Goal: Information Seeking & Learning: Learn about a topic

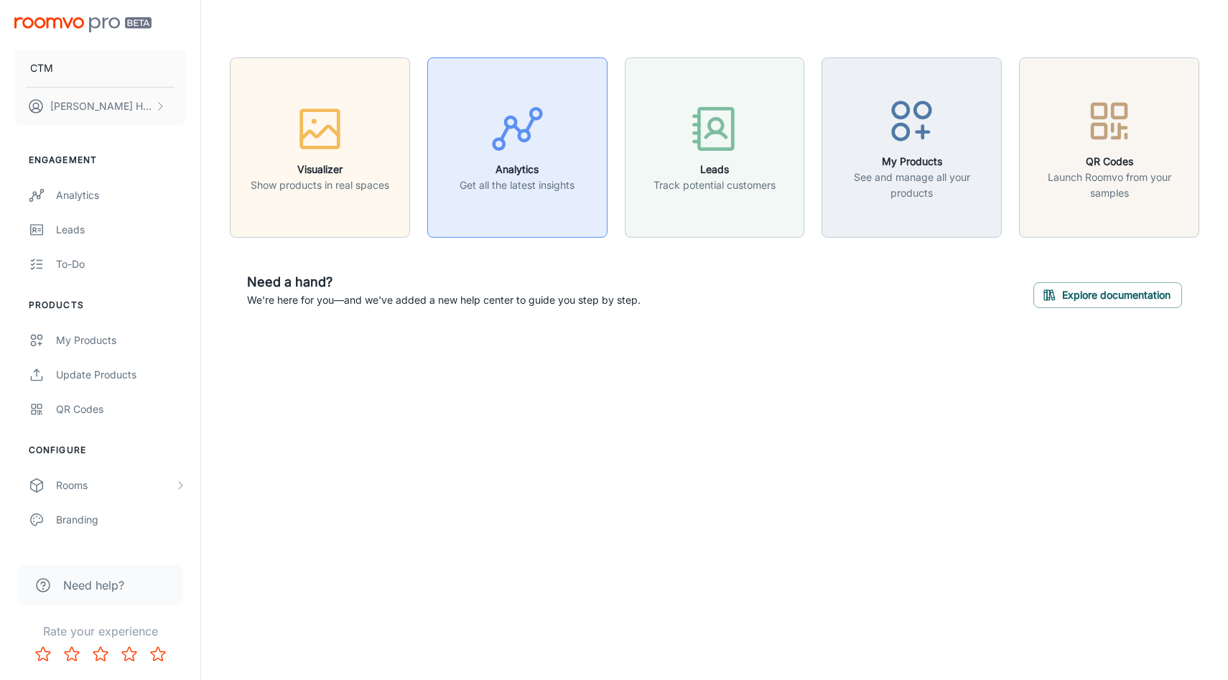
click at [537, 199] on button "Analytics Get all the latest insights" at bounding box center [517, 147] width 180 height 180
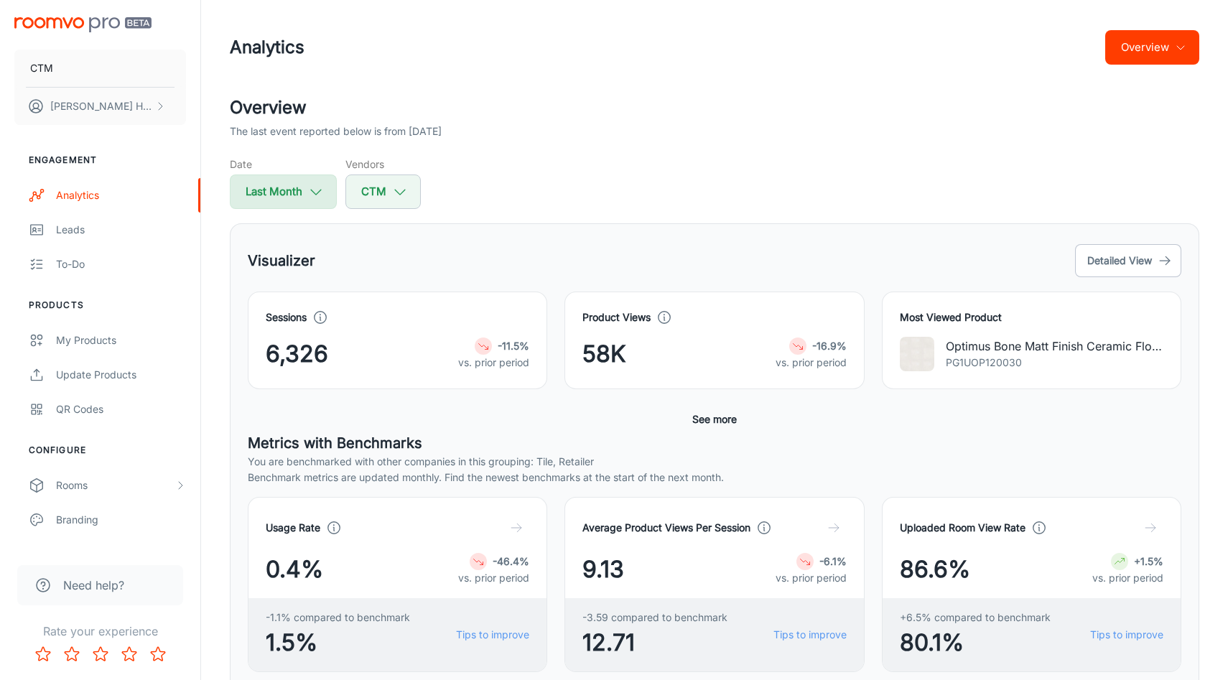
click at [269, 189] on button "Last Month" at bounding box center [283, 192] width 107 height 34
select select "8"
select select "2025"
select select "8"
select select "2025"
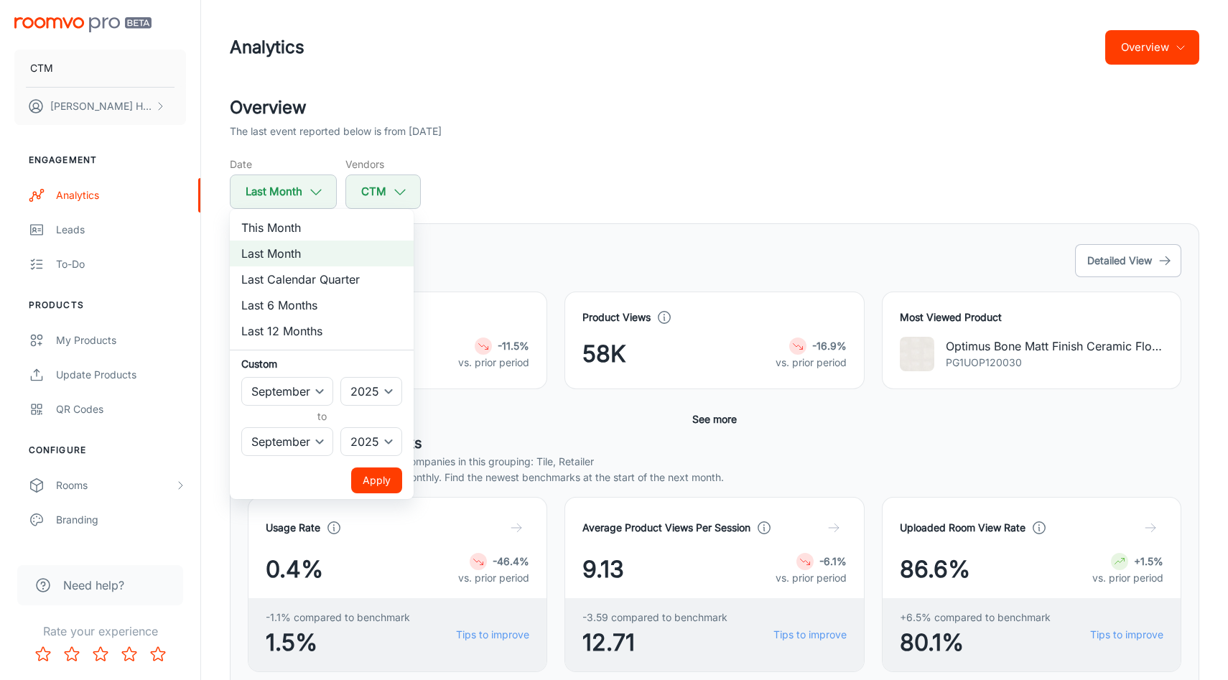
click at [323, 309] on li "Last 6 Months" at bounding box center [322, 305] width 184 height 26
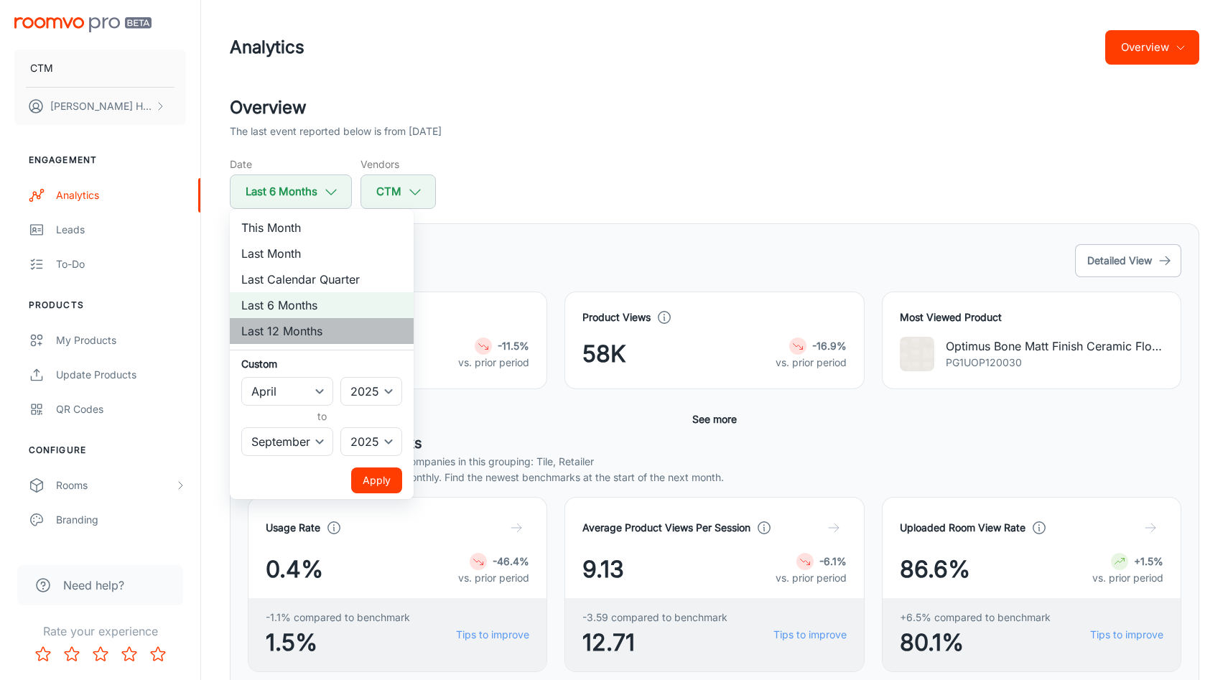
click at [301, 333] on li "Last 12 Months" at bounding box center [322, 331] width 184 height 26
select select "9"
select select "2024"
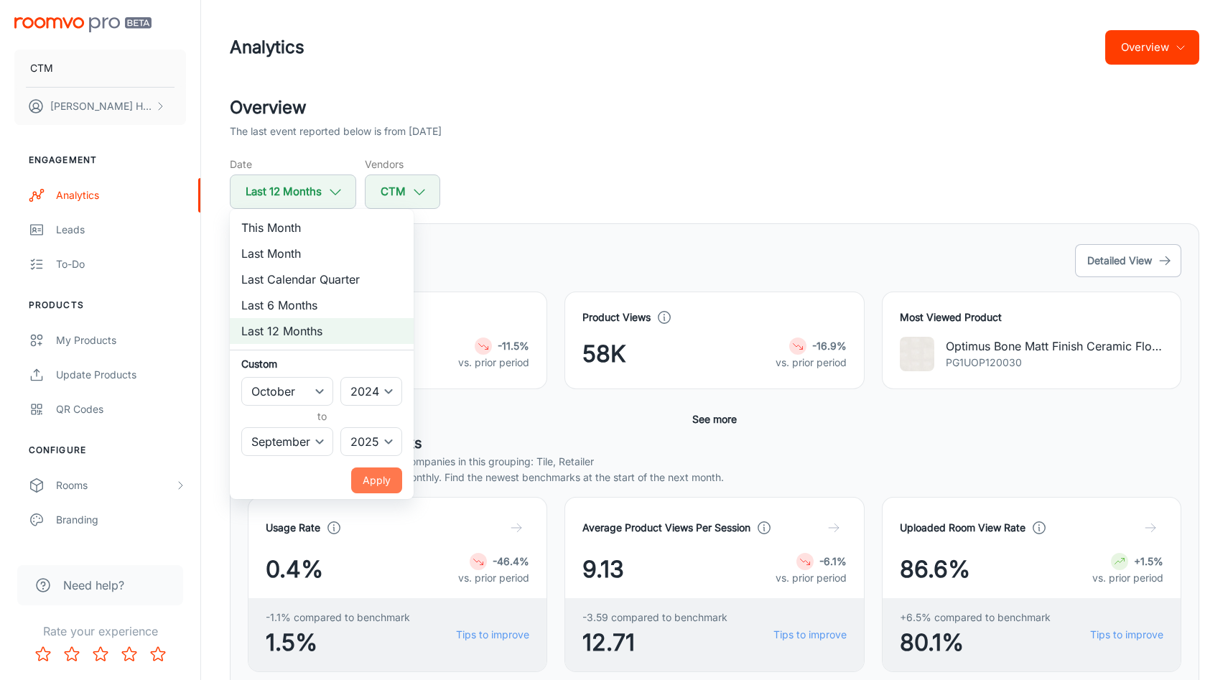
click at [386, 475] on button "Apply" at bounding box center [376, 481] width 51 height 26
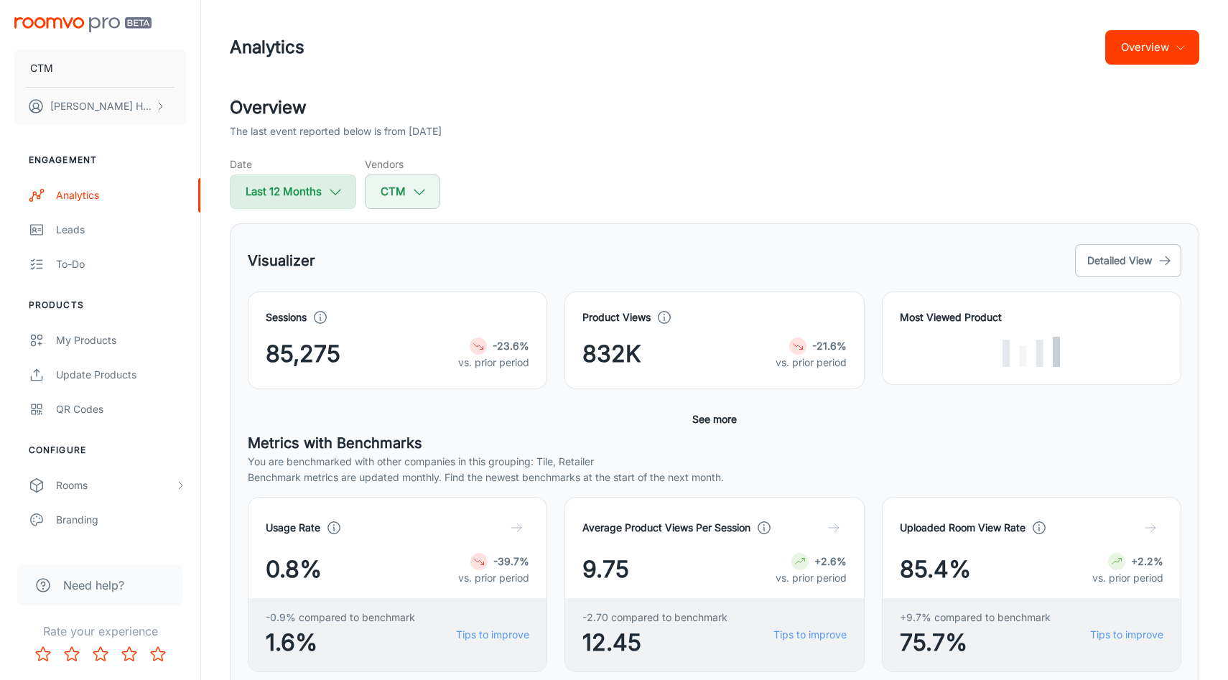
click at [325, 195] on button "Last 12 Months" at bounding box center [293, 192] width 126 height 34
select select "9"
select select "2024"
select select "8"
select select "2025"
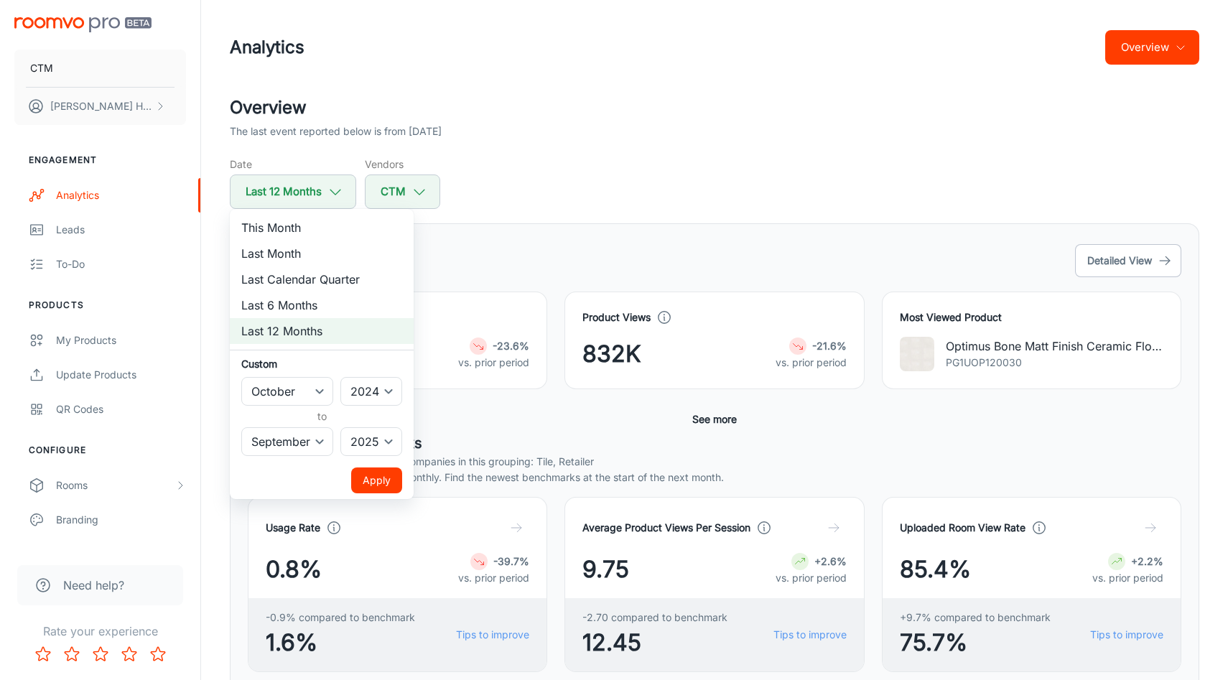
click at [335, 305] on li "Last 6 Months" at bounding box center [322, 305] width 184 height 26
select select "3"
select select "2025"
click at [381, 485] on button "Apply" at bounding box center [376, 481] width 51 height 26
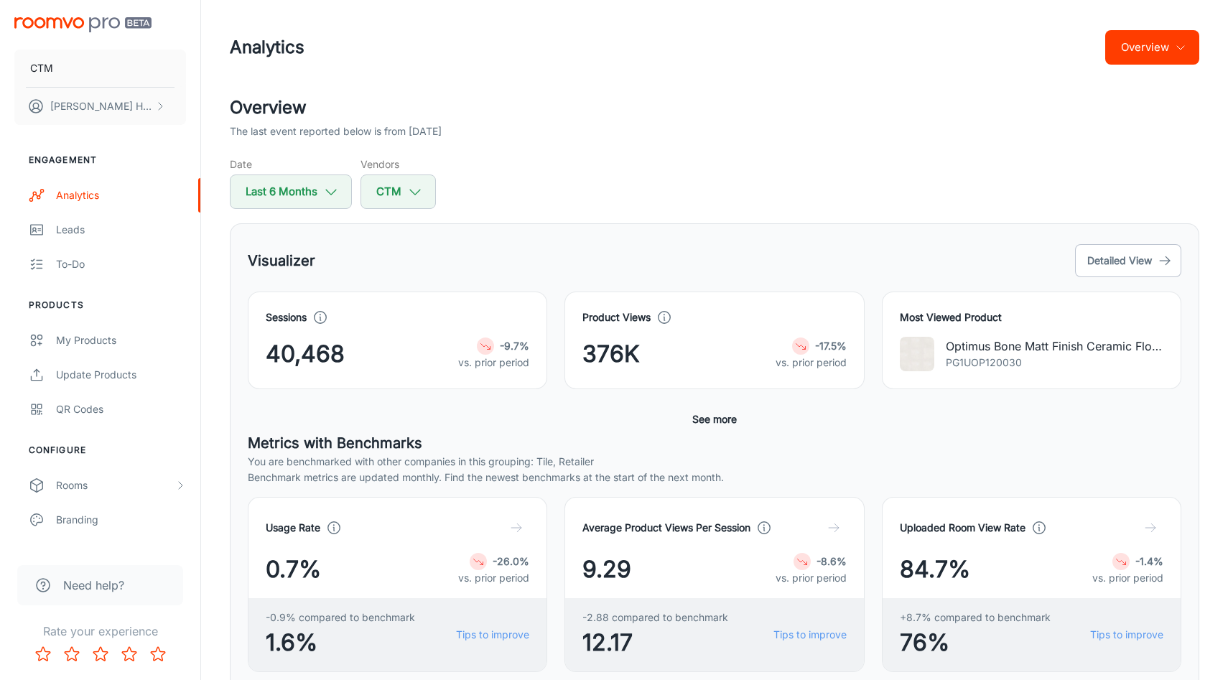
click at [432, 338] on div "40,468 -9.7% vs. prior period" at bounding box center [398, 354] width 264 height 34
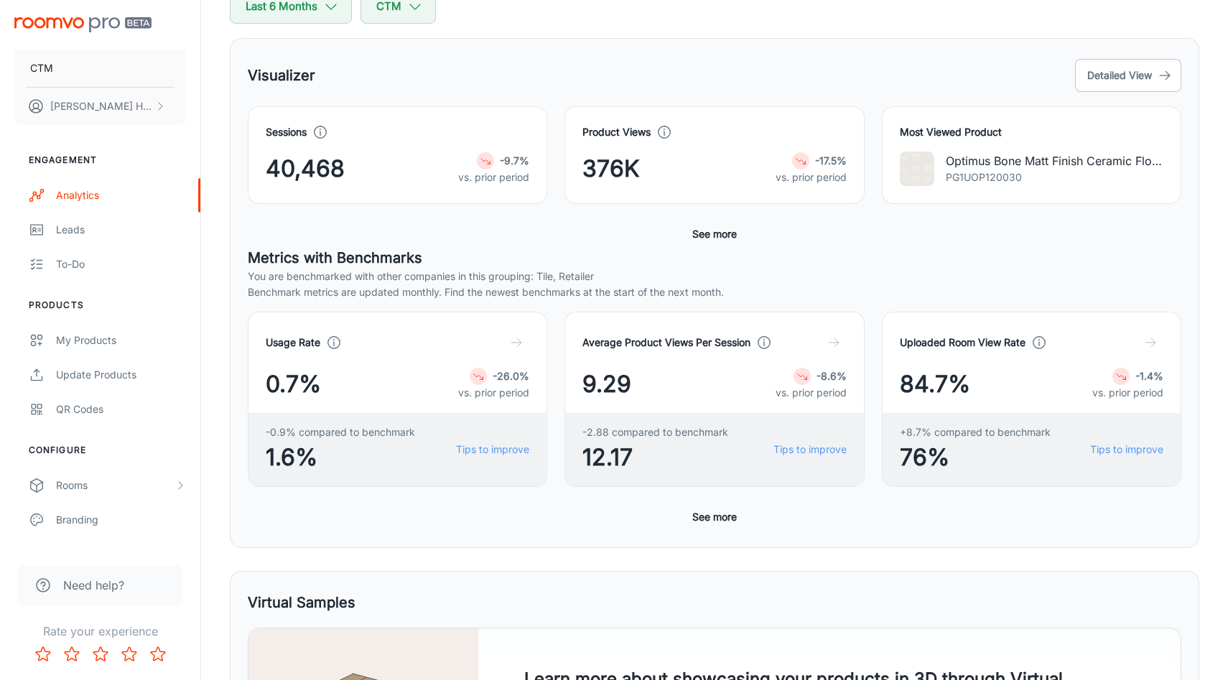
scroll to position [195, 0]
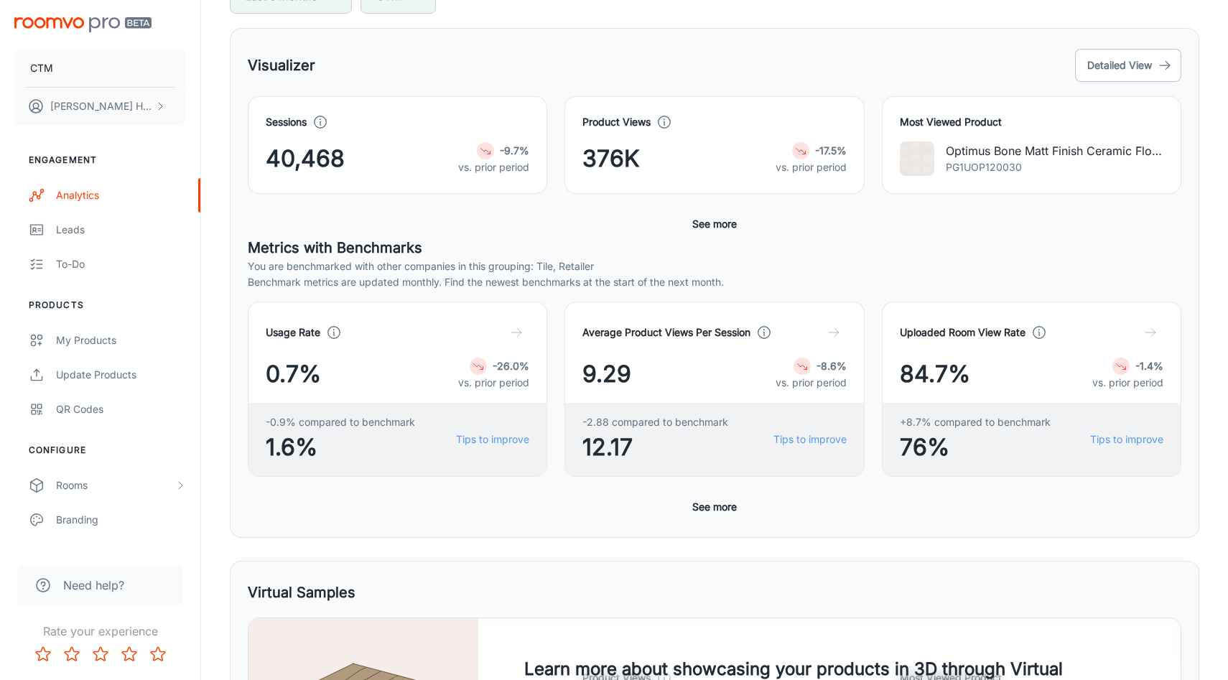
click at [1150, 46] on div "Visualizer Detailed View" at bounding box center [715, 65] width 934 height 39
click at [1148, 70] on button "Detailed View" at bounding box center [1128, 65] width 106 height 33
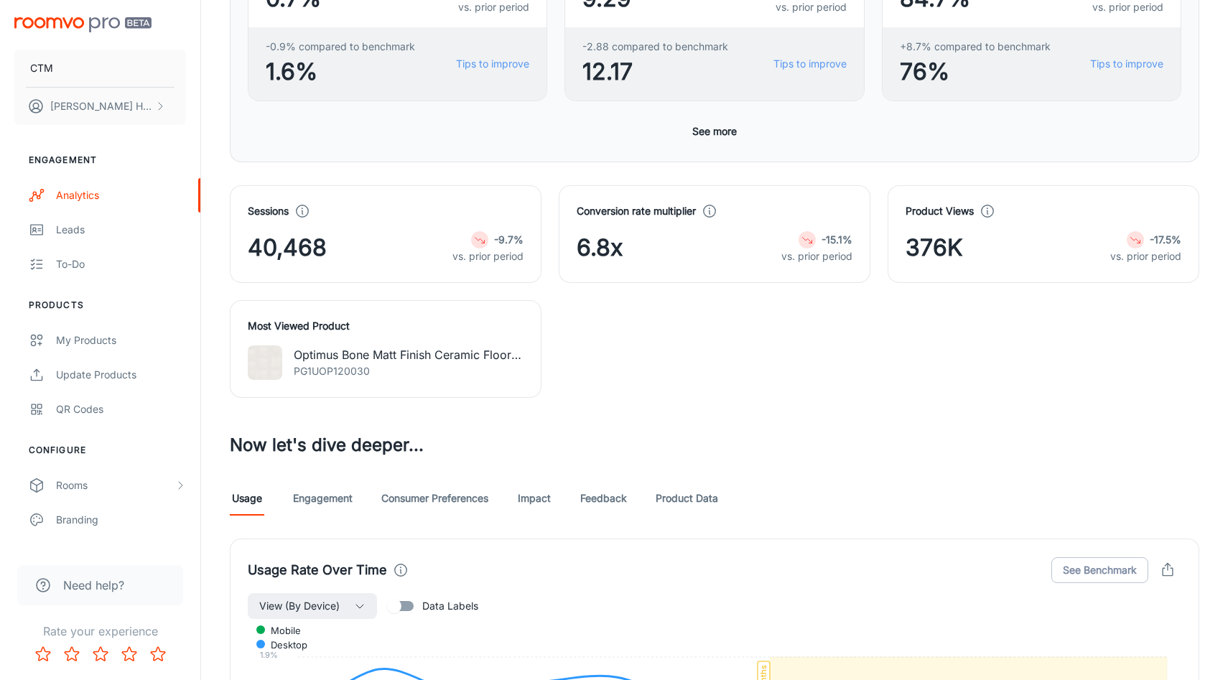
scroll to position [568, 0]
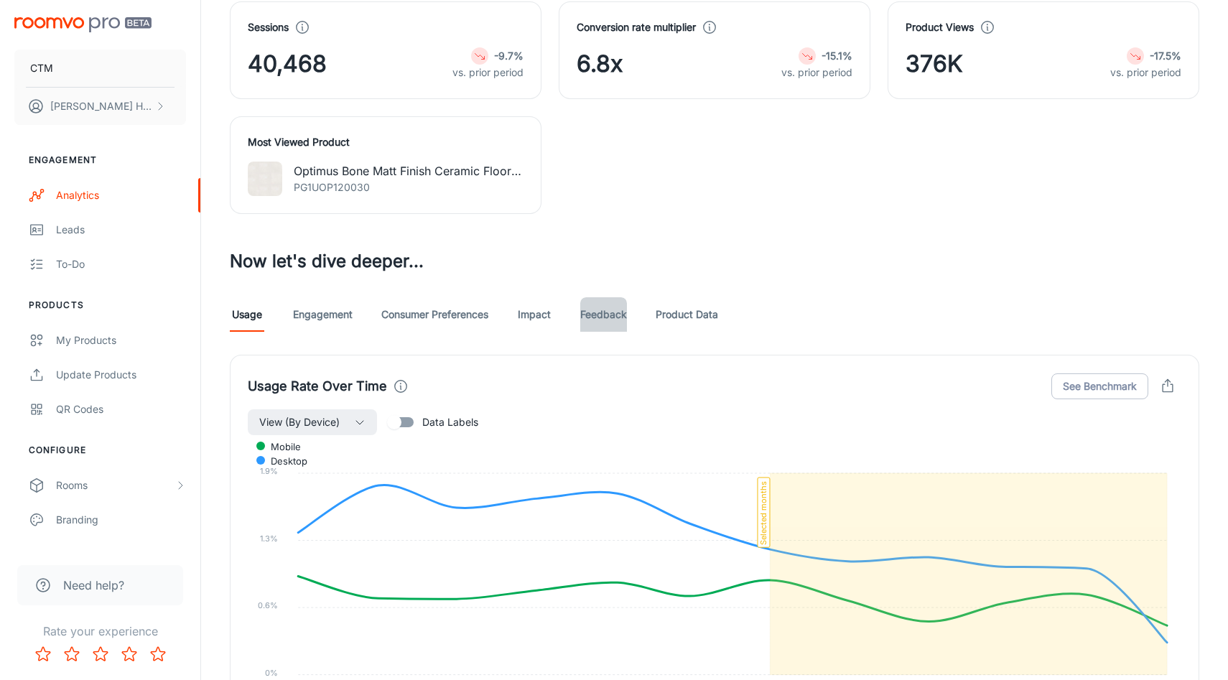
click at [605, 316] on link "Feedback" at bounding box center [603, 314] width 47 height 34
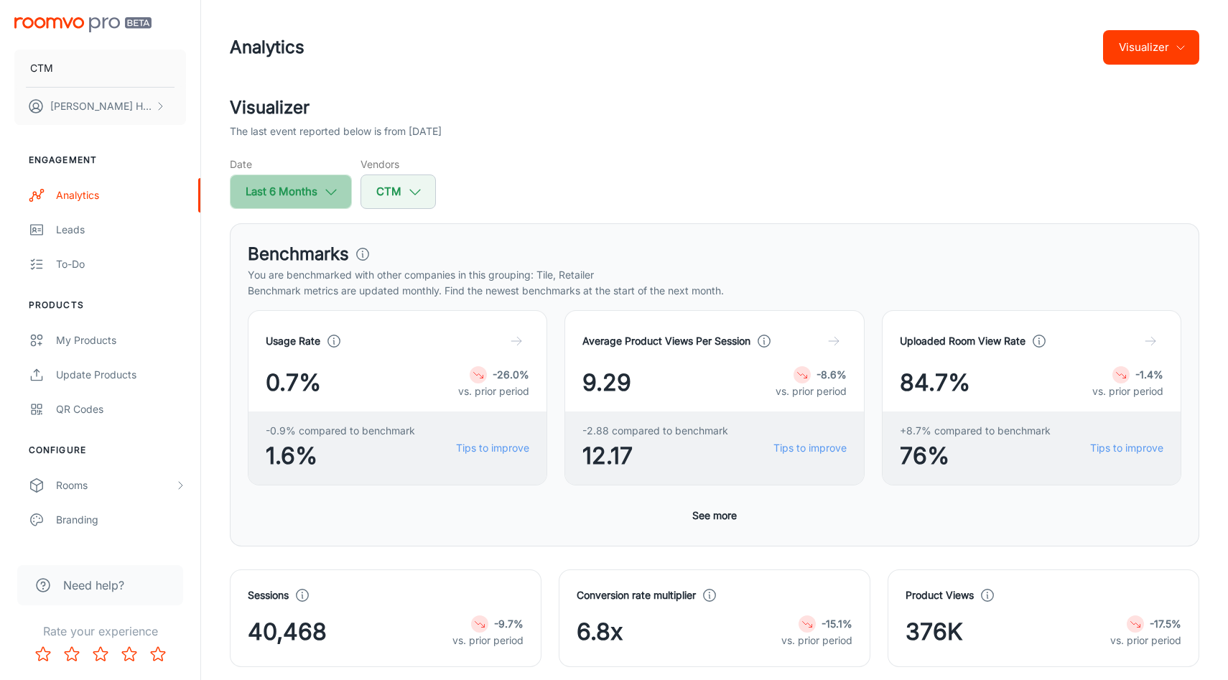
click at [311, 187] on button "Last 6 Months" at bounding box center [291, 192] width 122 height 34
select select "3"
select select "2025"
select select "8"
select select "2025"
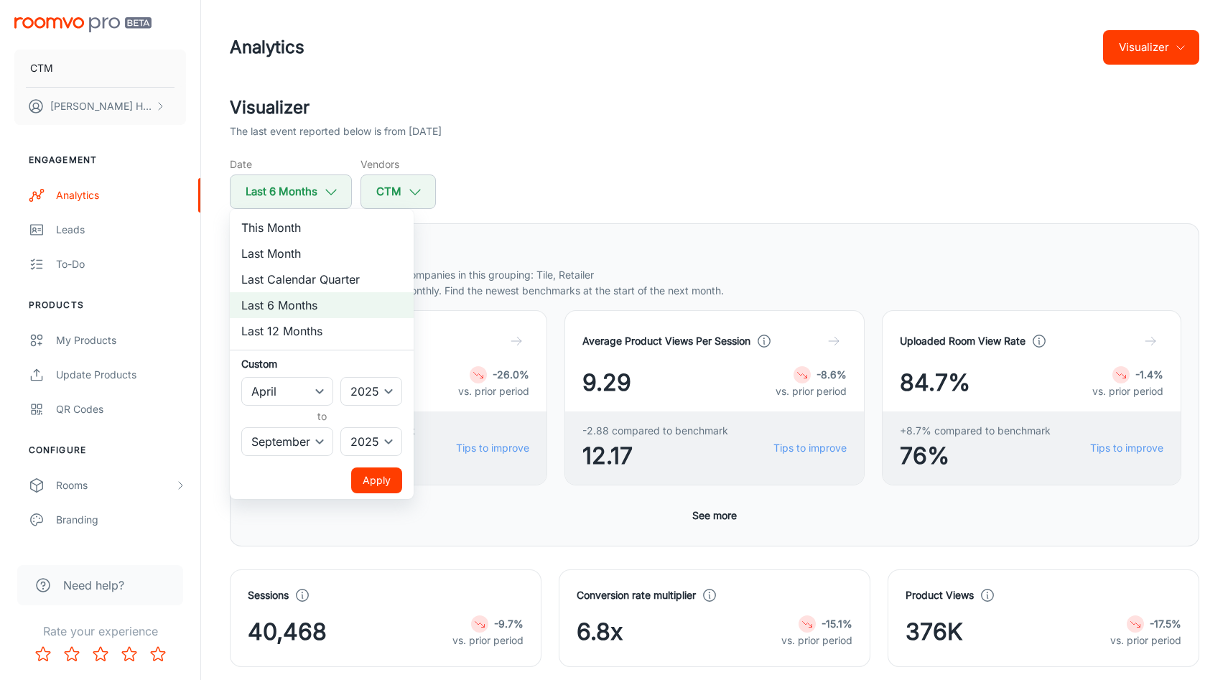
click at [330, 338] on li "Last 12 Months" at bounding box center [322, 331] width 184 height 26
select select "9"
select select "2024"
click at [385, 483] on button "Apply" at bounding box center [376, 481] width 51 height 26
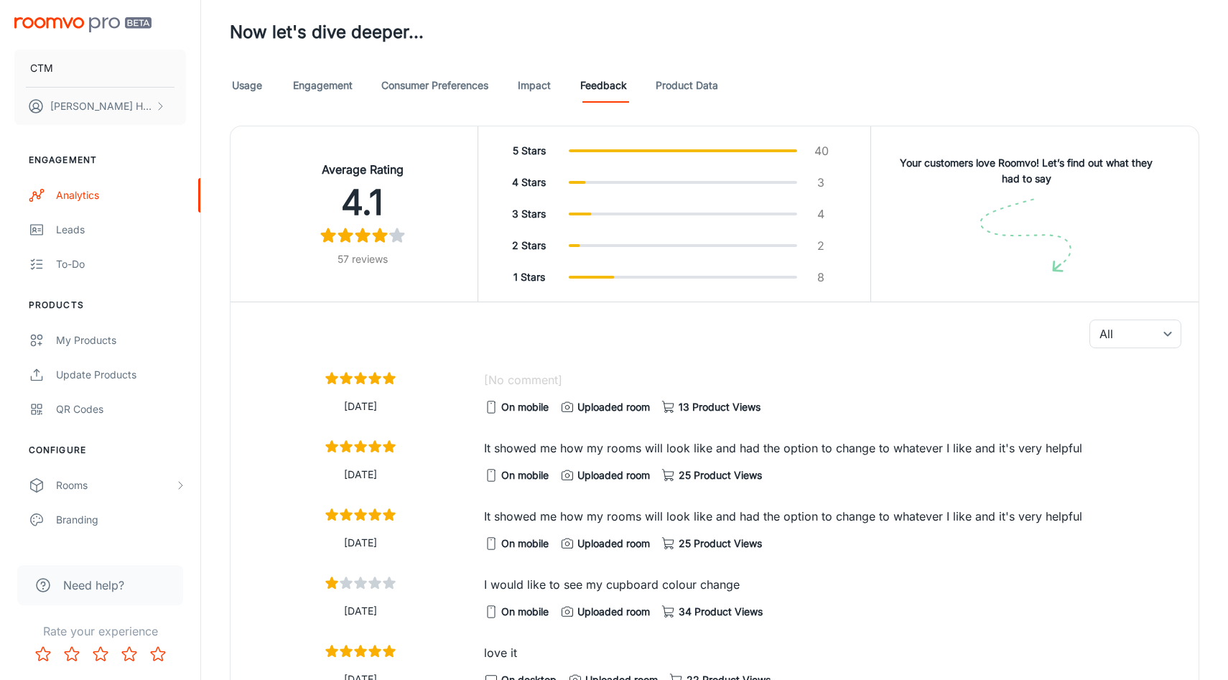
scroll to position [781, 0]
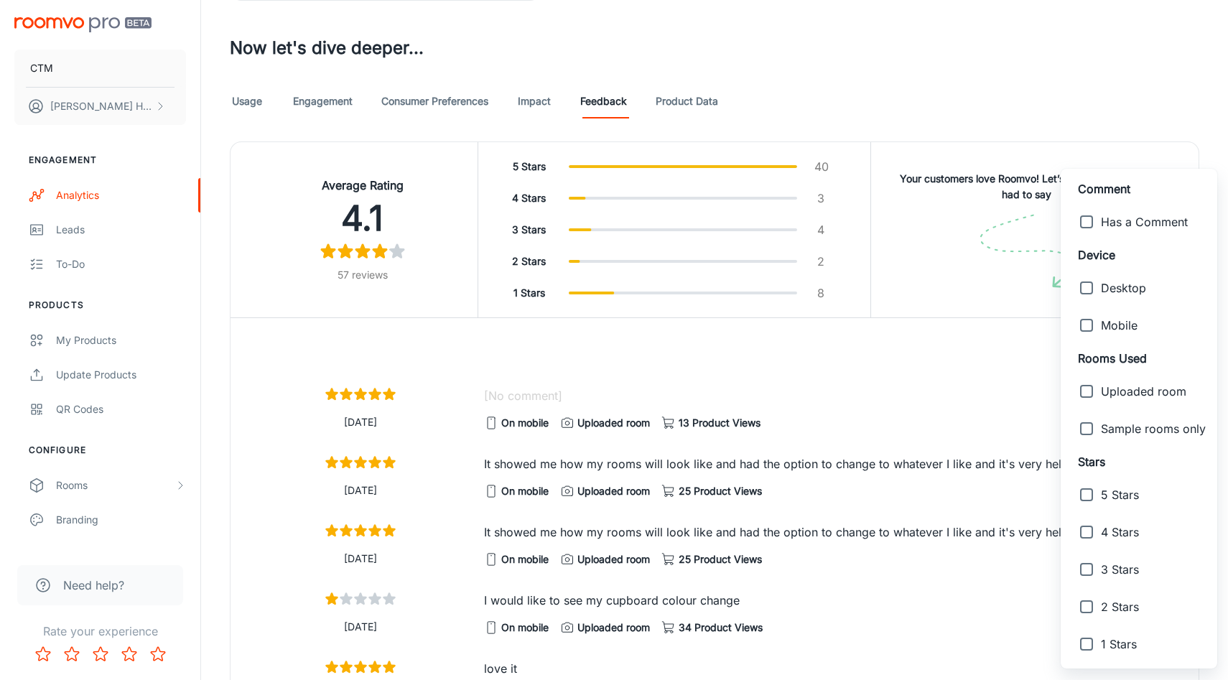
click at [1011, 374] on div at bounding box center [614, 340] width 1228 height 680
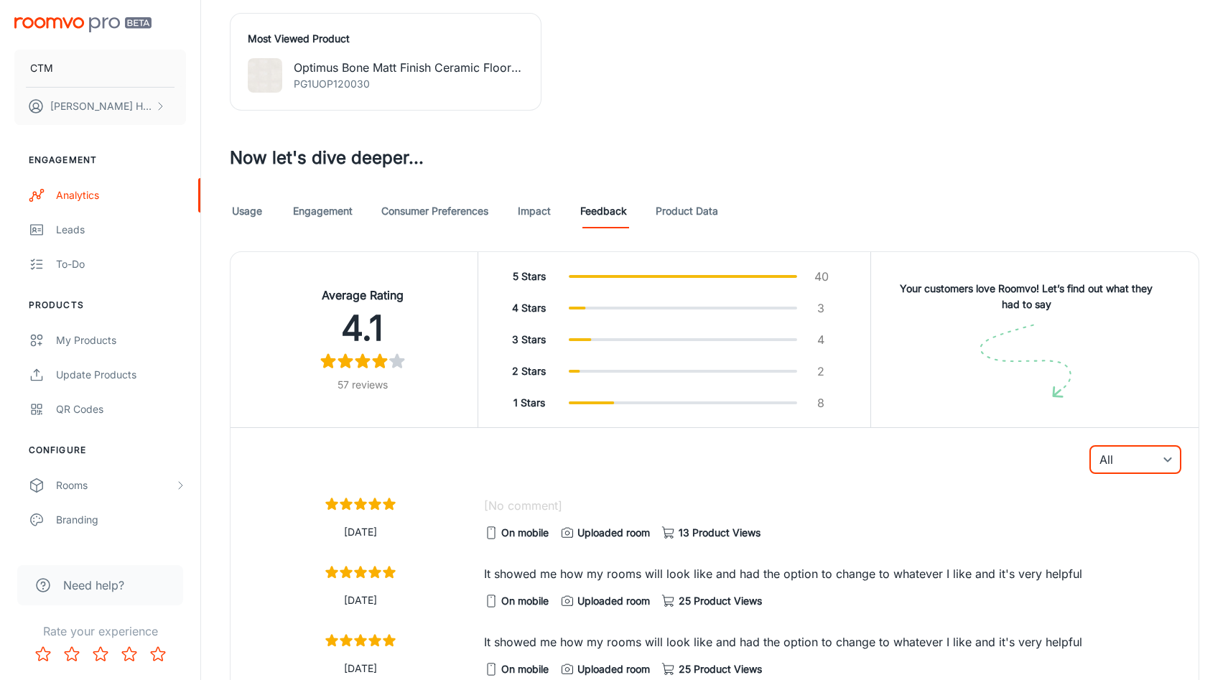
scroll to position [568, 0]
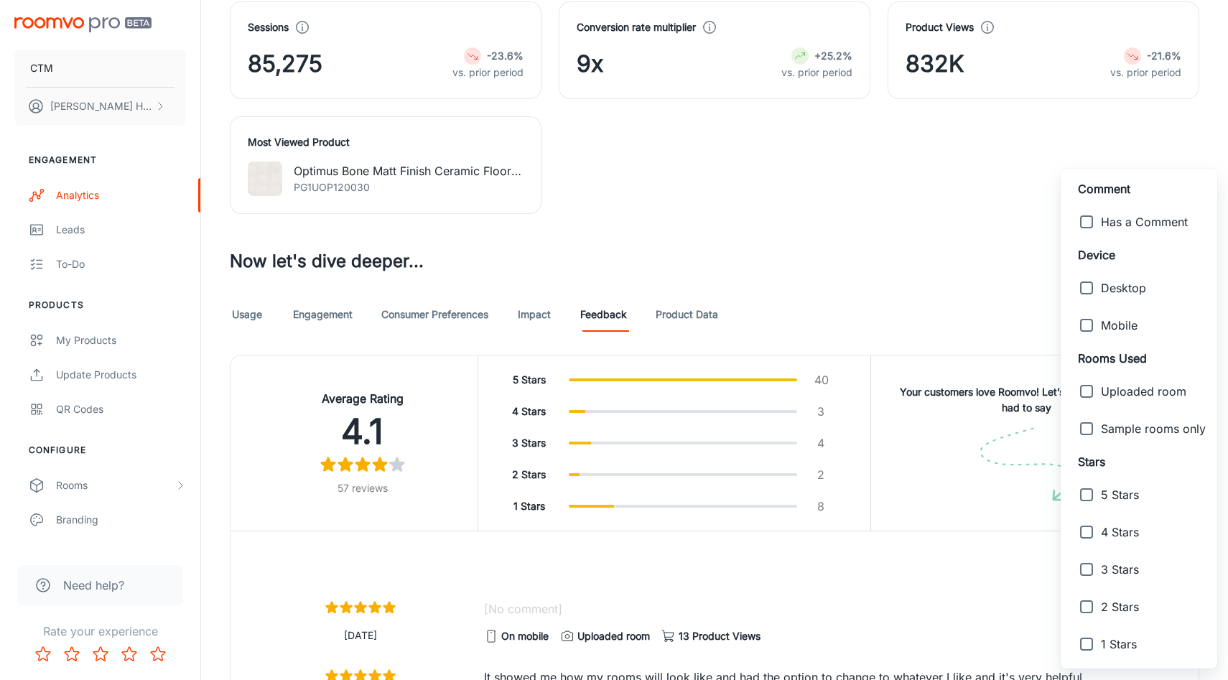
click at [1024, 570] on div at bounding box center [614, 340] width 1228 height 680
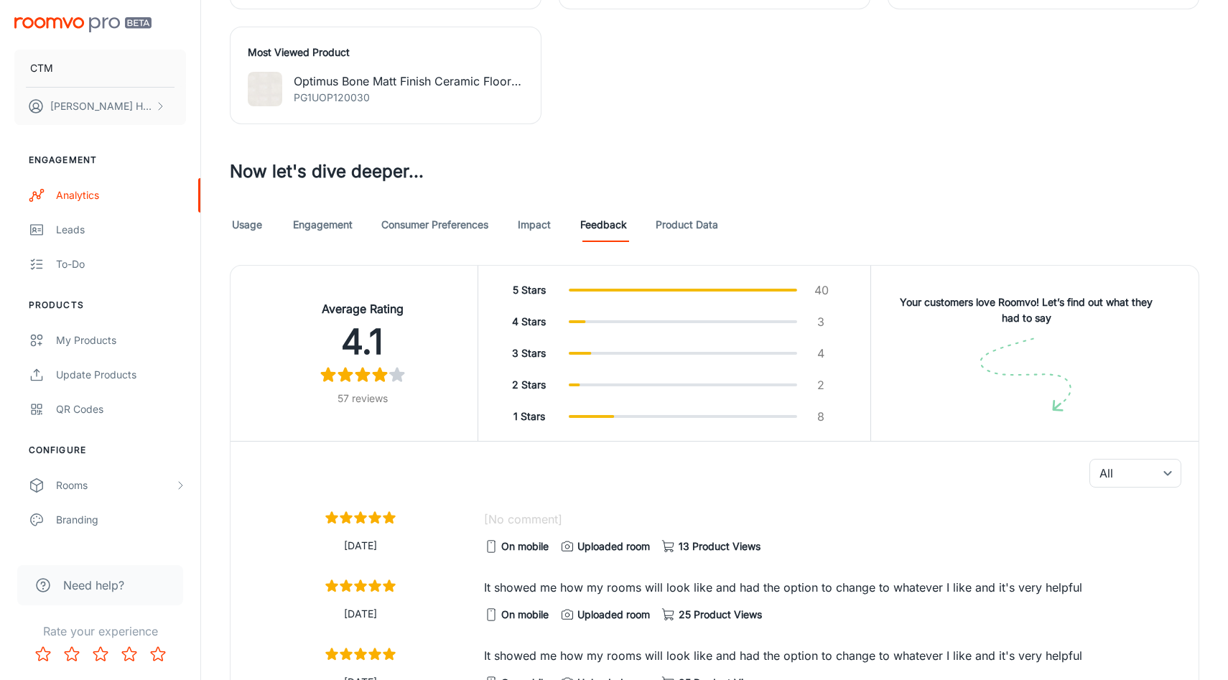
scroll to position [695, 0]
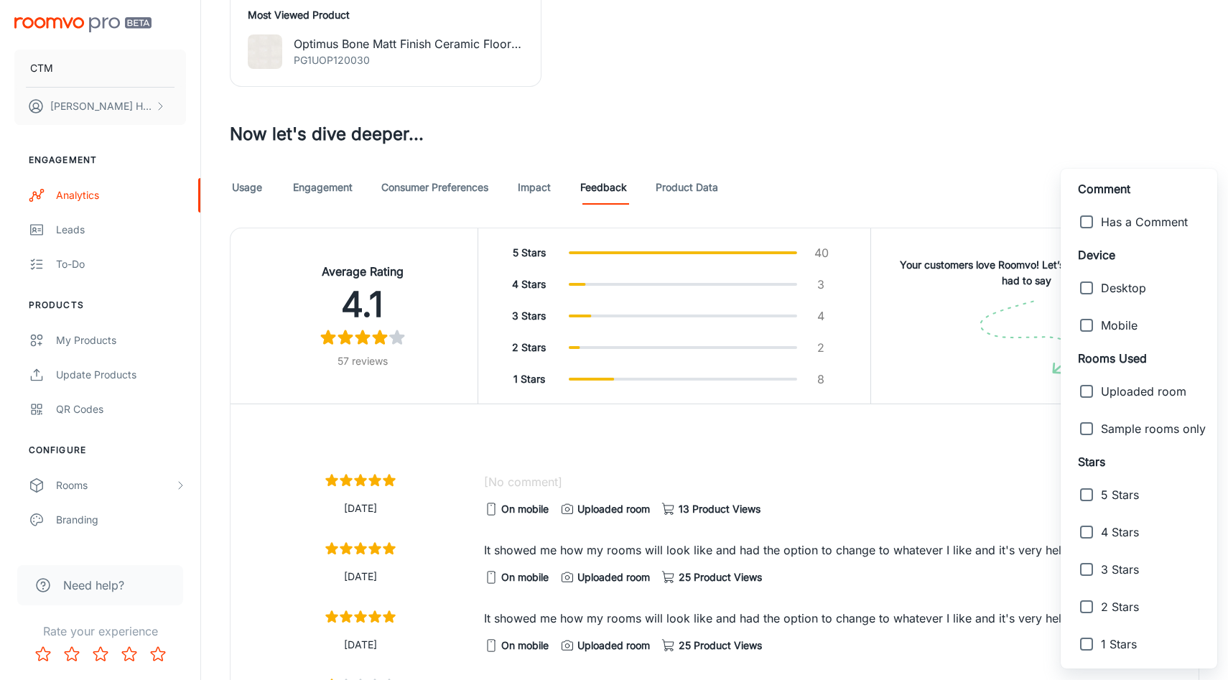
click at [1003, 455] on div at bounding box center [614, 340] width 1228 height 680
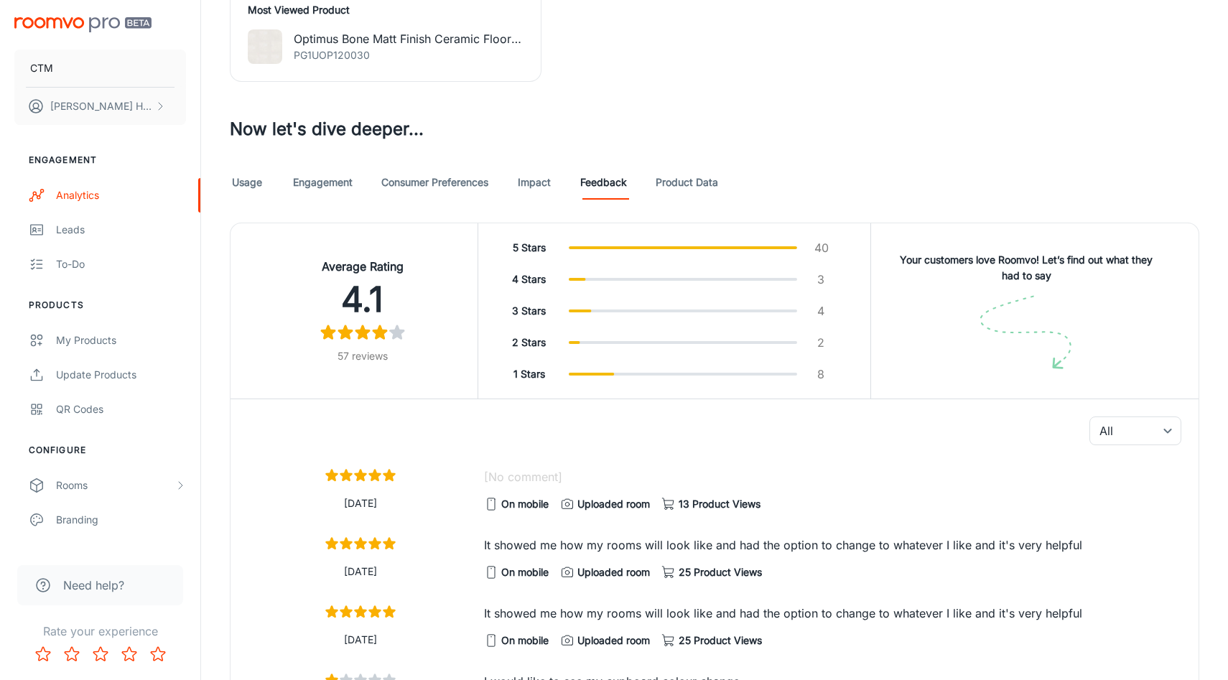
scroll to position [685, 0]
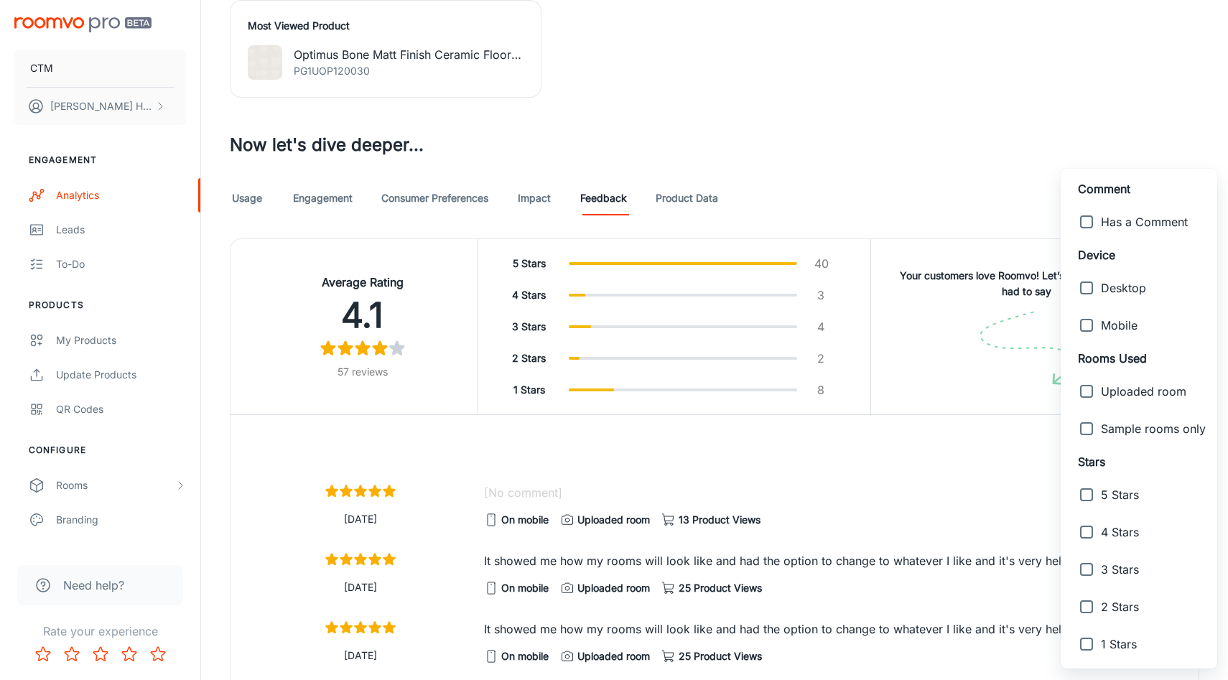
click at [968, 494] on div at bounding box center [614, 340] width 1228 height 680
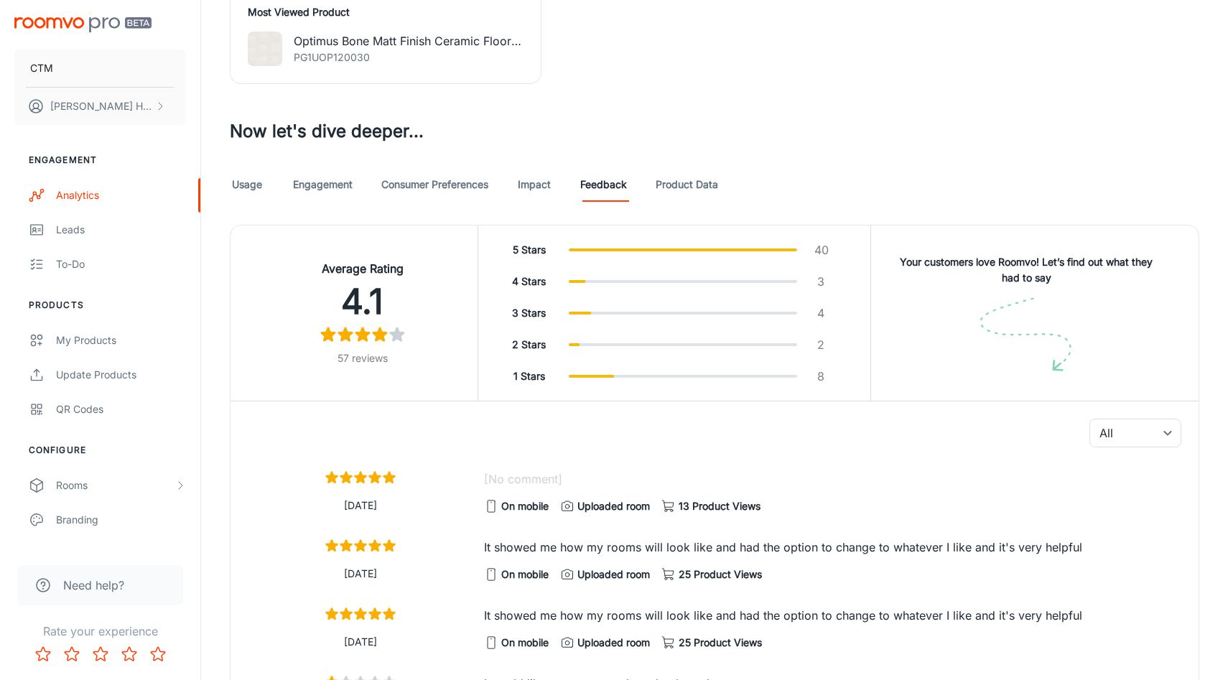
scroll to position [746, 0]
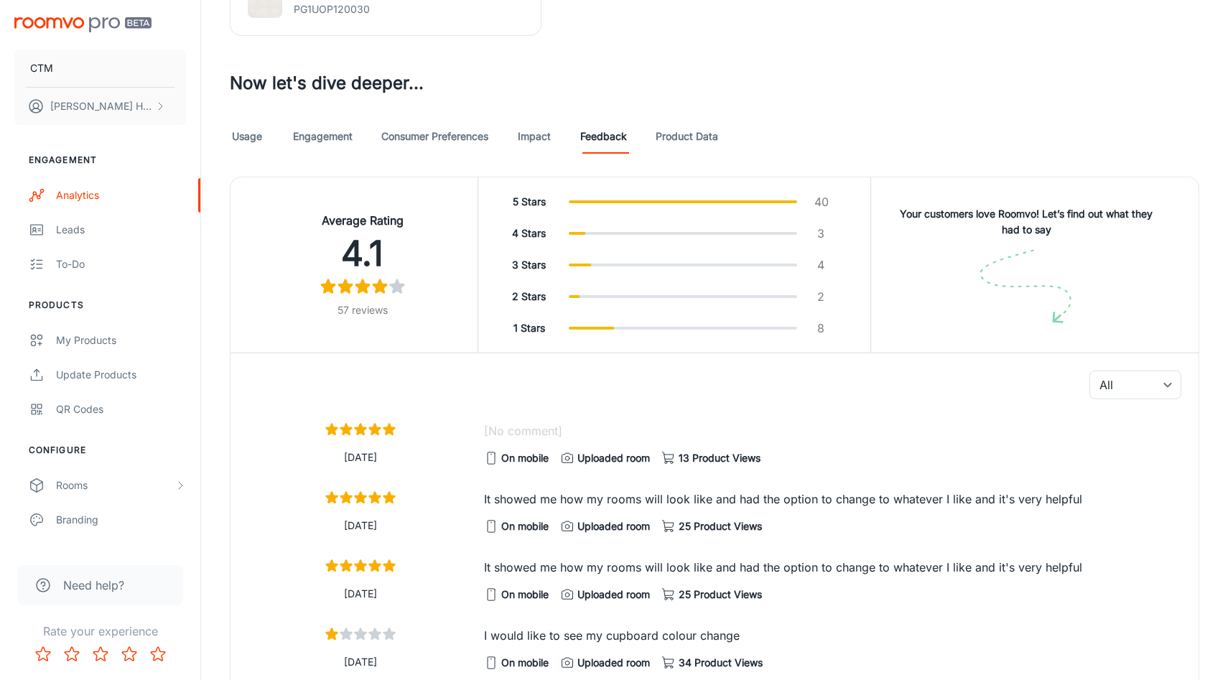
click at [588, 414] on div "[No comment] On mobile Uploaded room 13 Product Views" at bounding box center [827, 439] width 709 height 57
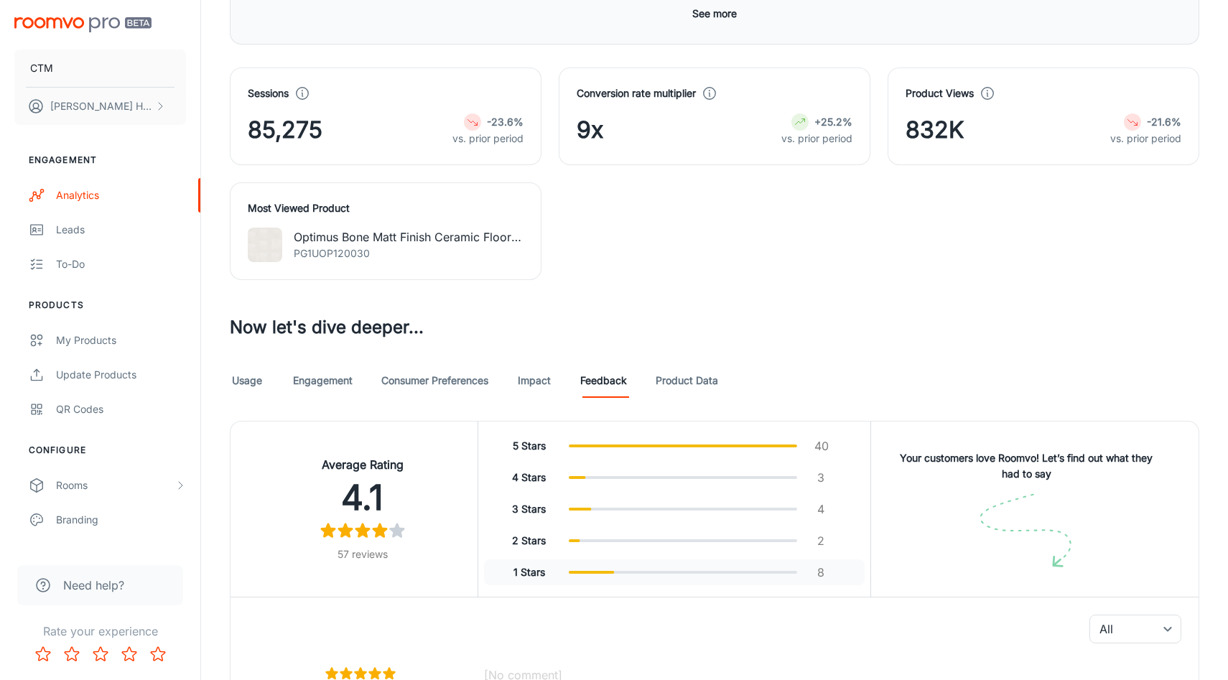
scroll to position [0, 0]
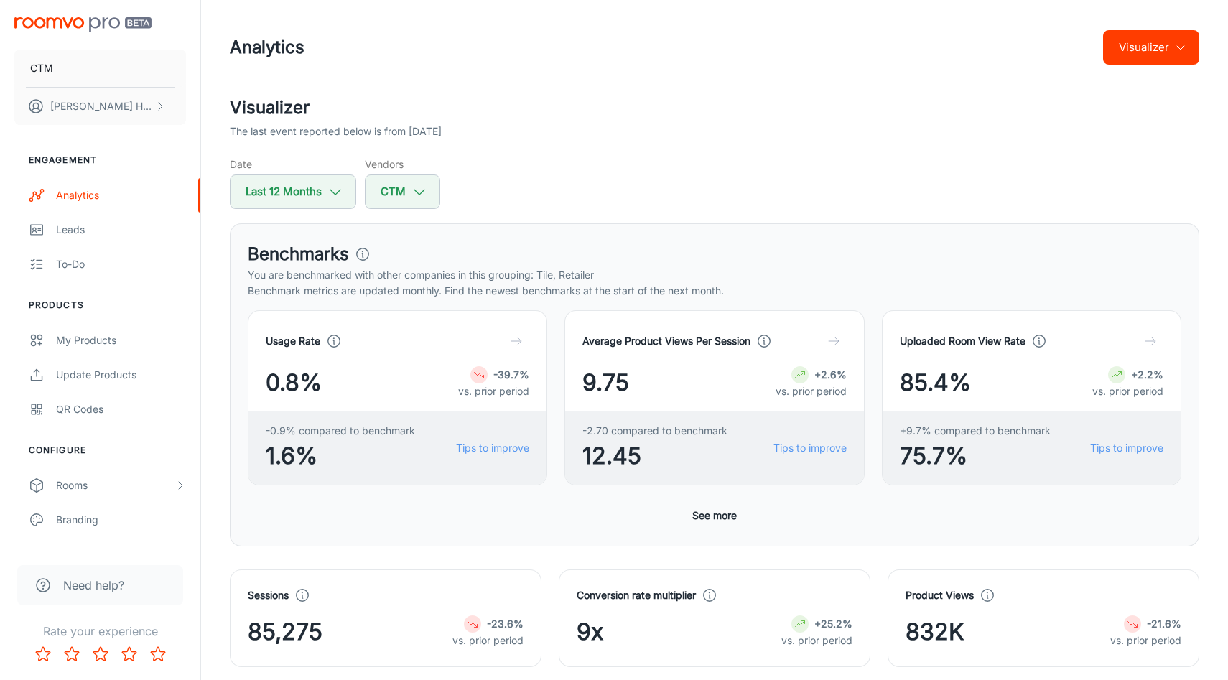
click at [1098, 45] on div "Analytics Visualizer" at bounding box center [715, 47] width 970 height 37
click at [1110, 47] on button "Visualizer" at bounding box center [1151, 47] width 96 height 34
click at [1142, 80] on li "Overview" at bounding box center [1160, 83] width 75 height 26
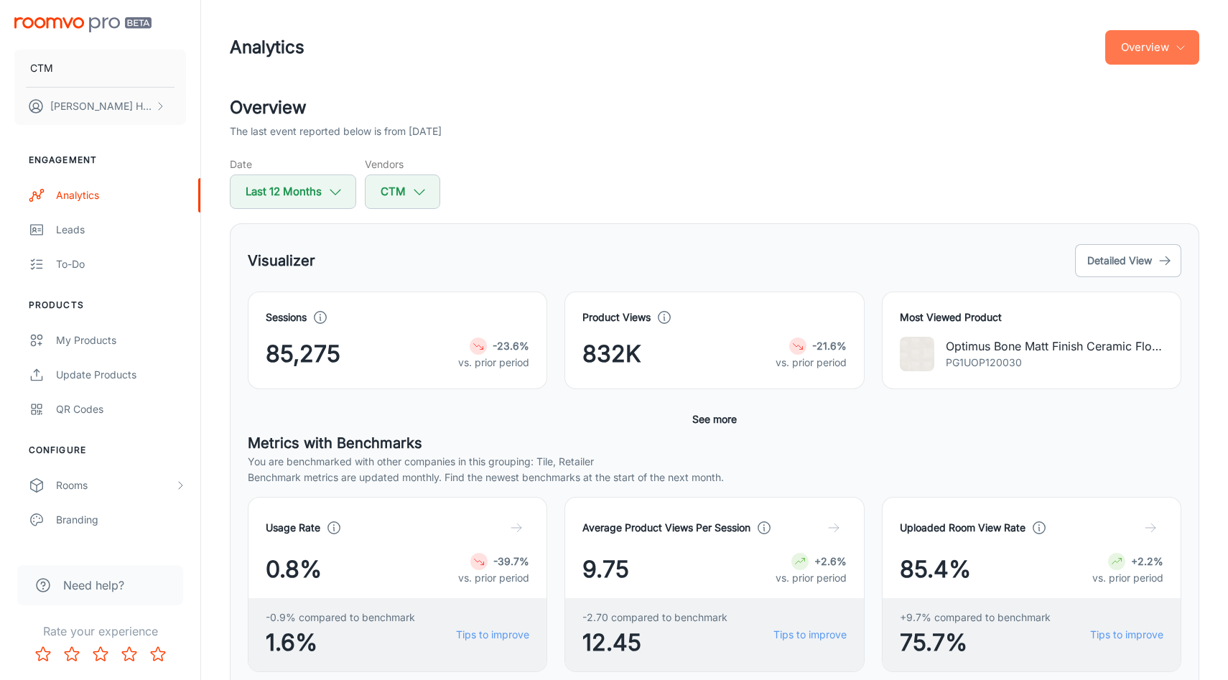
click at [1136, 57] on button "Overview" at bounding box center [1152, 47] width 94 height 34
click at [992, 187] on div at bounding box center [614, 340] width 1228 height 680
click at [1173, 50] on button "Overview" at bounding box center [1152, 47] width 94 height 34
click at [1169, 104] on li "Visualizer" at bounding box center [1160, 109] width 75 height 26
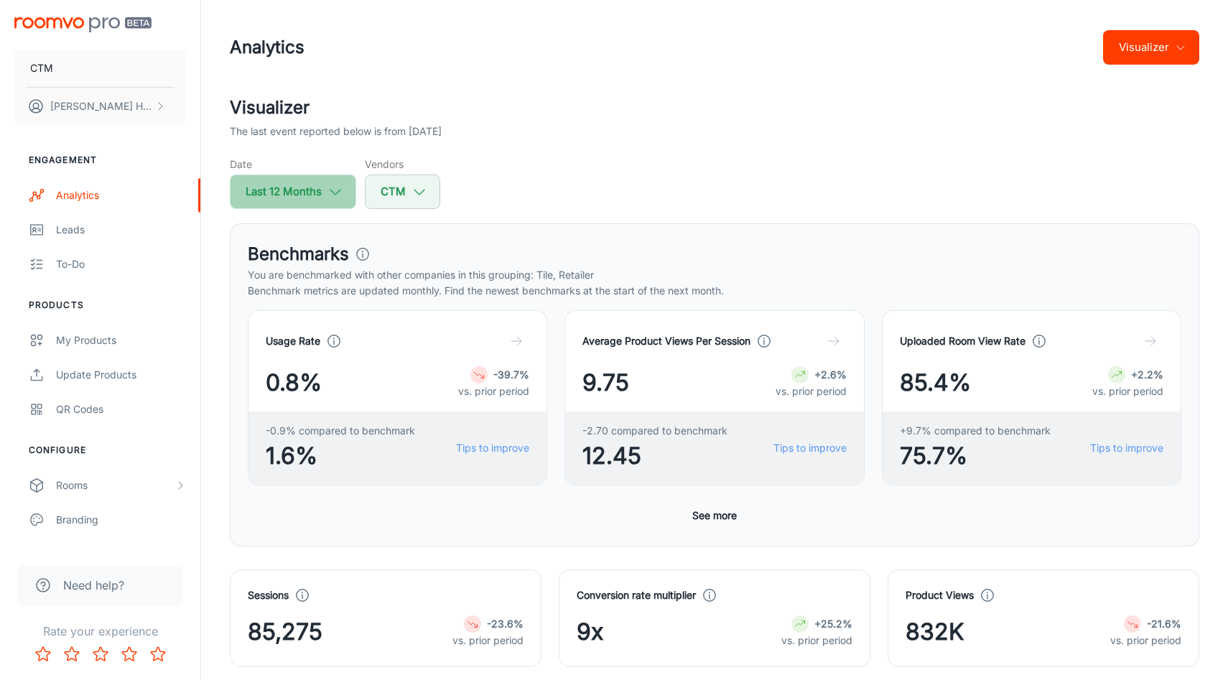
click at [341, 199] on icon "button" at bounding box center [336, 192] width 16 height 16
select select "9"
select select "2024"
select select "8"
select select "2025"
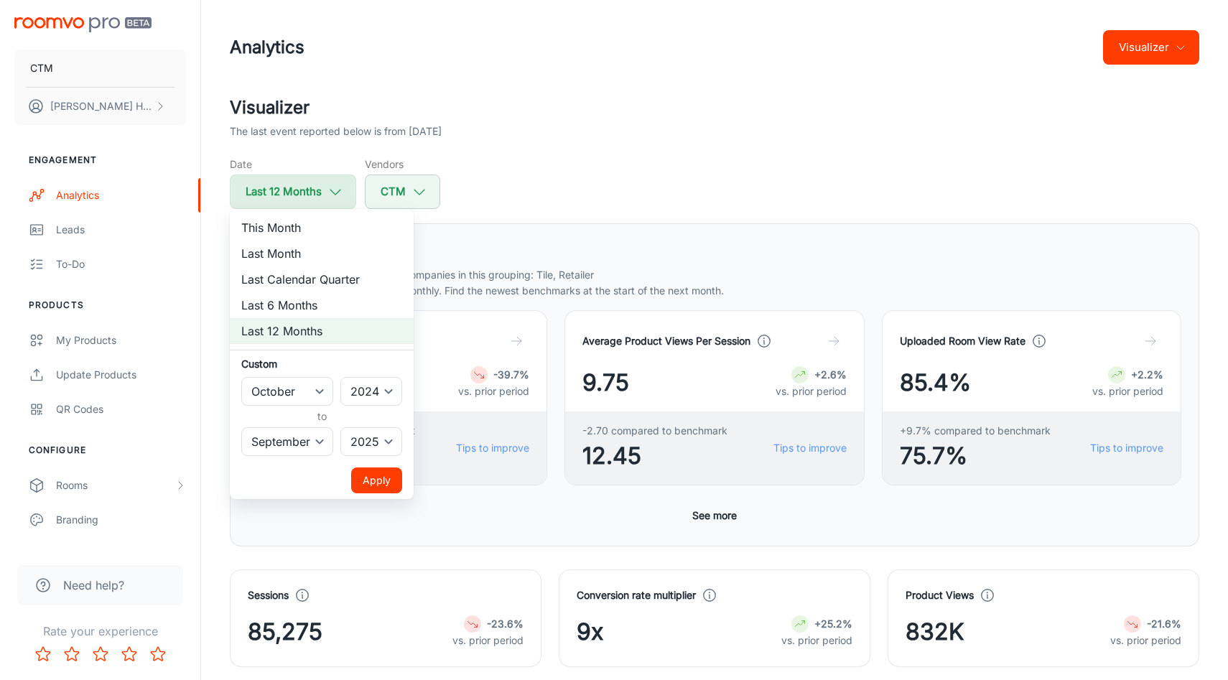
click at [341, 199] on div at bounding box center [614, 340] width 1228 height 680
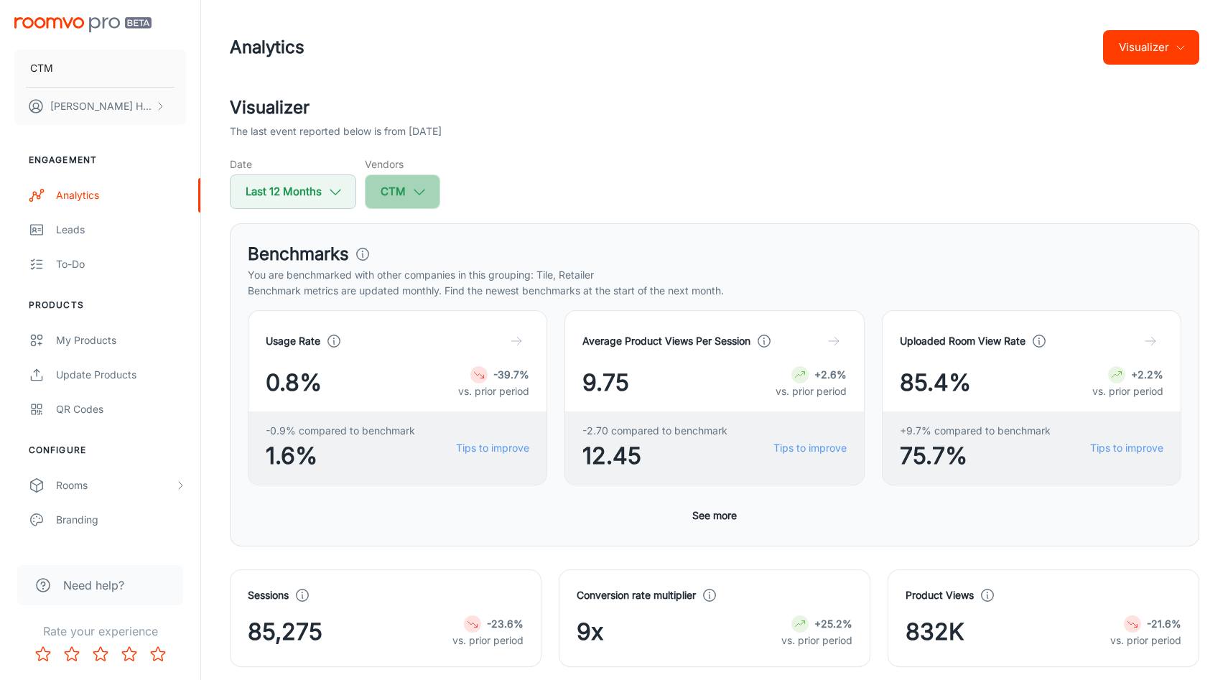
click at [432, 198] on button "CTM" at bounding box center [402, 192] width 75 height 34
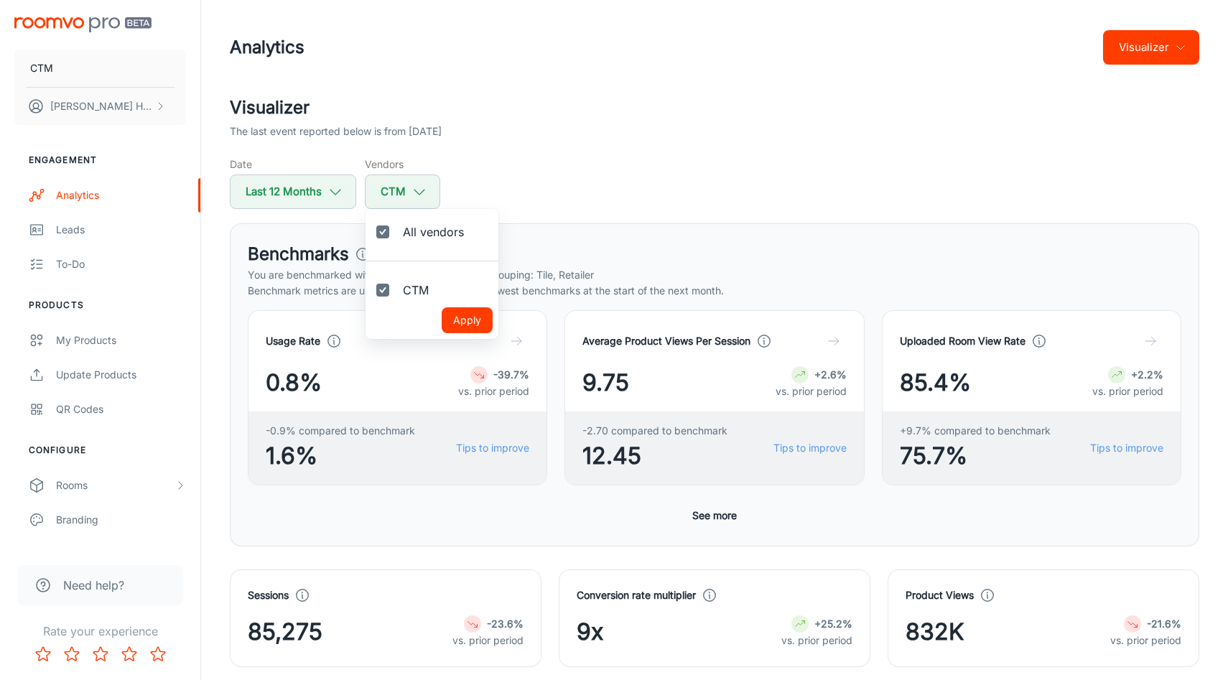
click at [432, 198] on div at bounding box center [614, 340] width 1228 height 680
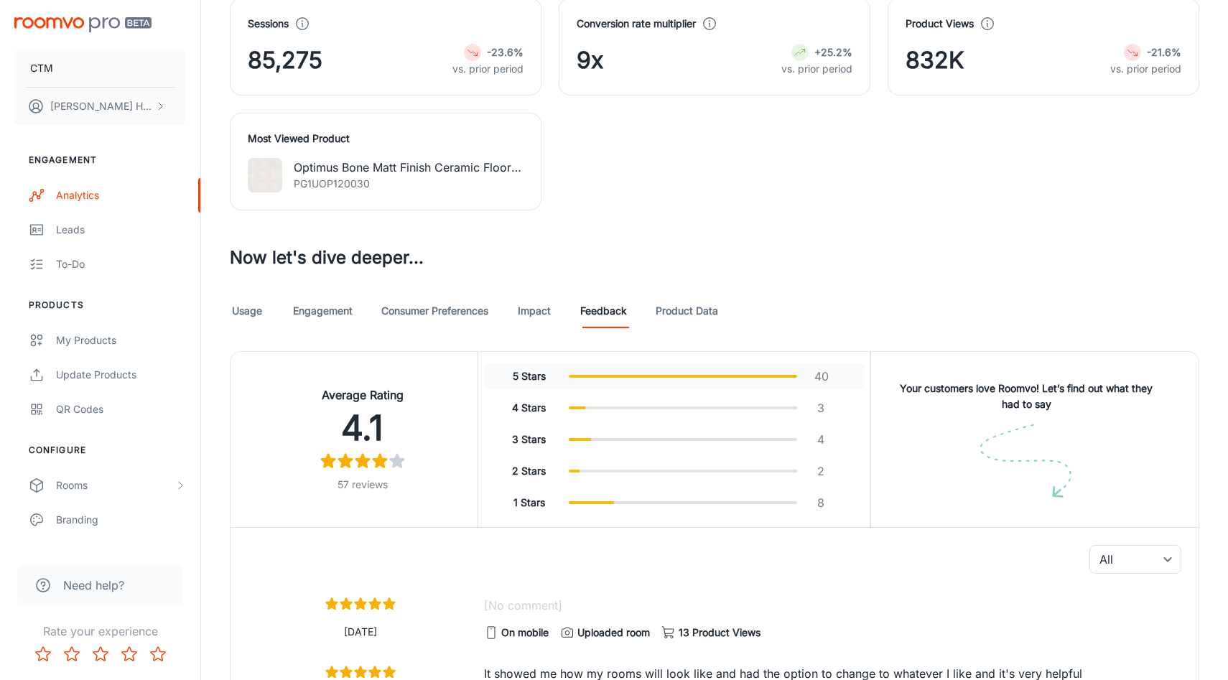
scroll to position [630, 0]
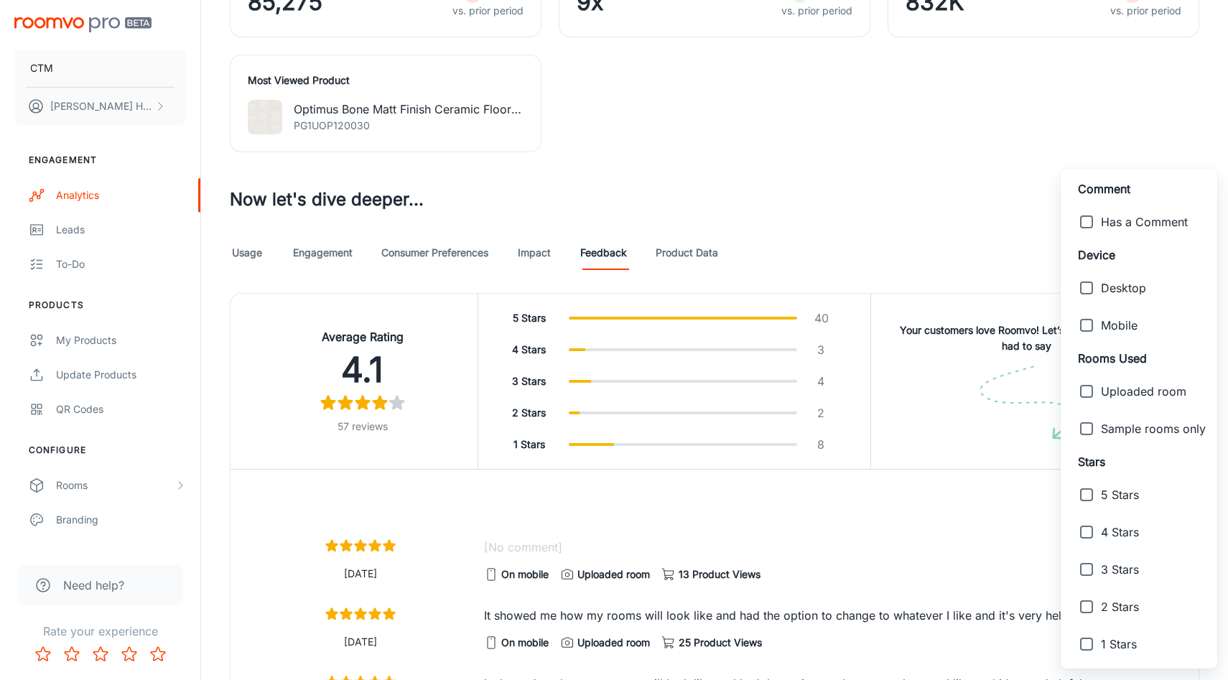
click at [932, 509] on div at bounding box center [614, 340] width 1228 height 680
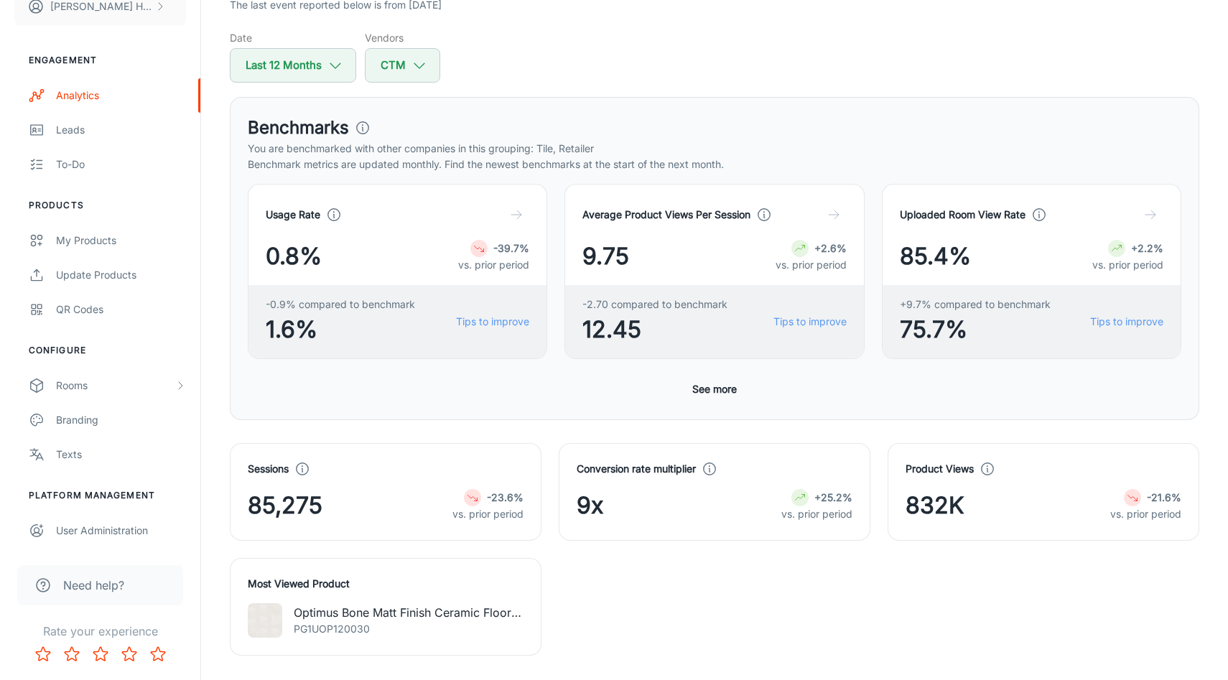
scroll to position [389, 0]
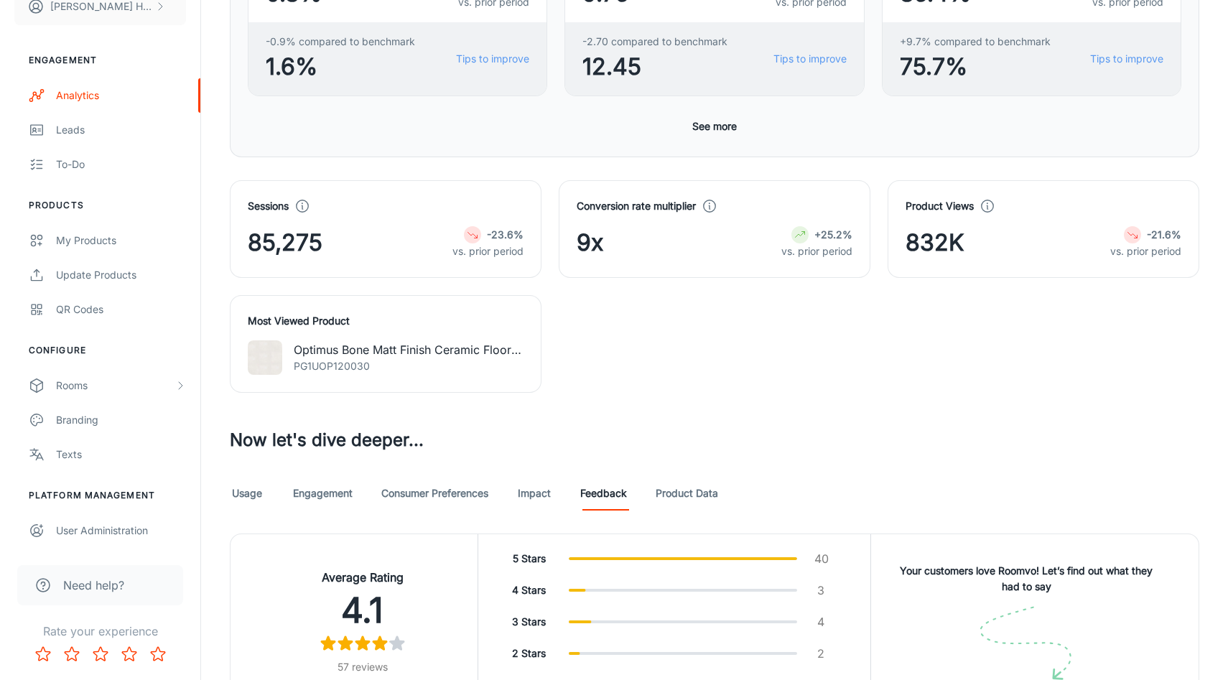
click at [671, 496] on link "Product Data" at bounding box center [687, 493] width 62 height 34
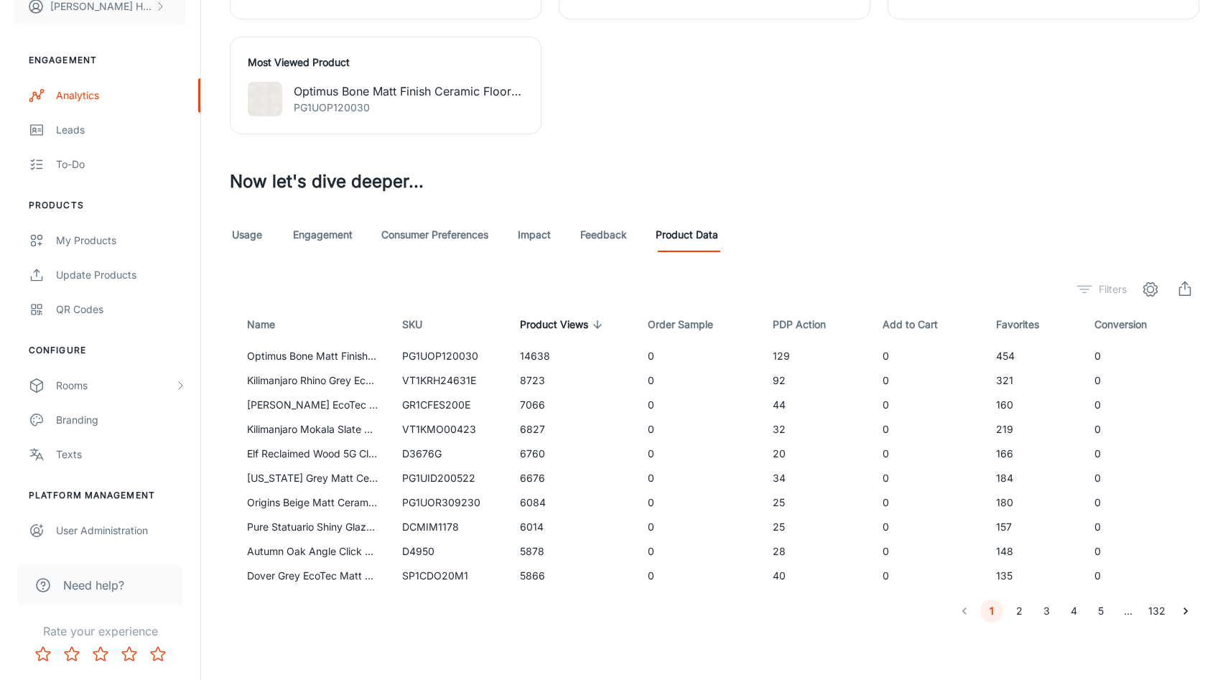
scroll to position [648, 0]
click at [626, 241] on link "Feedback" at bounding box center [603, 235] width 47 height 34
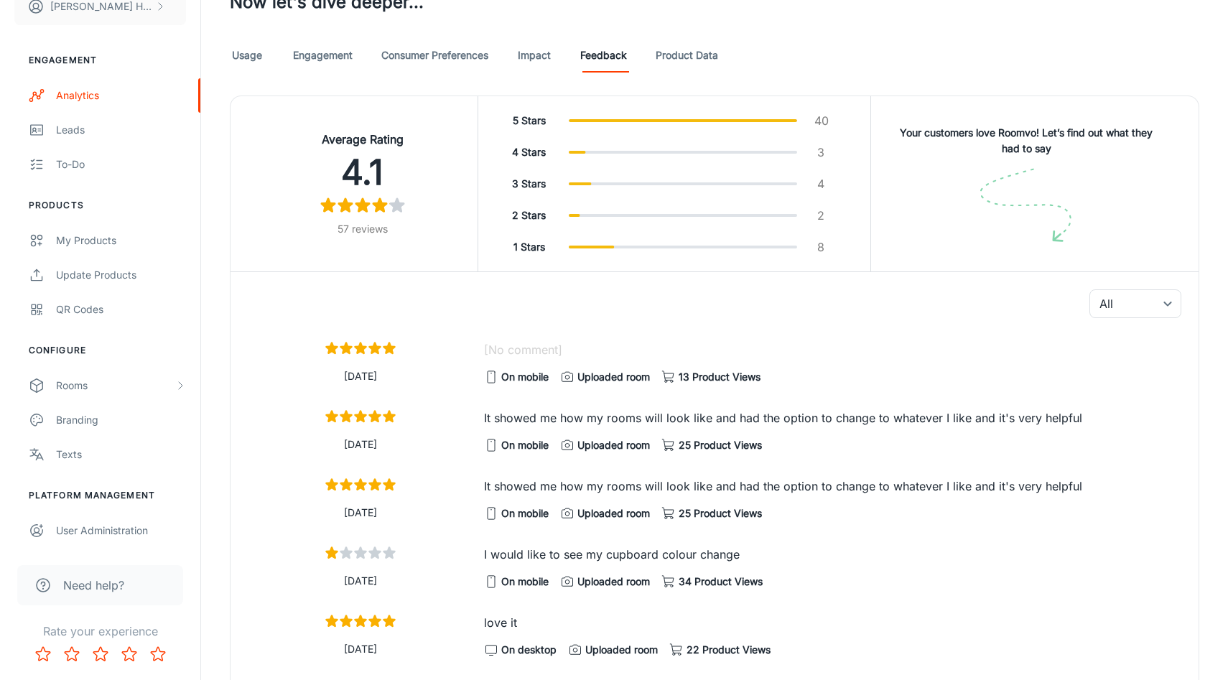
scroll to position [822, 0]
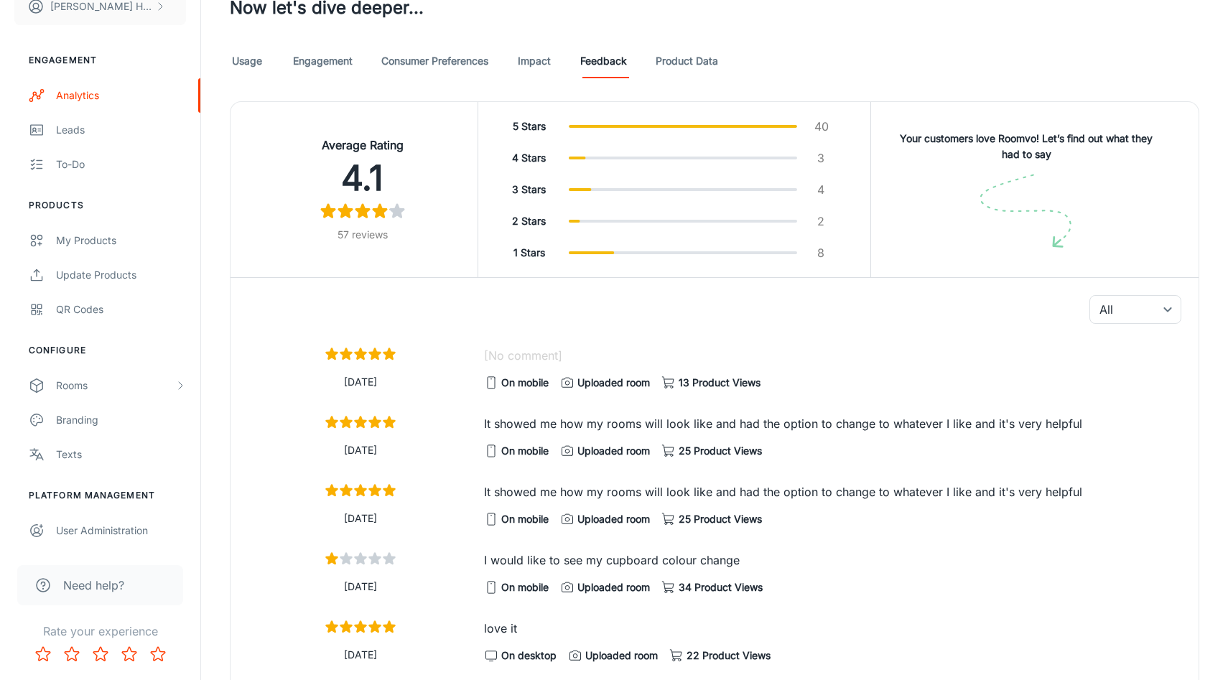
click at [894, 111] on div "Average Rating 4.1 57 reviews 5 Stars 40 4 Stars 3 3 Stars 4 2 Stars 2 1 Stars …" at bounding box center [715, 189] width 968 height 175
click at [924, 146] on h6 "Your customers love Roomvo! Let’s find out what they had to say" at bounding box center [1026, 147] width 265 height 32
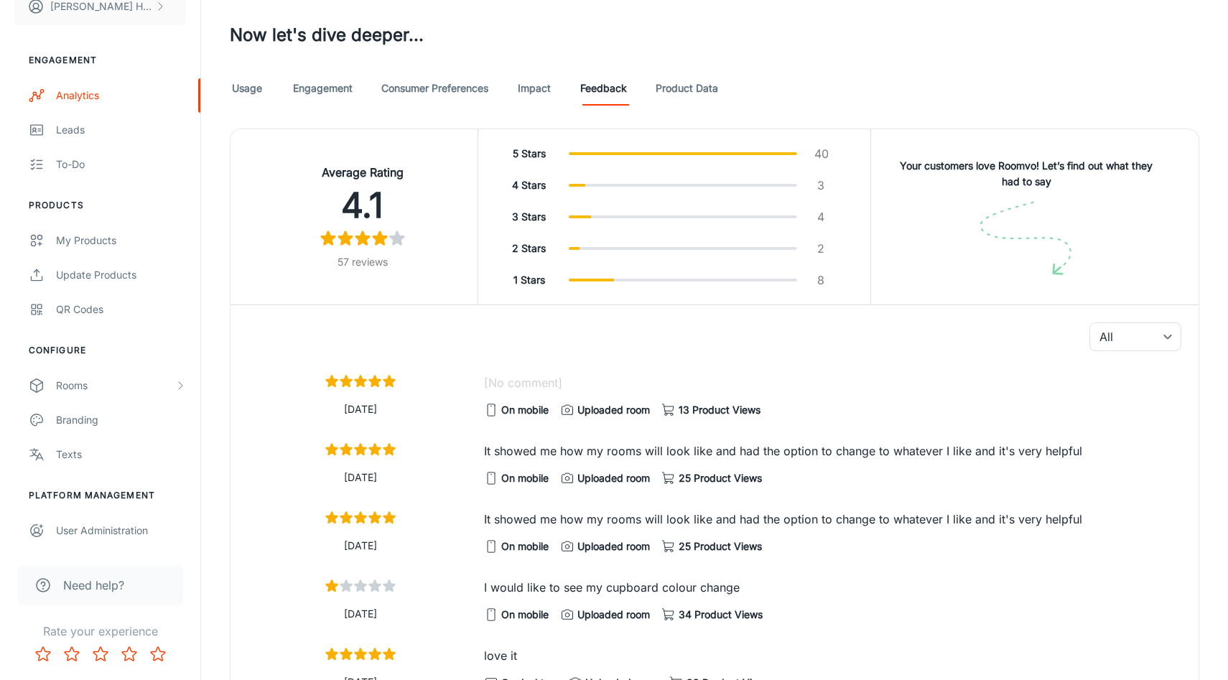
scroll to position [791, 0]
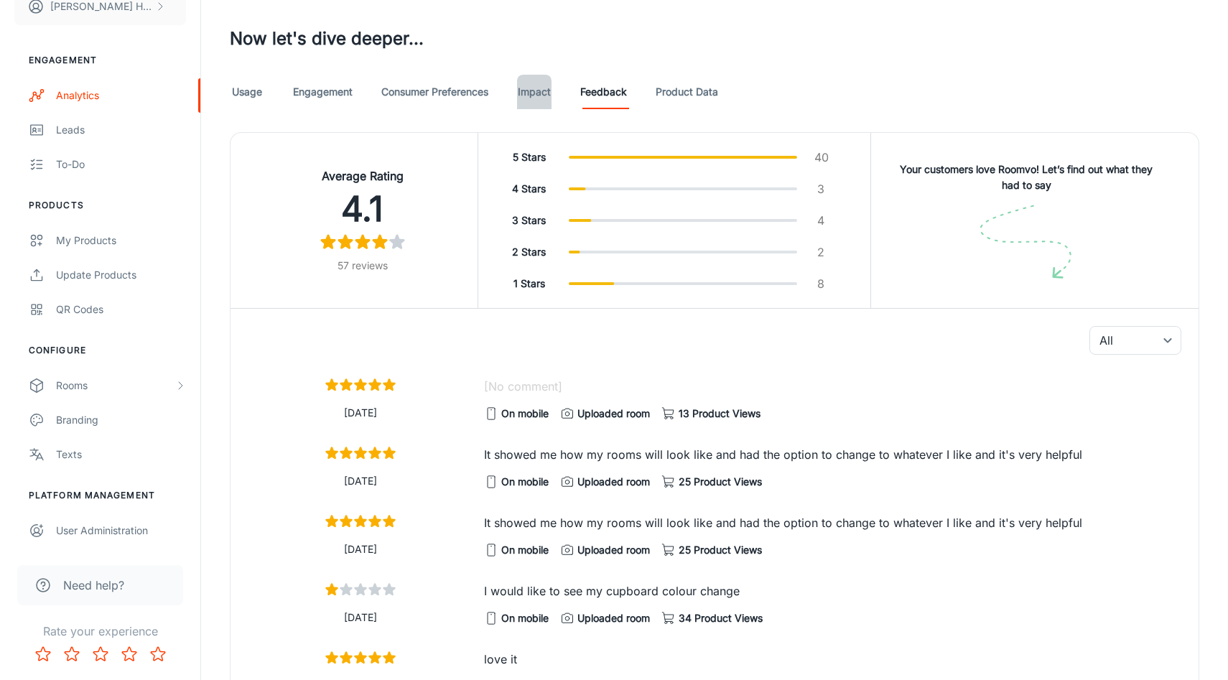
click at [526, 90] on link "Impact" at bounding box center [534, 92] width 34 height 34
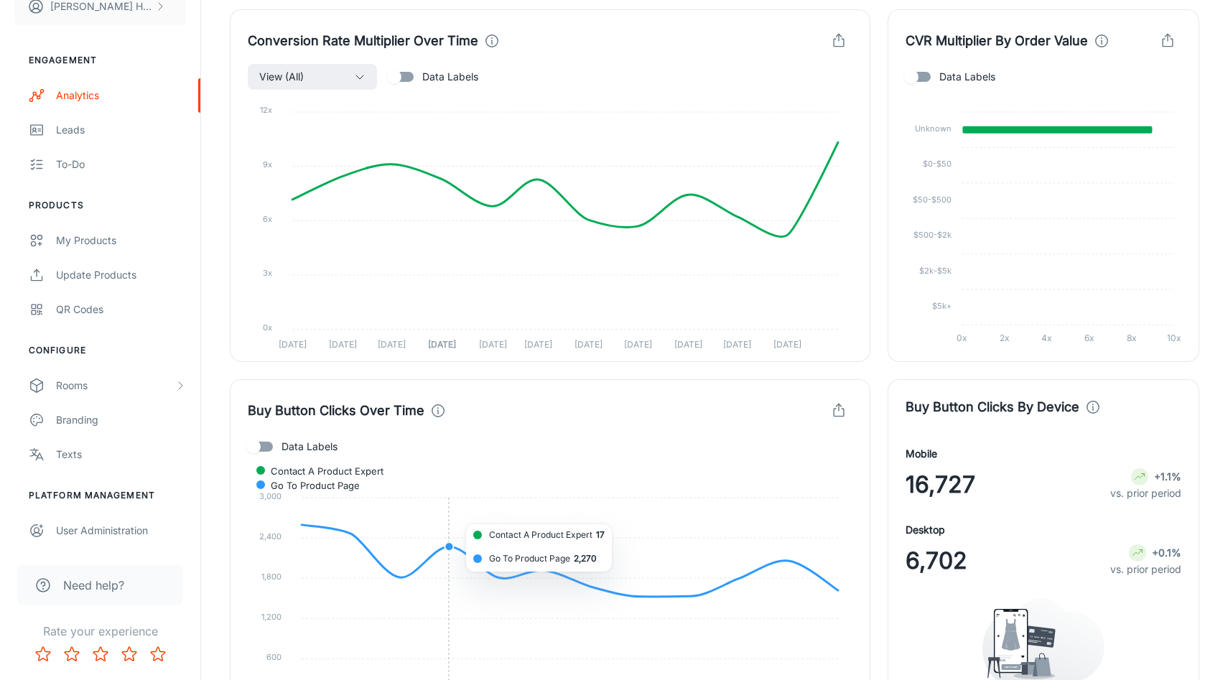
scroll to position [631, 0]
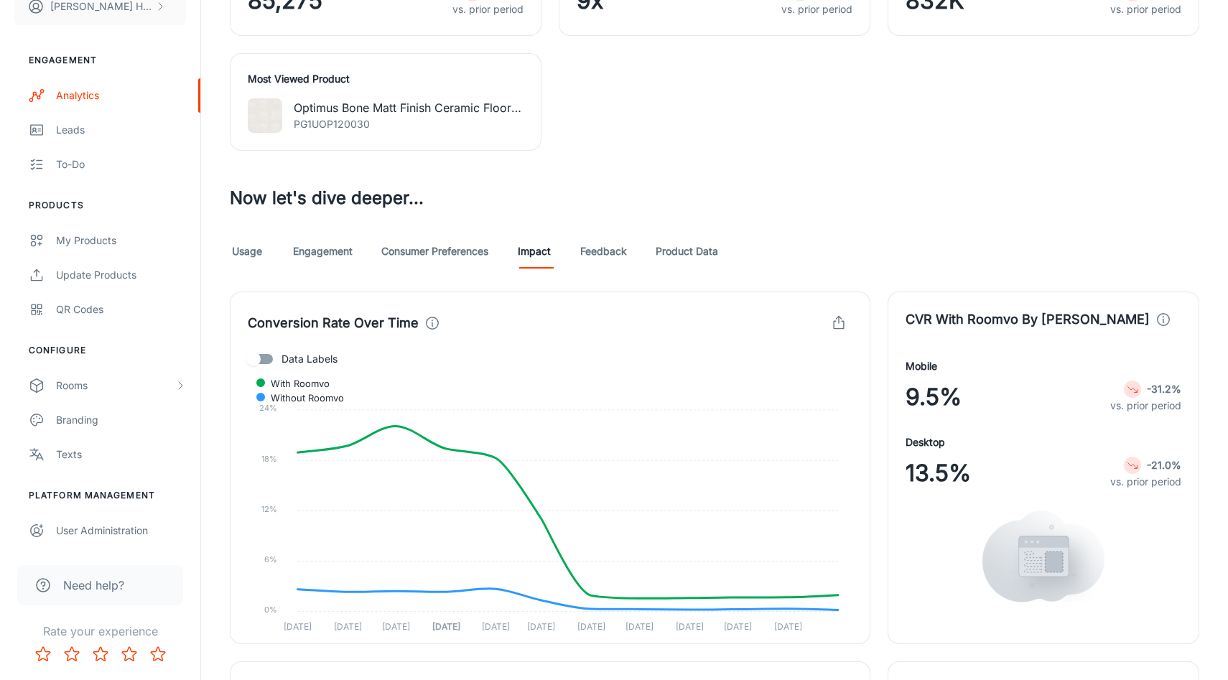
click at [422, 255] on link "Consumer Preferences" at bounding box center [434, 251] width 107 height 34
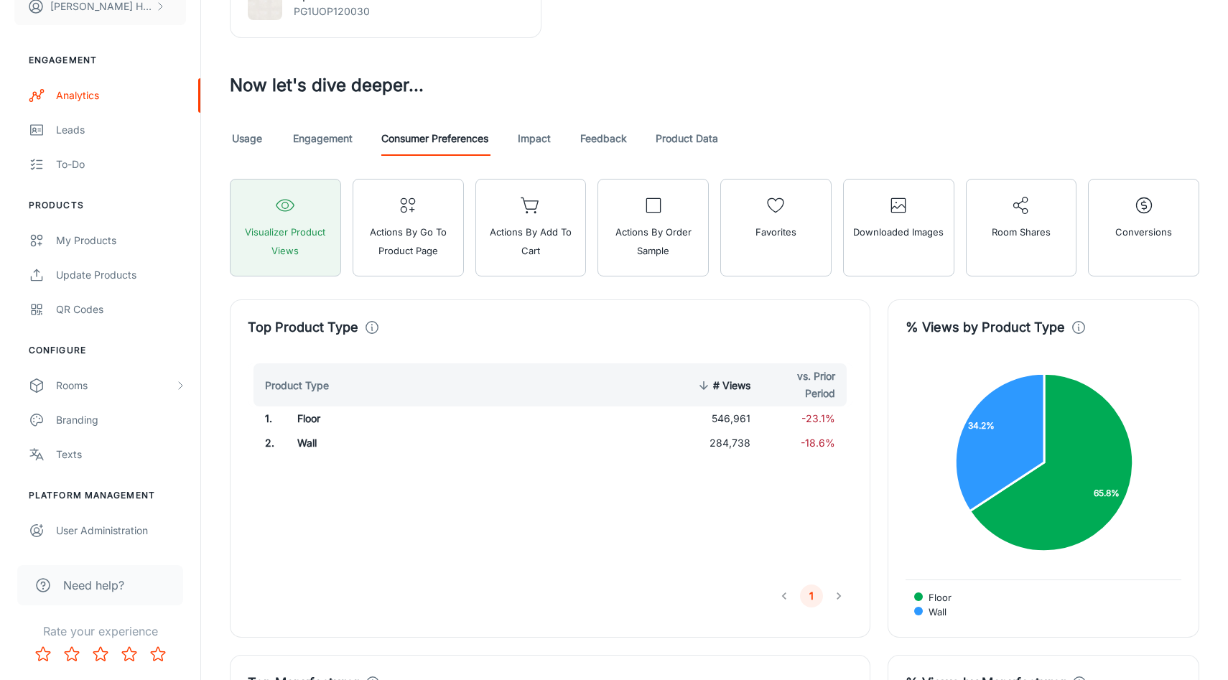
scroll to position [742, 0]
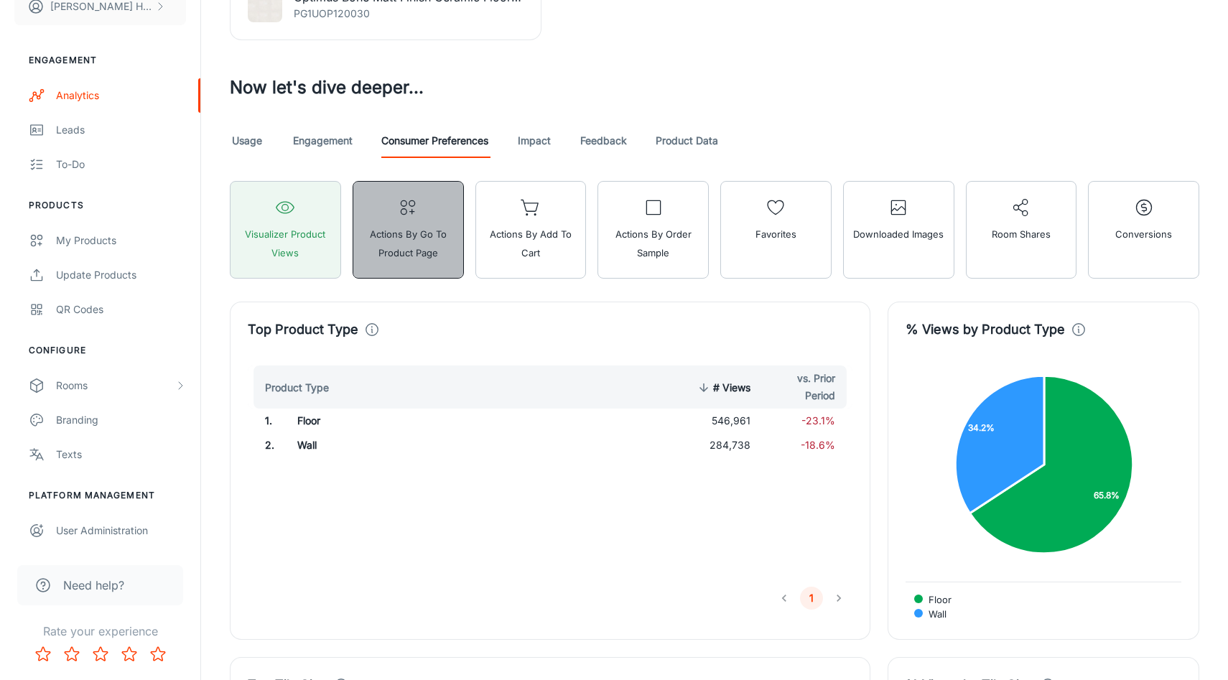
click at [416, 238] on span "Actions by Go To Product Page" at bounding box center [408, 243] width 93 height 37
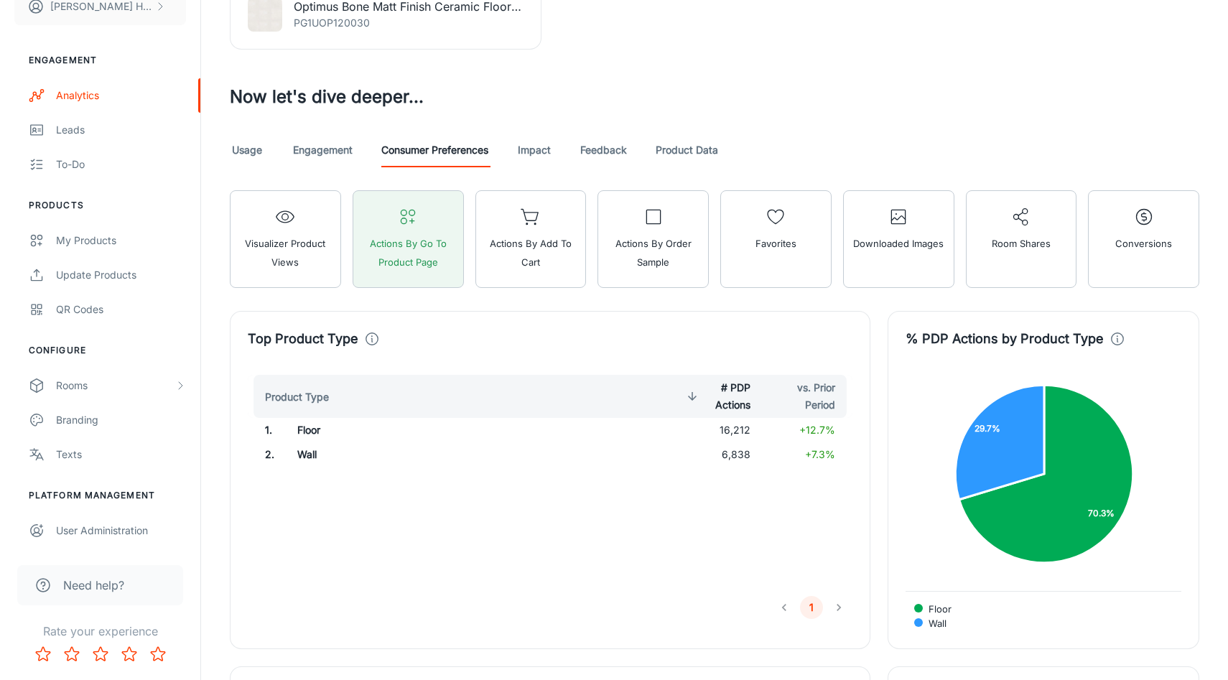
scroll to position [732, 0]
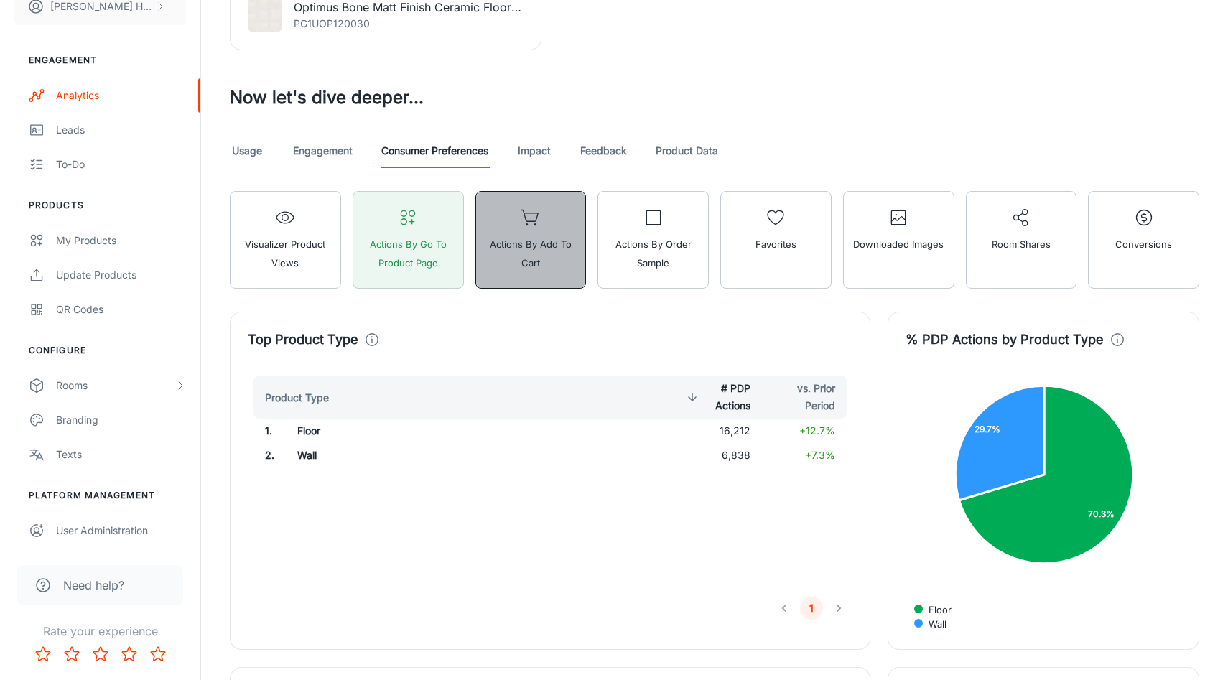
click at [553, 258] on span "Actions by Add to Cart" at bounding box center [531, 253] width 93 height 37
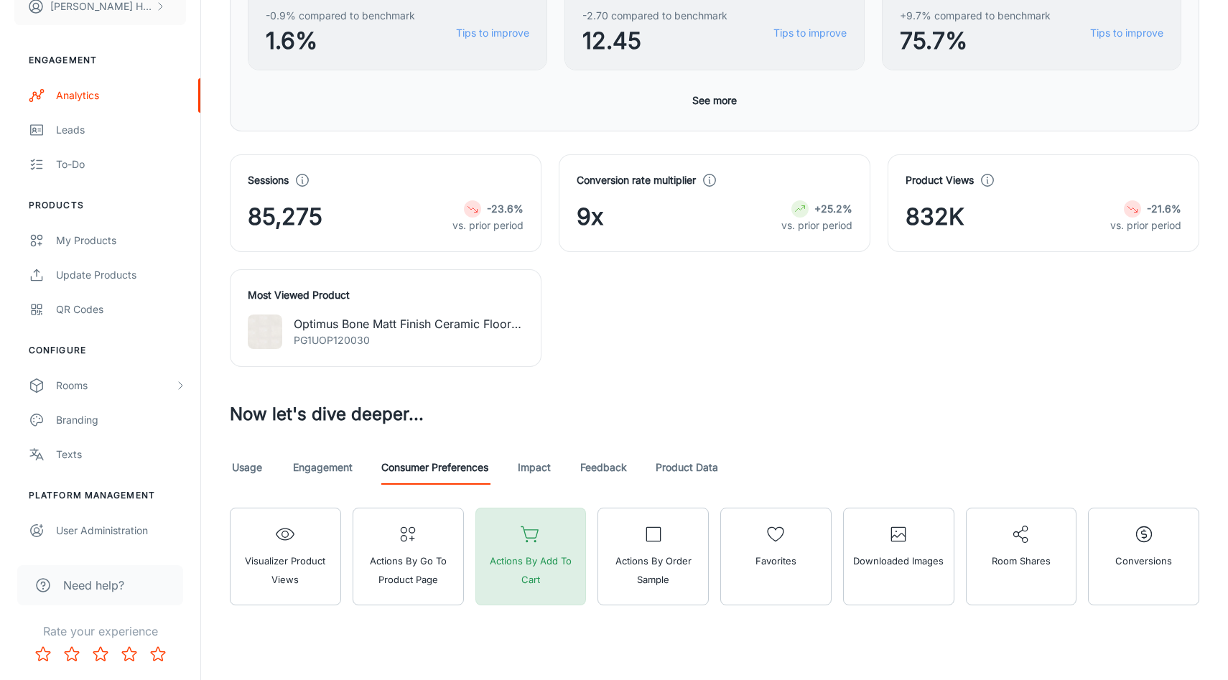
scroll to position [438, 0]
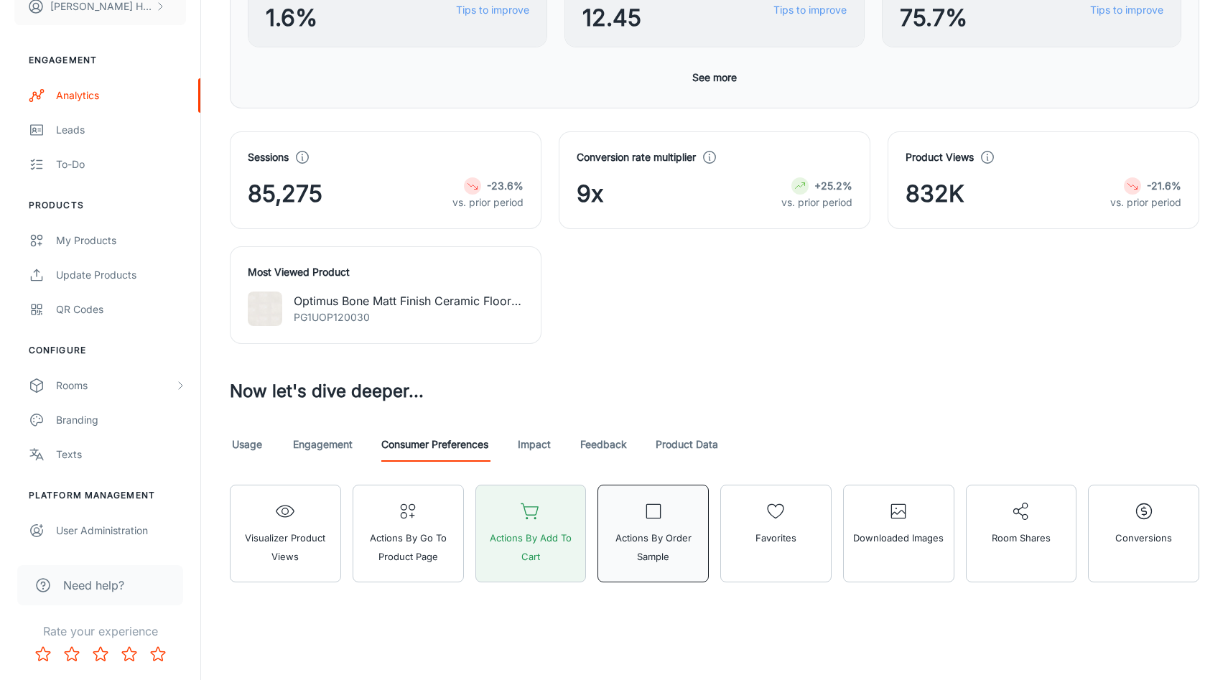
click at [627, 550] on span "Actions by Order Sample" at bounding box center [653, 547] width 93 height 37
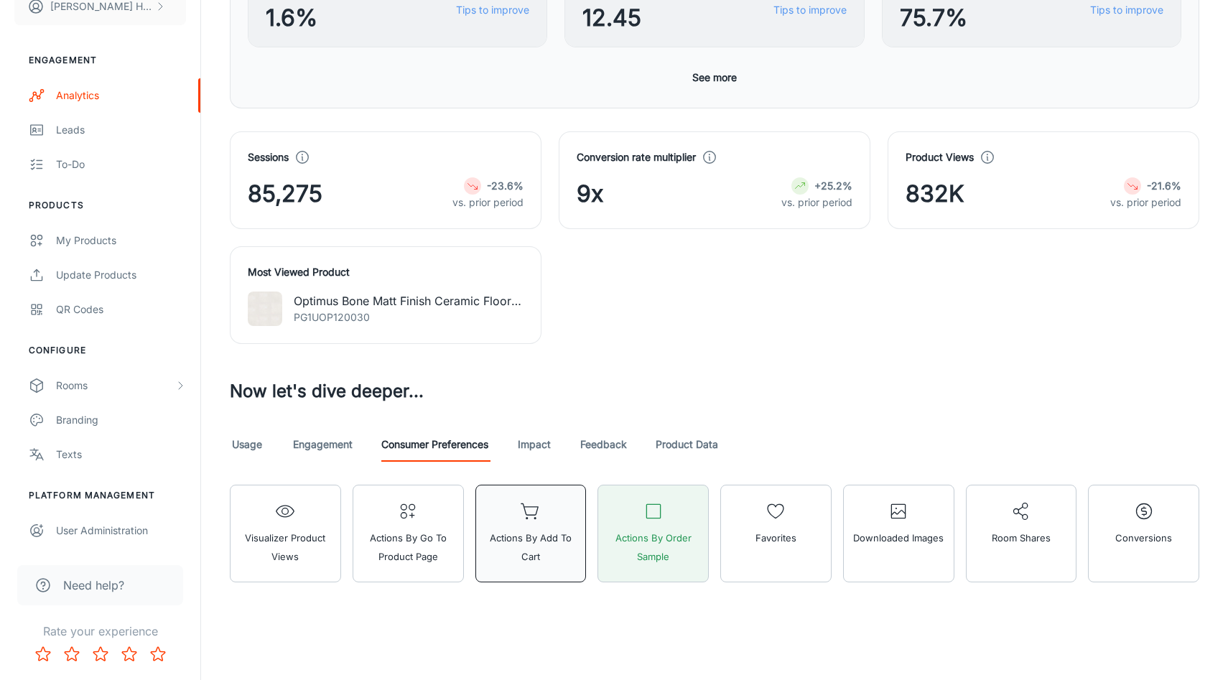
click at [532, 552] on span "Actions by Add to Cart" at bounding box center [531, 547] width 93 height 37
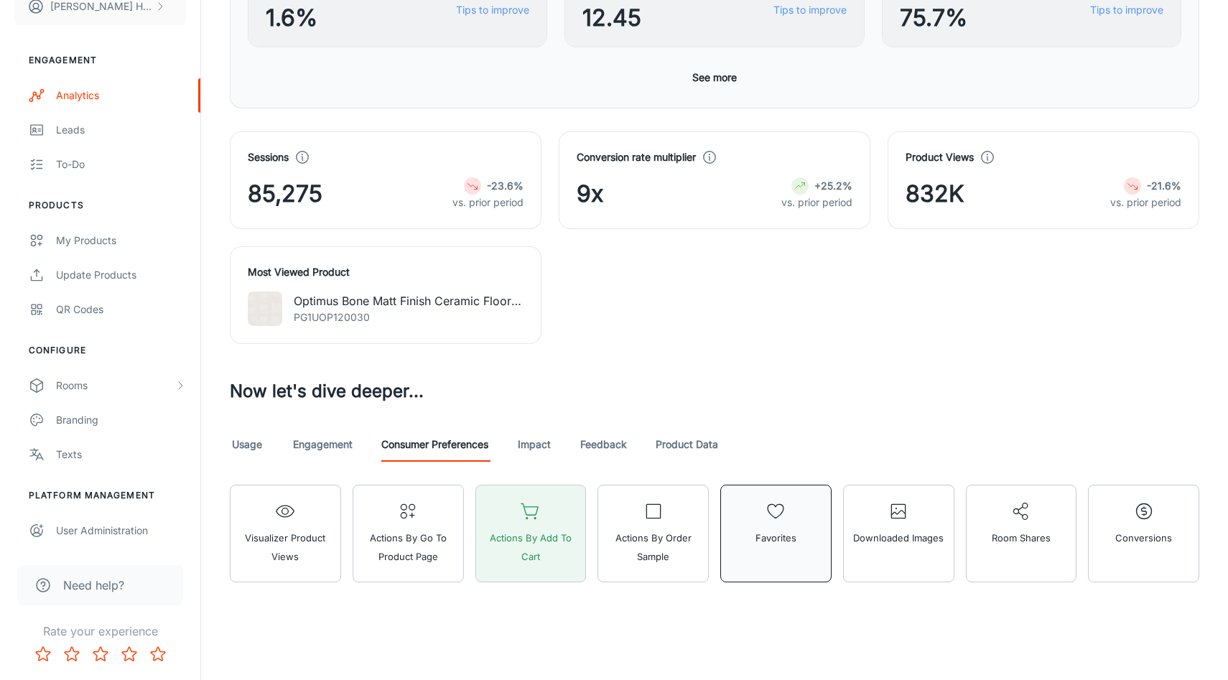
click at [777, 551] on button "Favorites" at bounding box center [775, 534] width 111 height 98
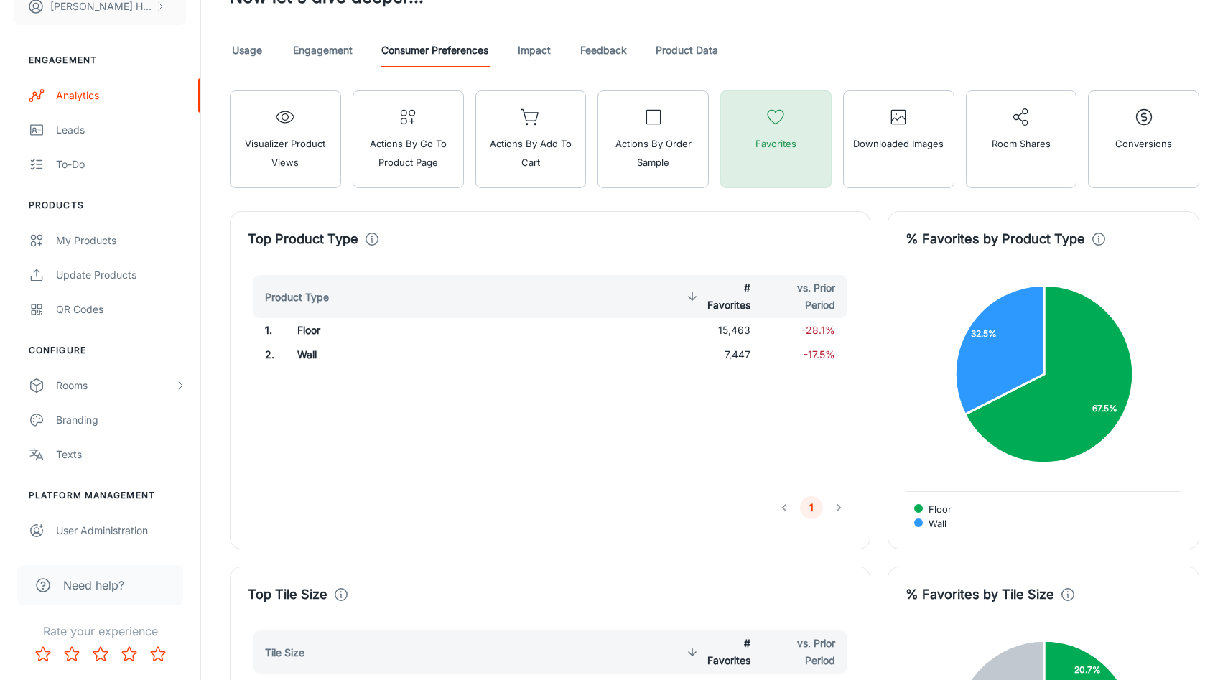
scroll to position [832, 0]
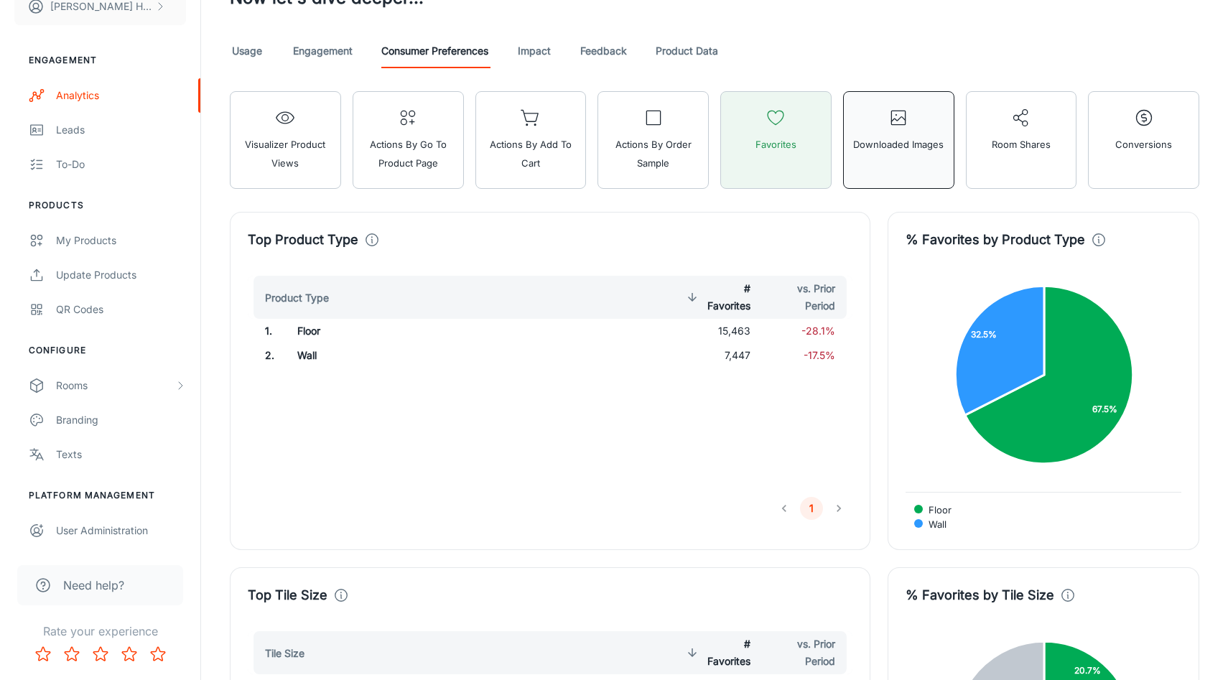
click at [905, 163] on button "Downloaded Images" at bounding box center [898, 140] width 111 height 98
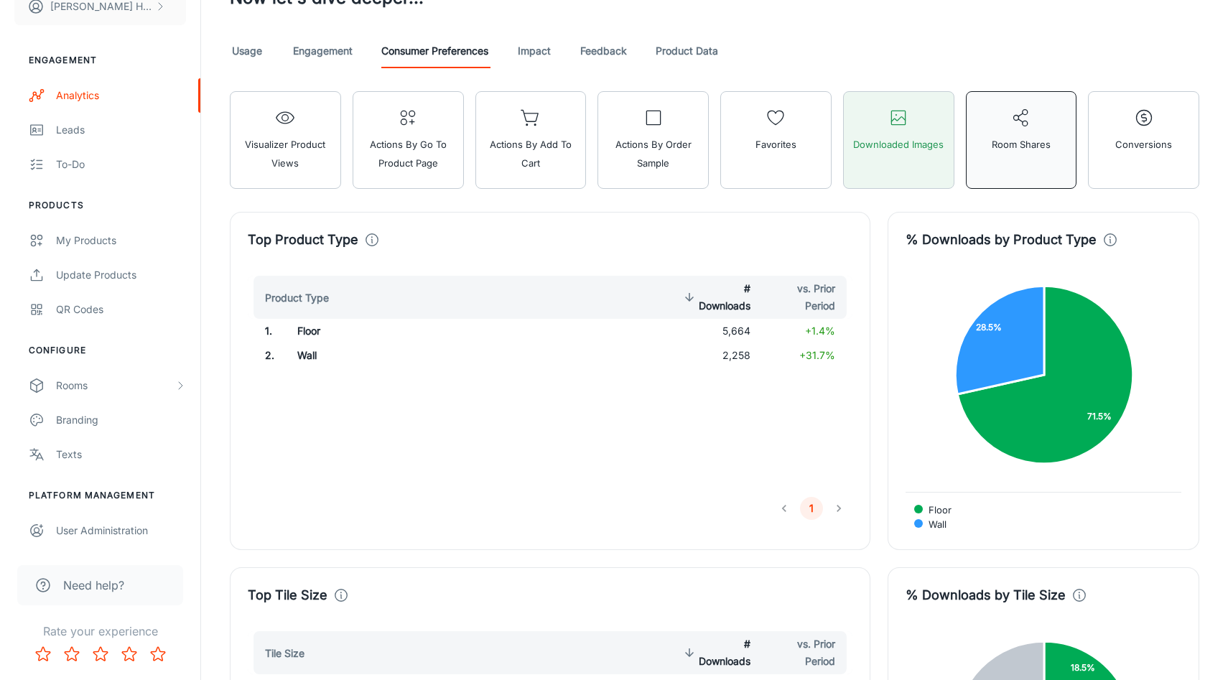
click at [1012, 172] on button "Room Shares" at bounding box center [1021, 140] width 111 height 98
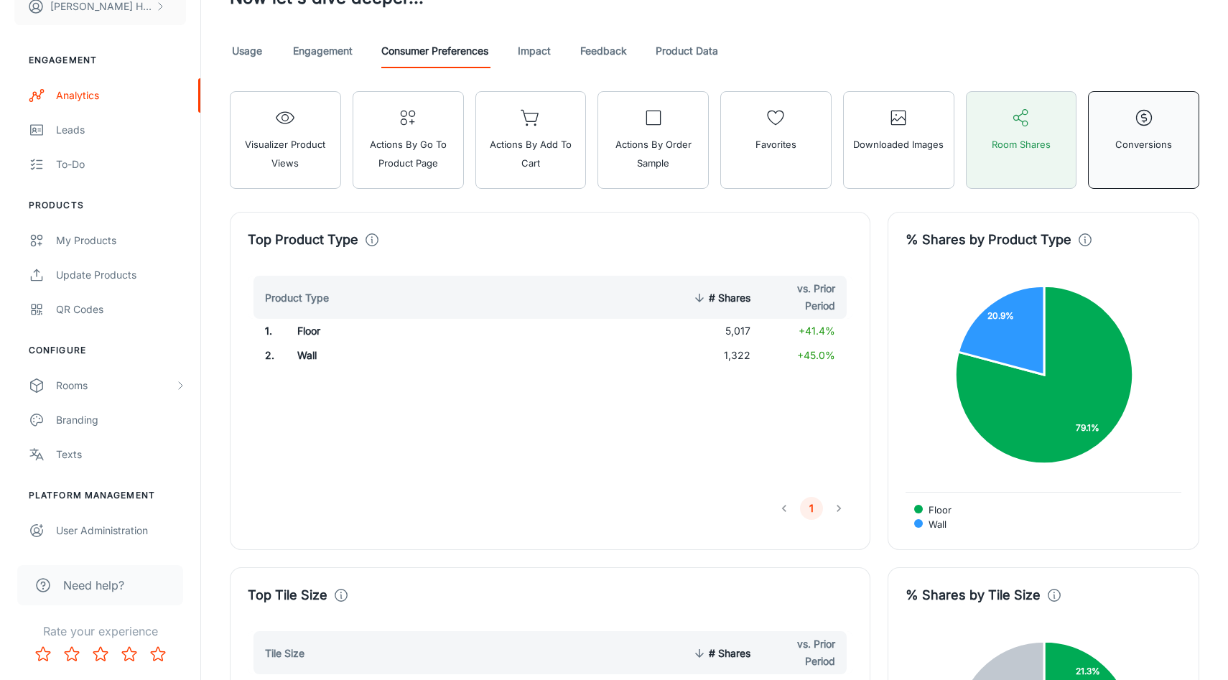
click at [1111, 175] on button "Conversions" at bounding box center [1143, 140] width 111 height 98
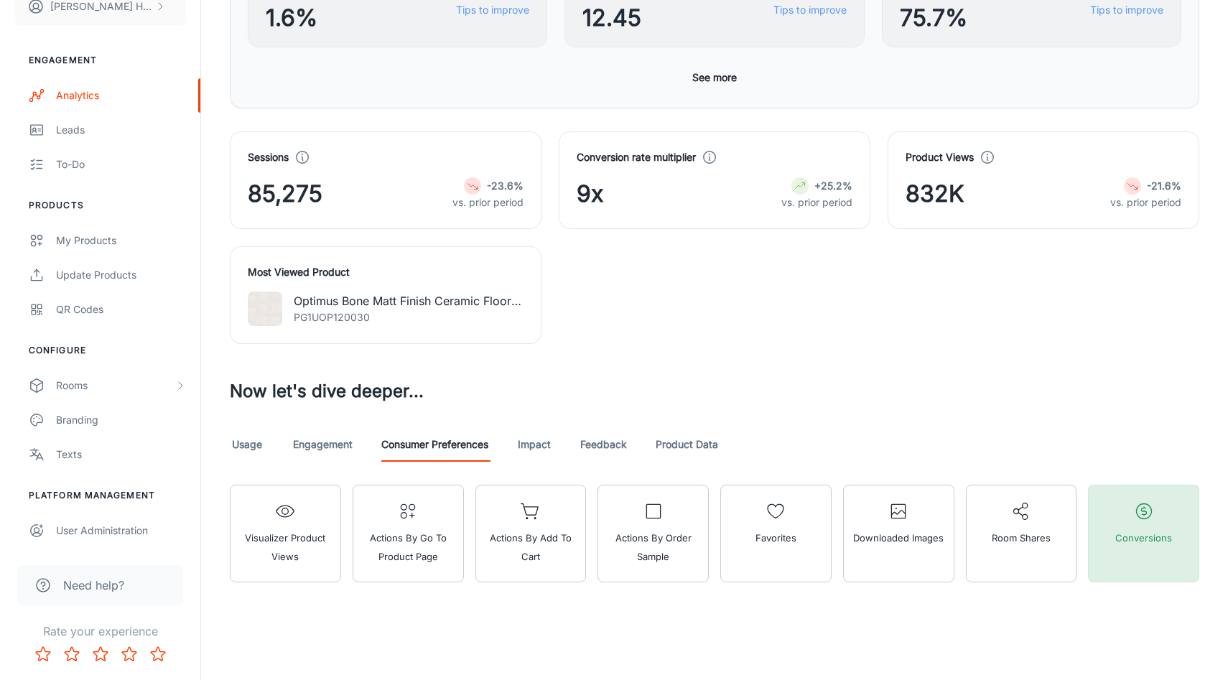
scroll to position [438, 0]
click at [594, 450] on link "Feedback" at bounding box center [603, 444] width 47 height 34
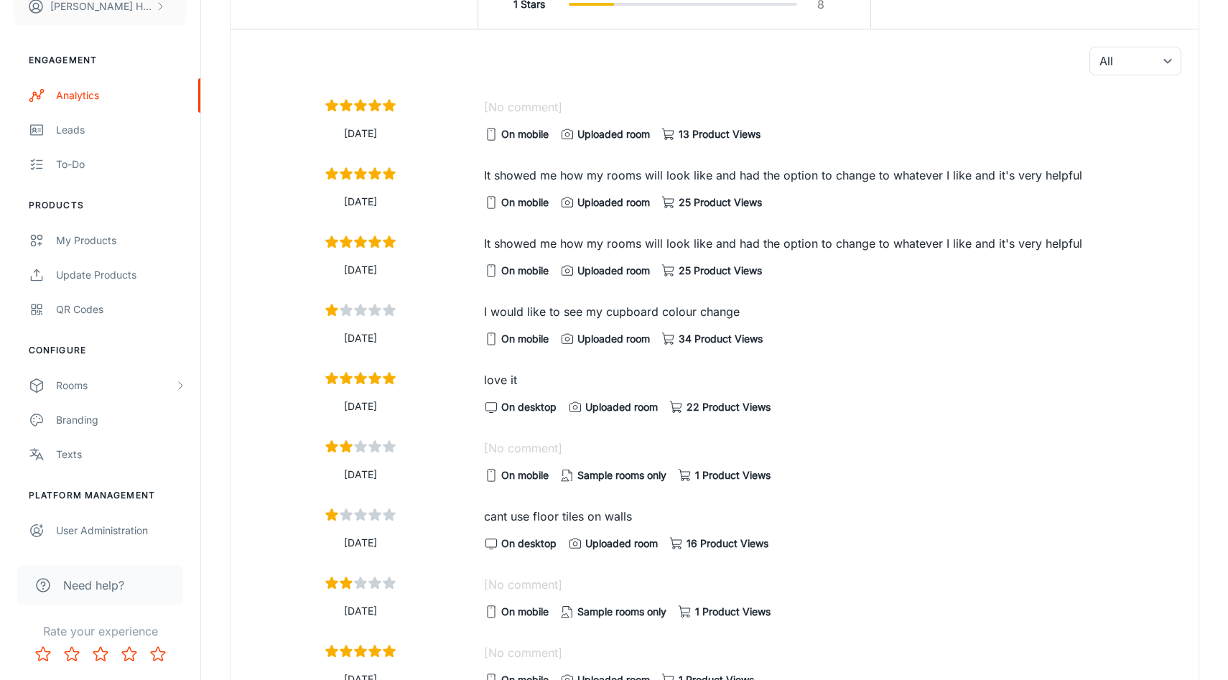
scroll to position [1049, 0]
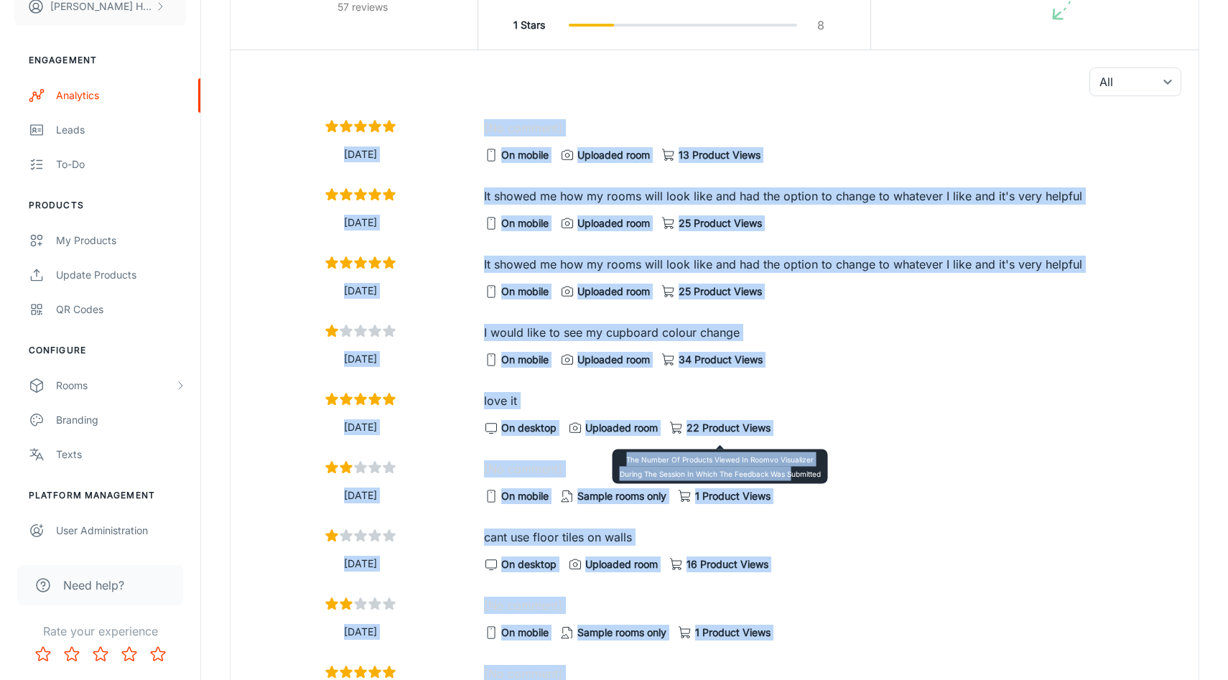
drag, startPoint x: 300, startPoint y: 108, endPoint x: 792, endPoint y: 472, distance: 611.7
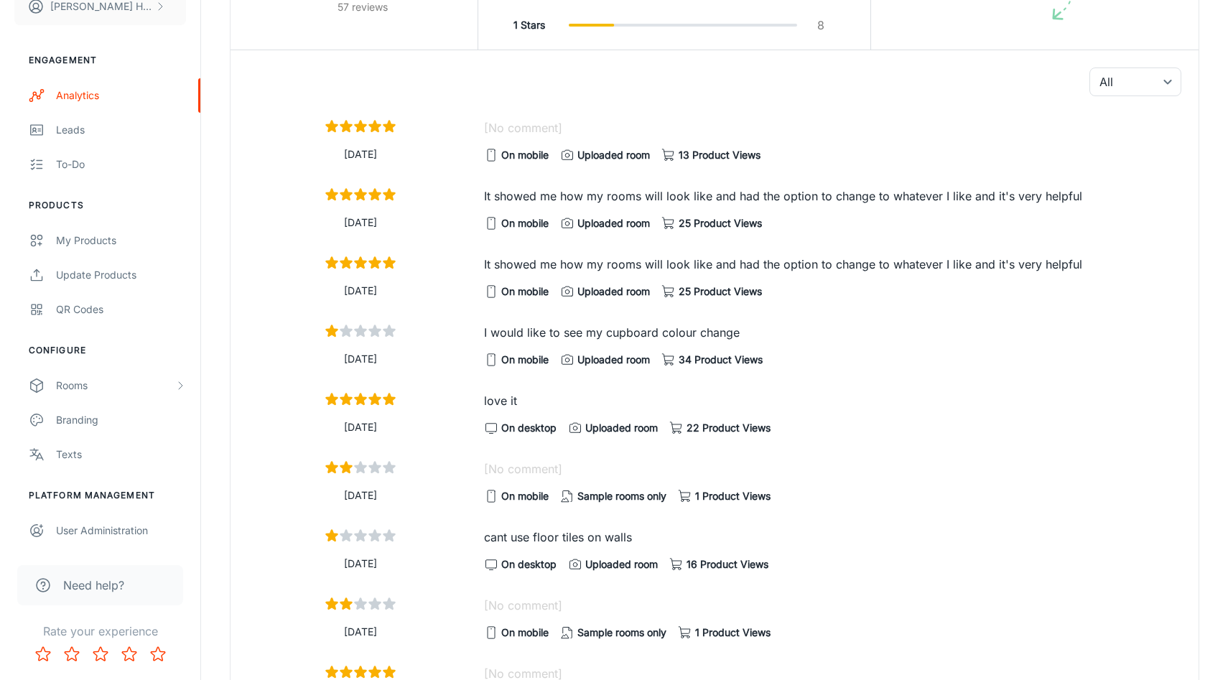
click at [936, 379] on div "[DATE] [No comment] On mobile Uploaded room 13 Product Views [DATE] It showed m…" at bounding box center [715, 452] width 968 height 688
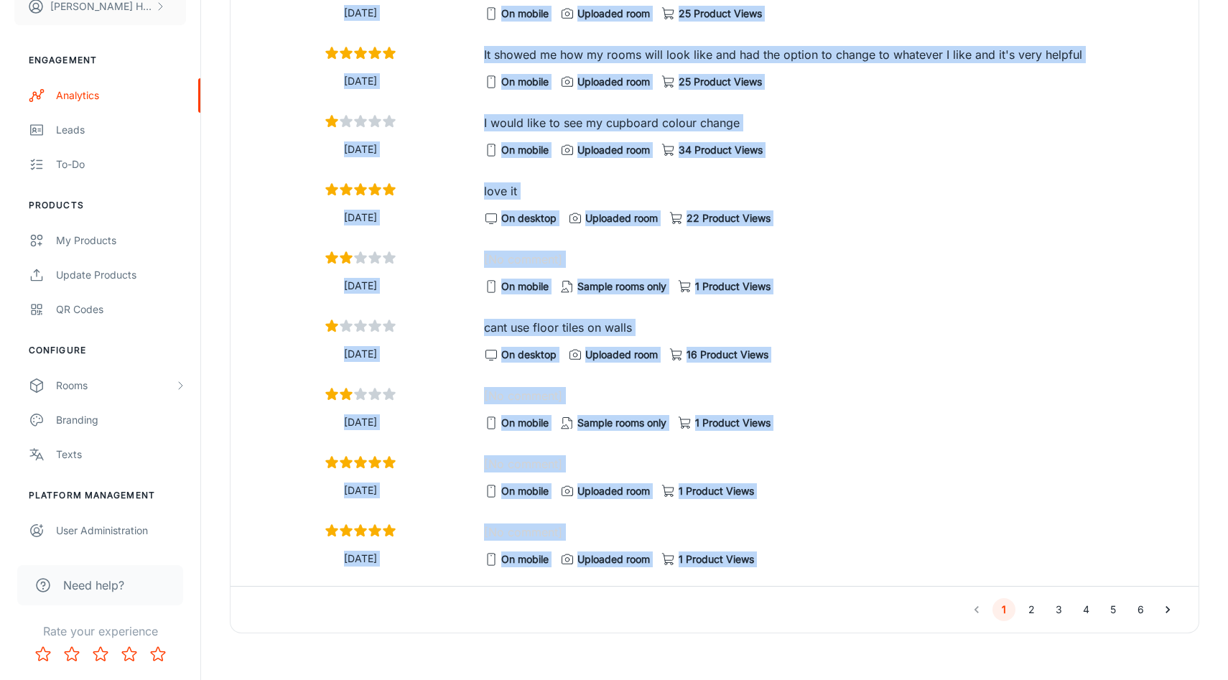
scroll to position [1274, 0]
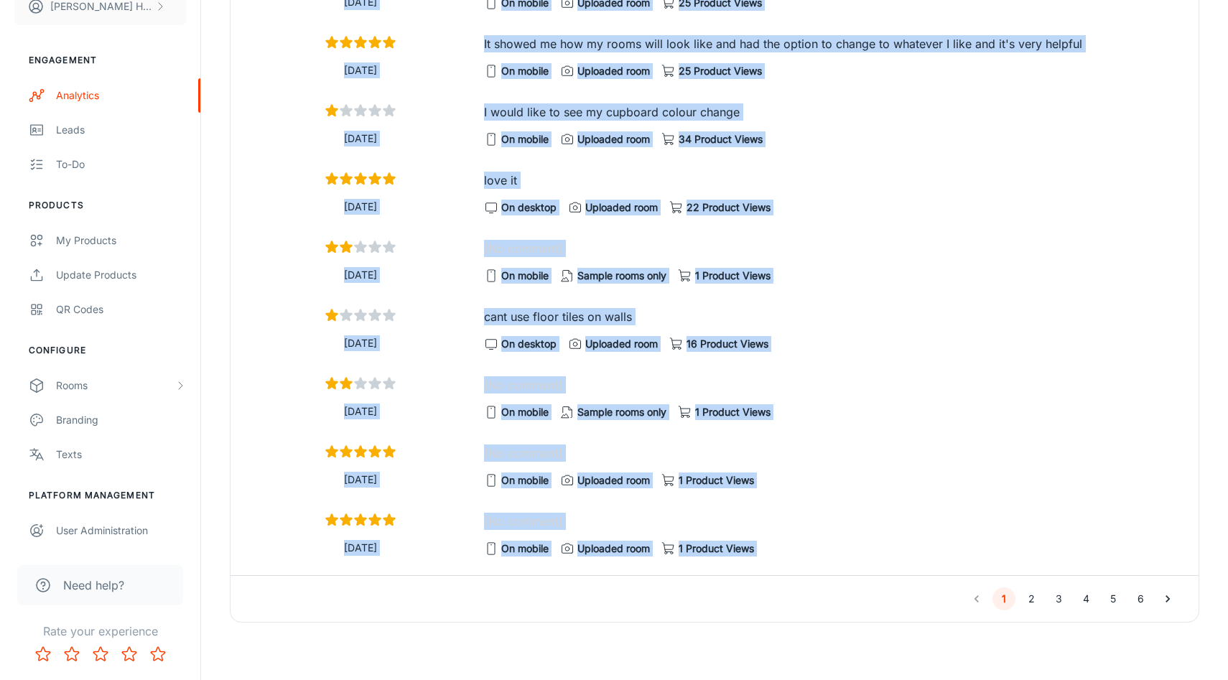
drag, startPoint x: 473, startPoint y: 125, endPoint x: 746, endPoint y: 634, distance: 576.8
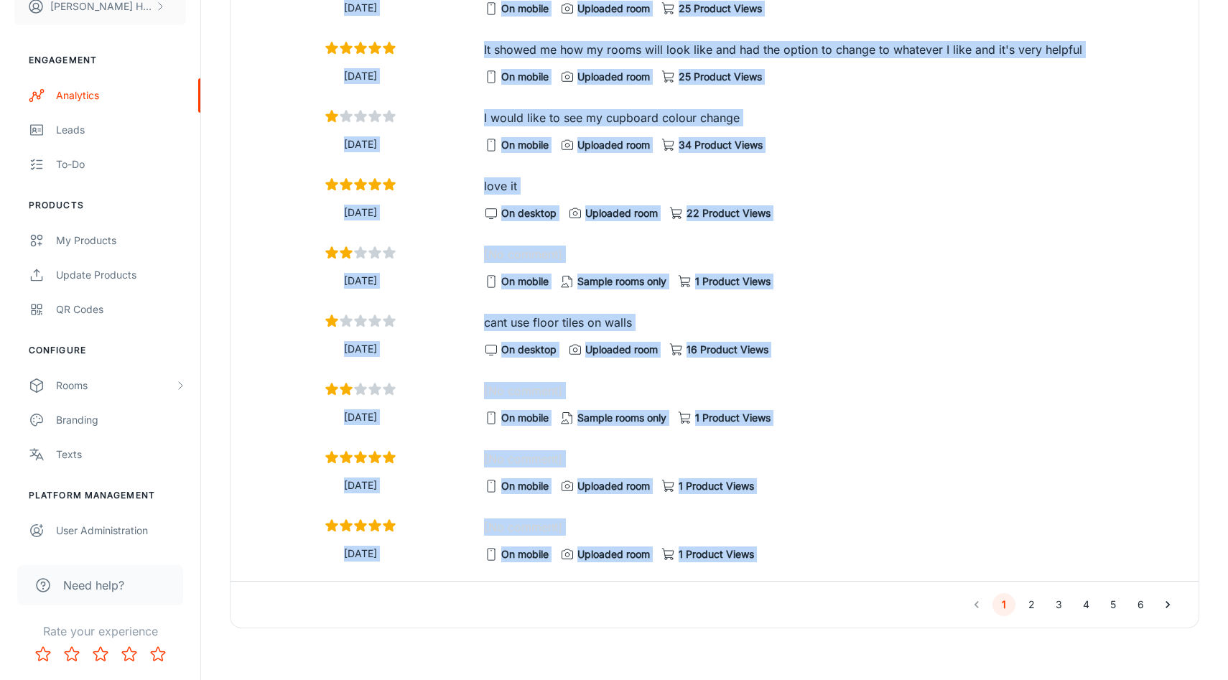
scroll to position [1263, 0]
click at [857, 514] on div "[No comment] On mobile Uploaded room 1 Product Views" at bounding box center [827, 536] width 709 height 57
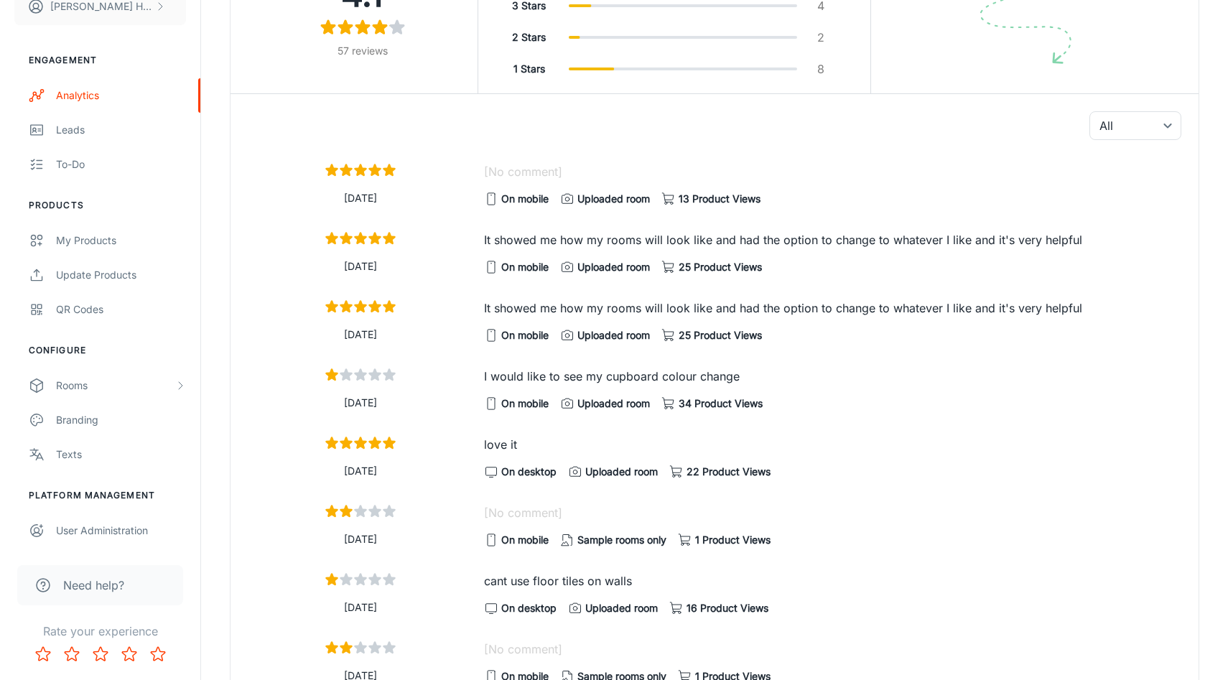
scroll to position [1032, 0]
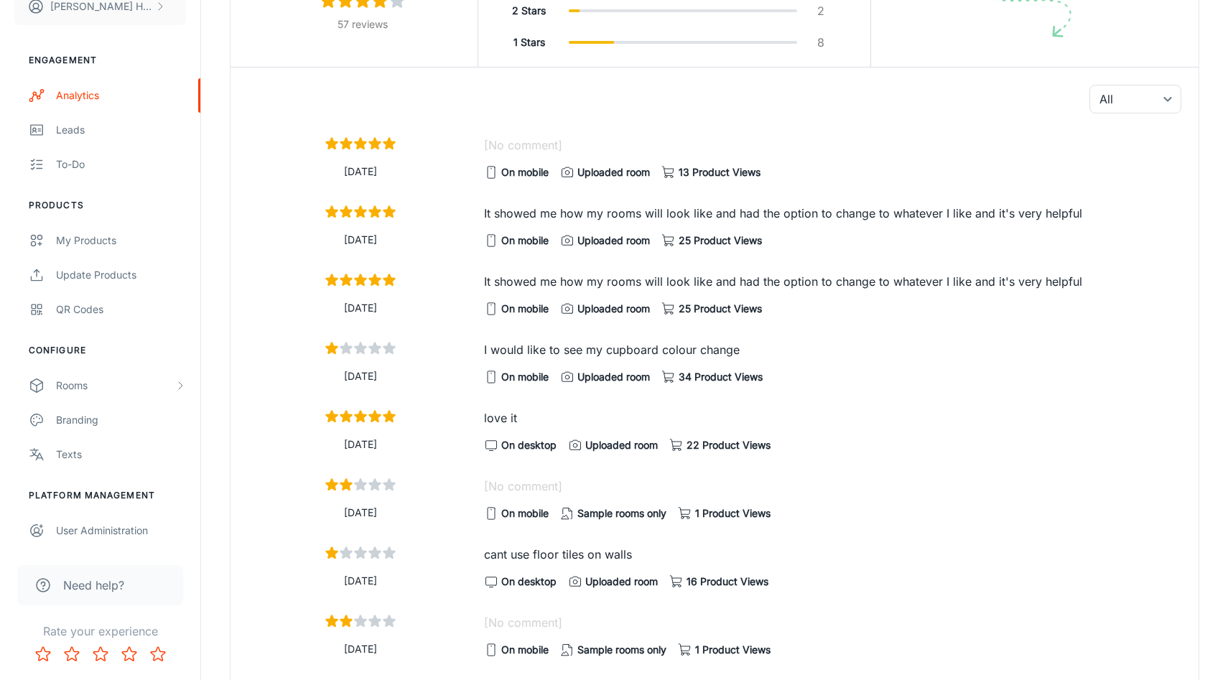
click at [642, 218] on p "It showed me how my rooms will look like and had the option to change to whatev…" at bounding box center [832, 213] width 697 height 17
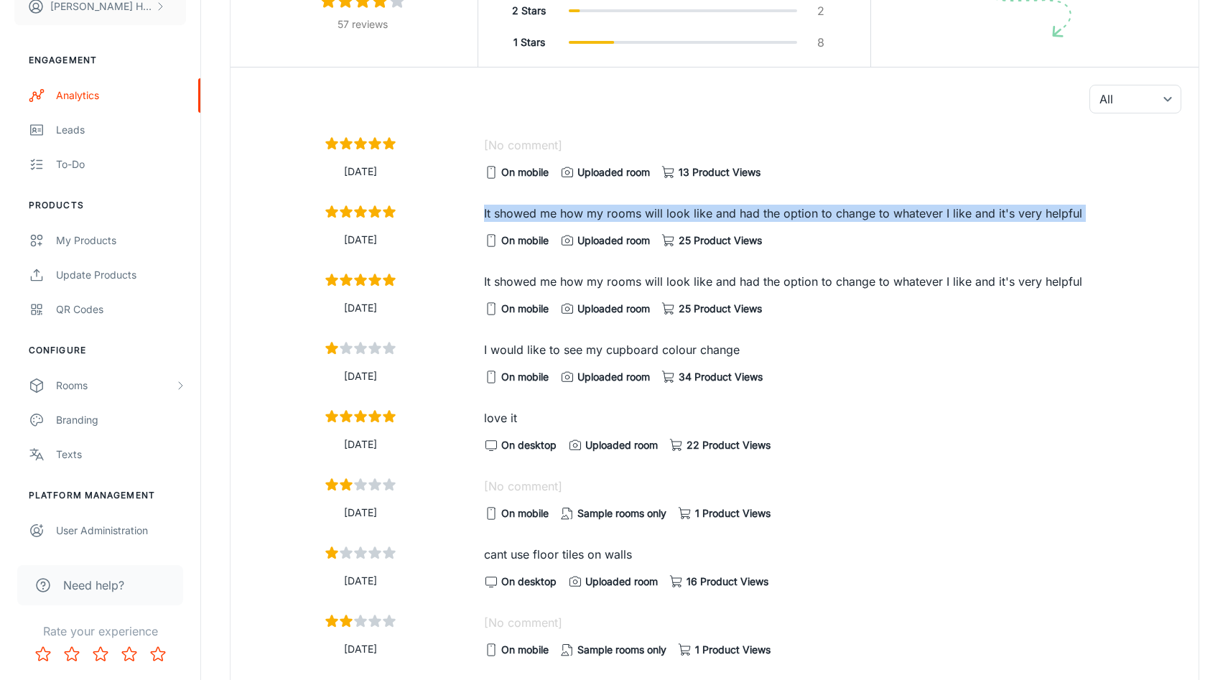
click at [642, 218] on p "It showed me how my rooms will look like and had the option to change to whatev…" at bounding box center [832, 213] width 697 height 17
copy div "It showed me how my rooms will look like and had the option to change to whatev…"
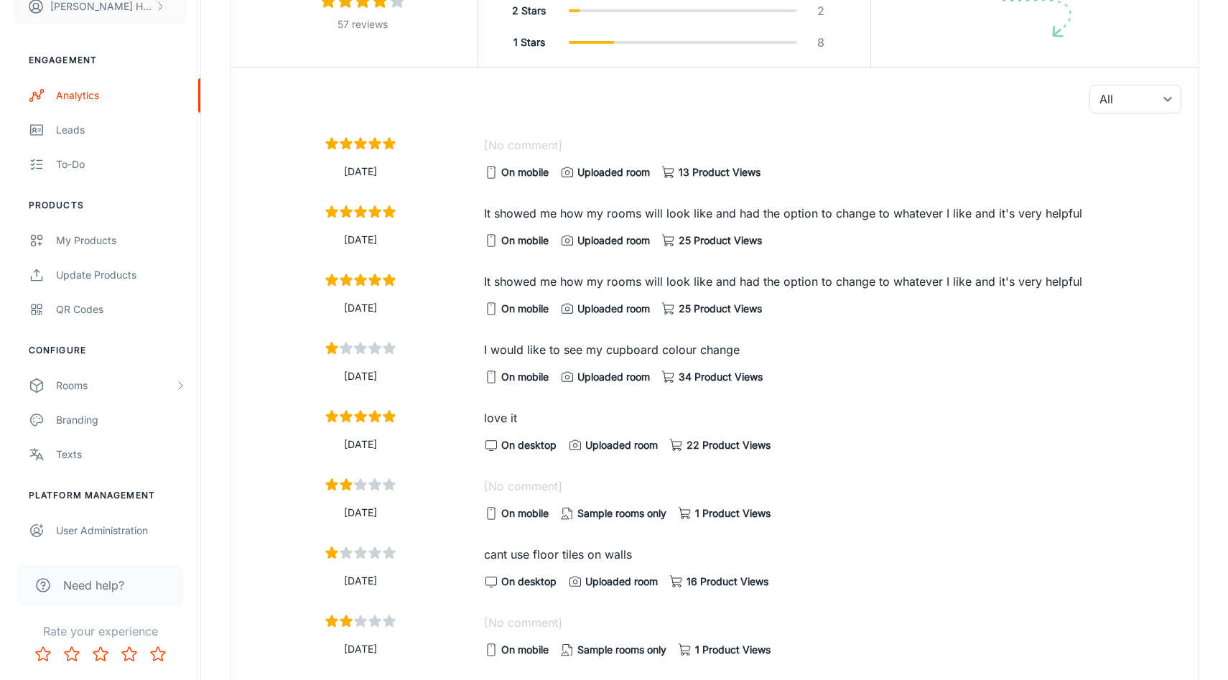
click at [450, 220] on div "[DATE]" at bounding box center [354, 221] width 236 height 57
click at [514, 210] on p "It showed me how my rooms will look like and had the option to change to whatev…" at bounding box center [832, 213] width 697 height 17
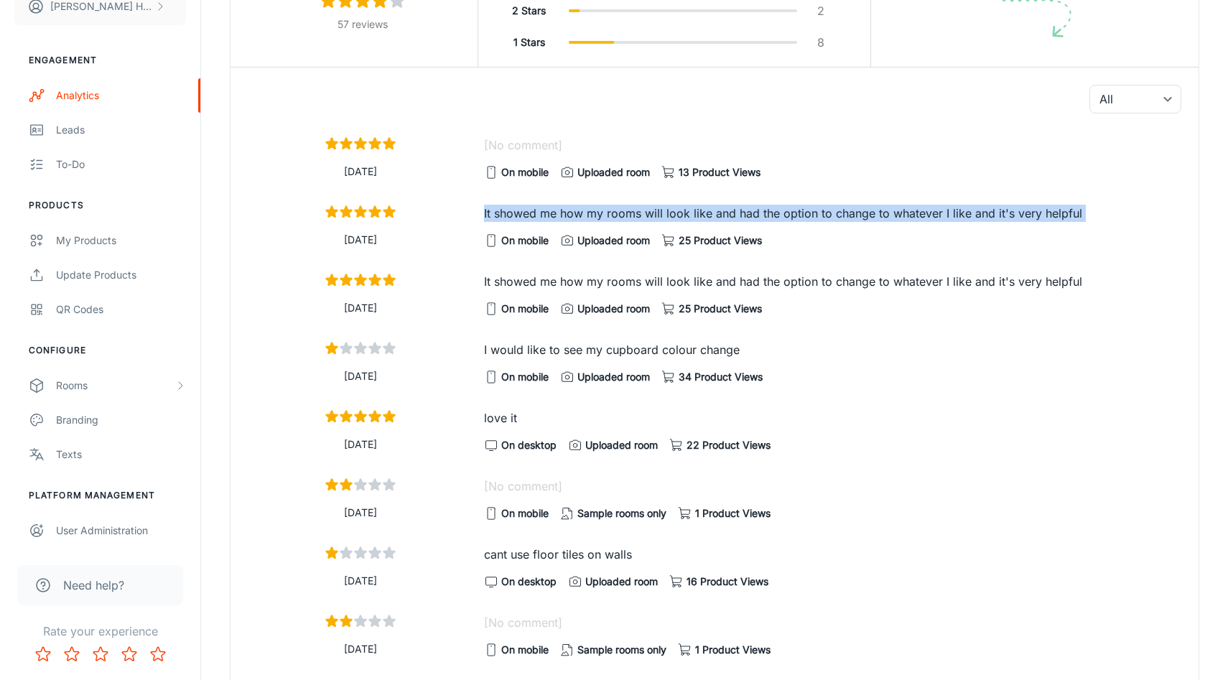
click at [514, 210] on p "It showed me how my rooms will look like and had the option to change to whatev…" at bounding box center [832, 213] width 697 height 17
copy div "It showed me how my rooms will look like and had the option to change to whatev…"
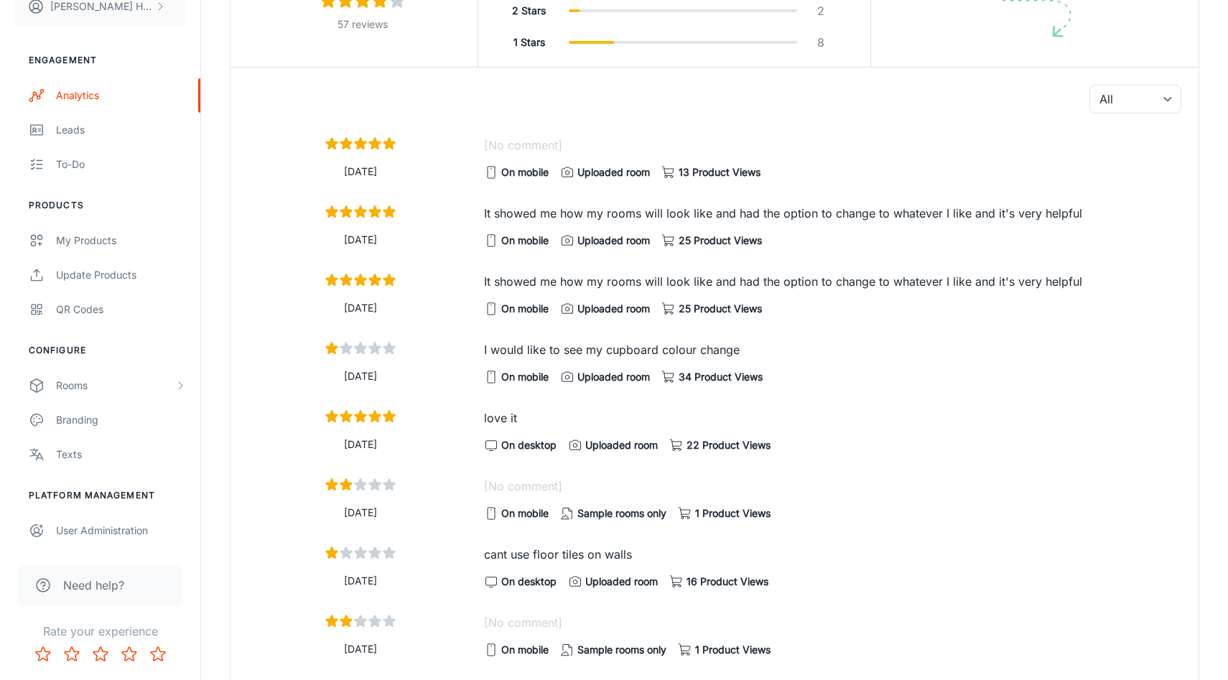
click at [646, 284] on p "It showed me how my rooms will look like and had the option to change to whatev…" at bounding box center [832, 281] width 697 height 17
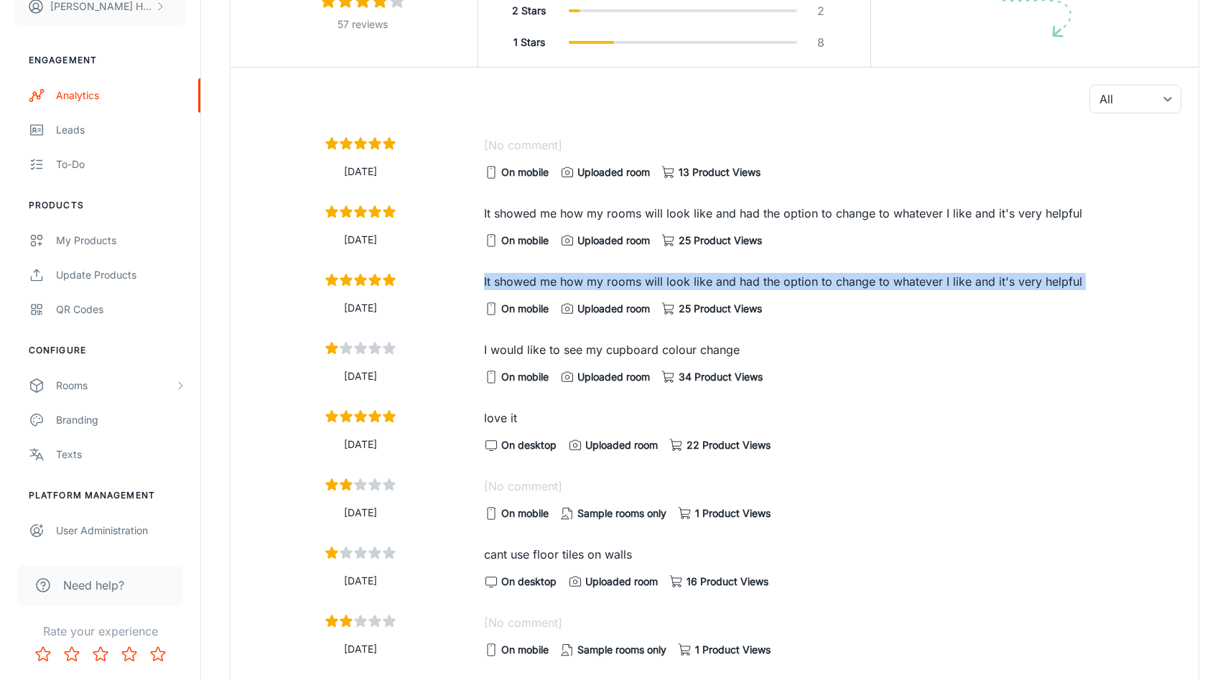
click at [646, 284] on p "It showed me how my rooms will look like and had the option to change to whatev…" at bounding box center [832, 281] width 697 height 17
copy div "It showed me how my rooms will look like and had the option to change to whatev…"
click at [645, 284] on p "It showed me how my rooms will look like and had the option to change to whatev…" at bounding box center [832, 281] width 697 height 17
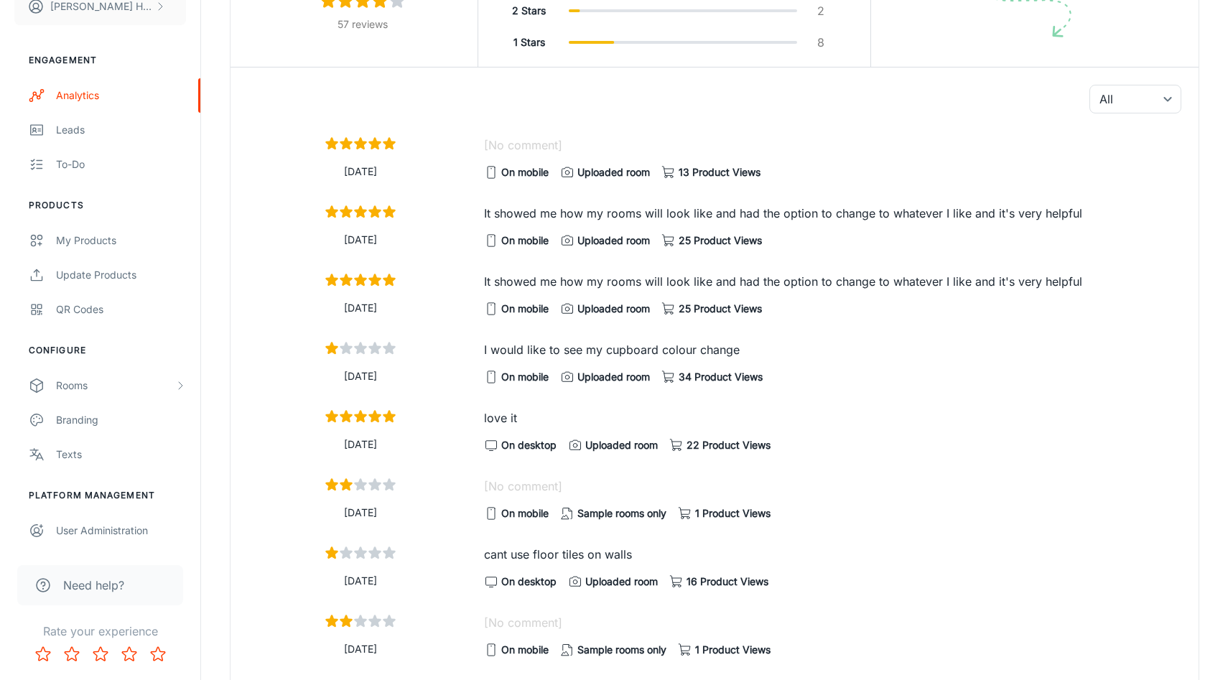
click at [649, 351] on p "I would like to see my cupboard colour change" at bounding box center [832, 349] width 697 height 17
copy div "I would like to see my cupboard colour change"
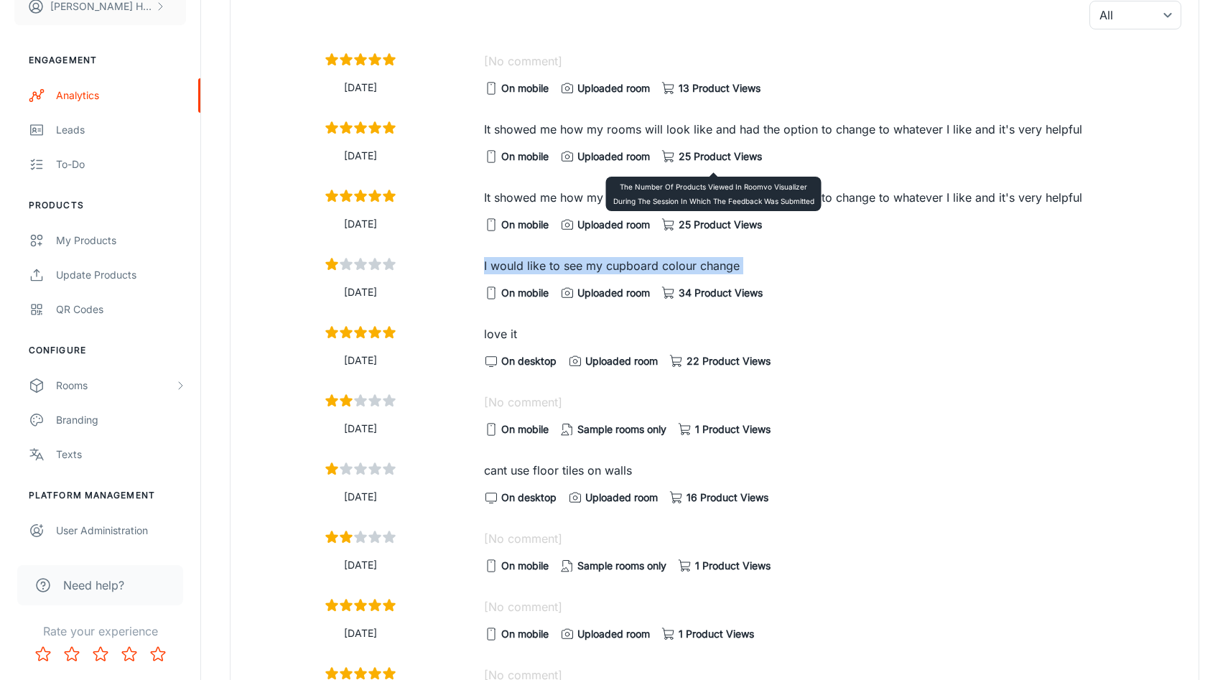
scroll to position [1182, 0]
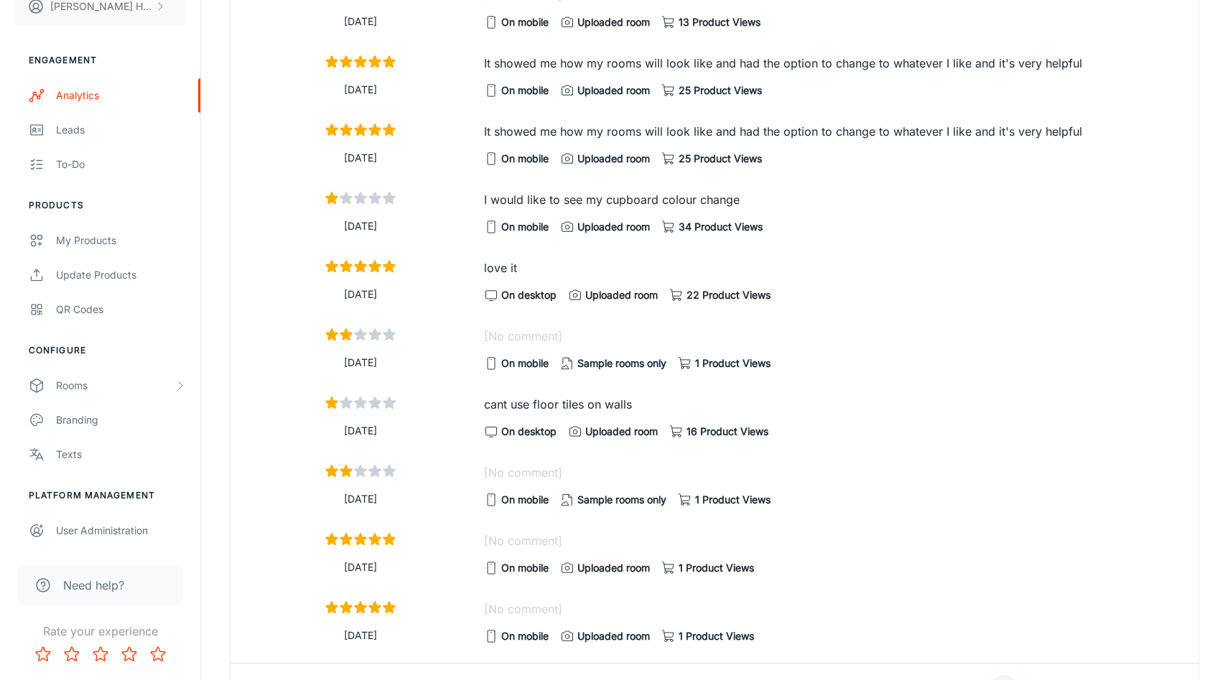
click at [510, 268] on p "love it" at bounding box center [832, 267] width 697 height 17
copy div "love it"
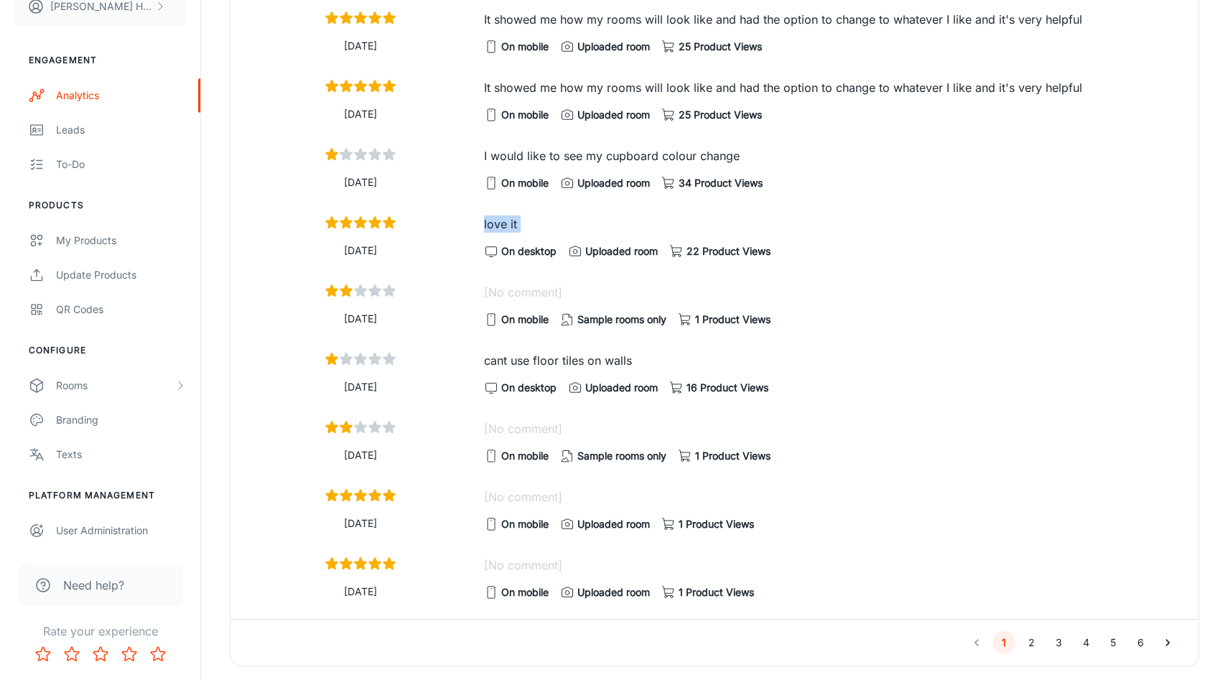
scroll to position [1274, 0]
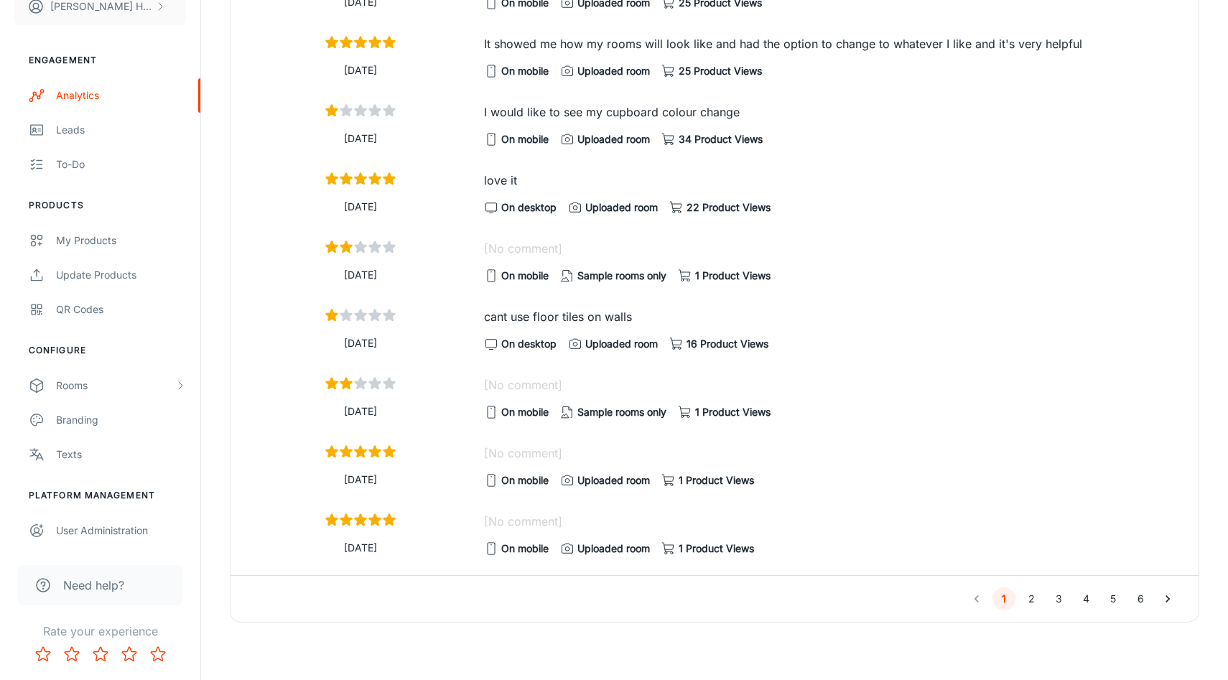
click at [570, 309] on p "cant use floor tiles on walls" at bounding box center [832, 316] width 697 height 17
copy div "cant use floor tiles on walls"
click at [1035, 596] on button "2" at bounding box center [1031, 599] width 23 height 23
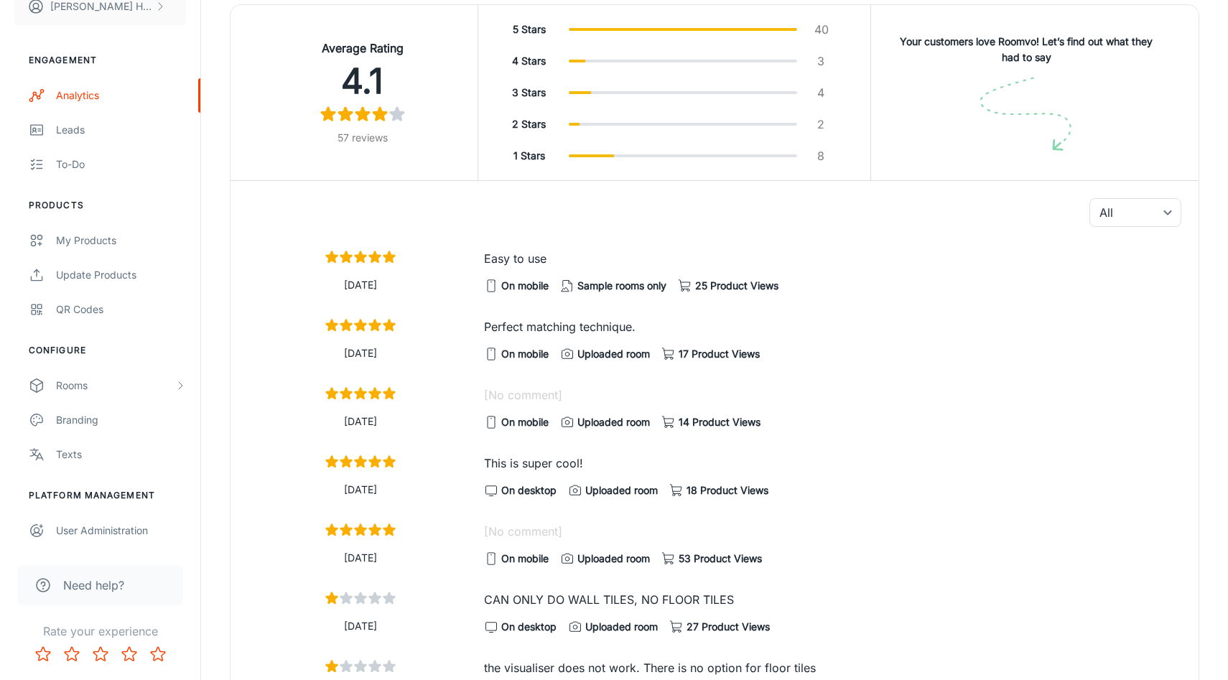
scroll to position [933, 0]
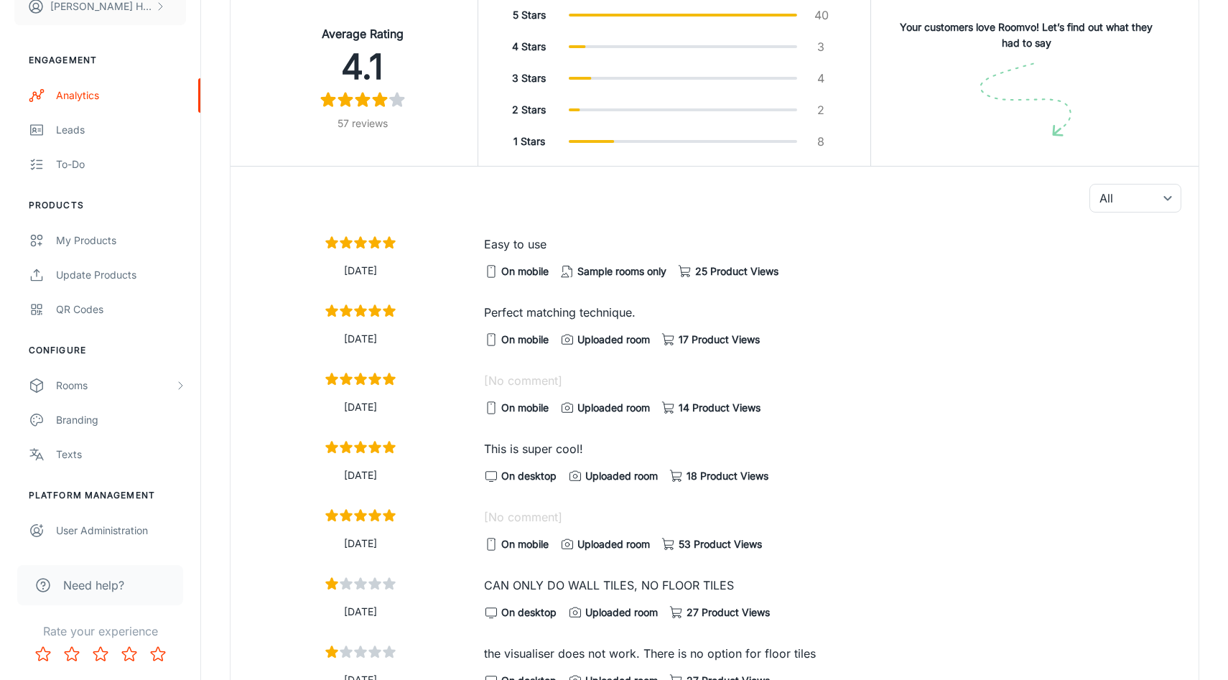
click at [534, 247] on p "Easy to use" at bounding box center [832, 244] width 697 height 17
copy div "Easy to use"
click at [585, 313] on p "Perfect matching technique." at bounding box center [832, 312] width 697 height 17
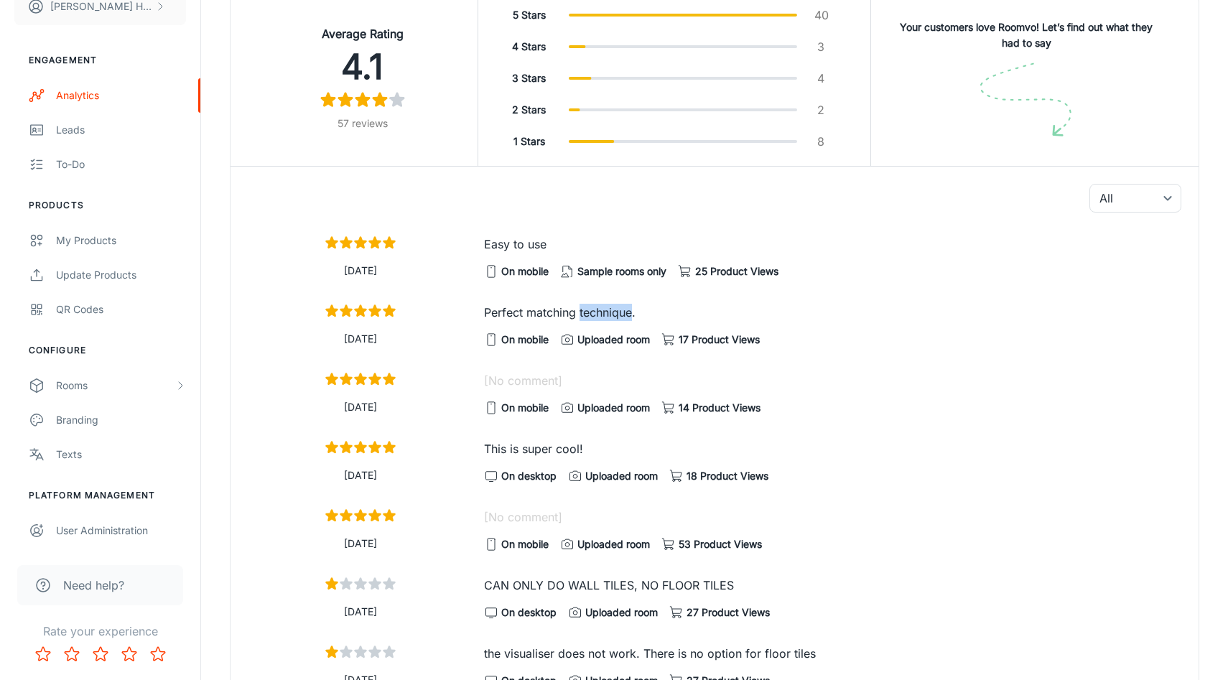
click at [585, 313] on p "Perfect matching technique." at bounding box center [832, 312] width 697 height 17
copy div "Perfect matching technique."
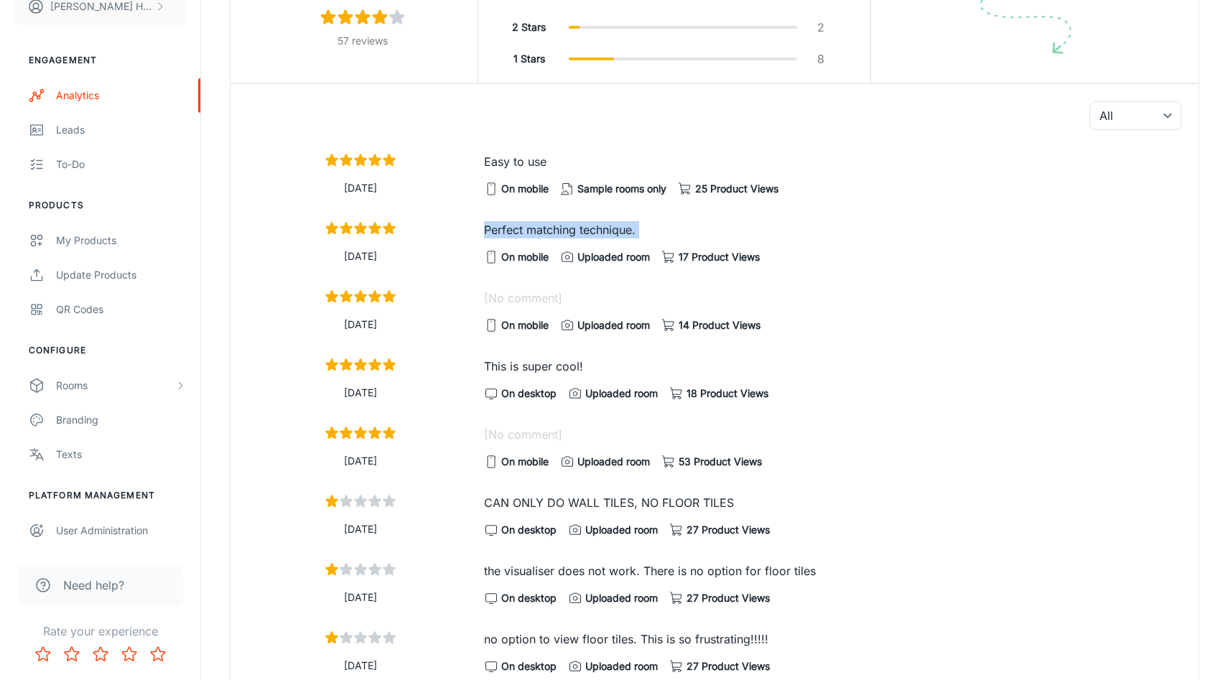
scroll to position [1043, 0]
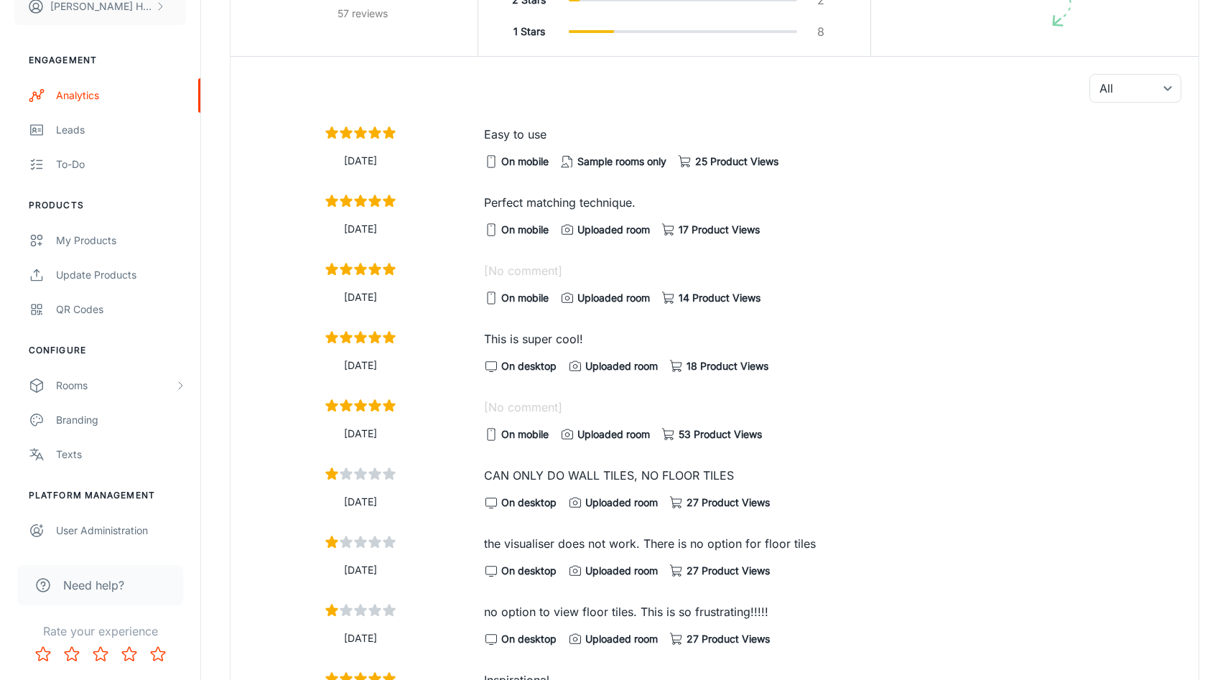
click at [566, 344] on p "This is super cool!" at bounding box center [832, 338] width 697 height 17
copy div "This is super cool!"
click at [605, 486] on p "Whether the user uploaded rooms during the session or only used sample rooms" at bounding box center [606, 473] width 204 height 29
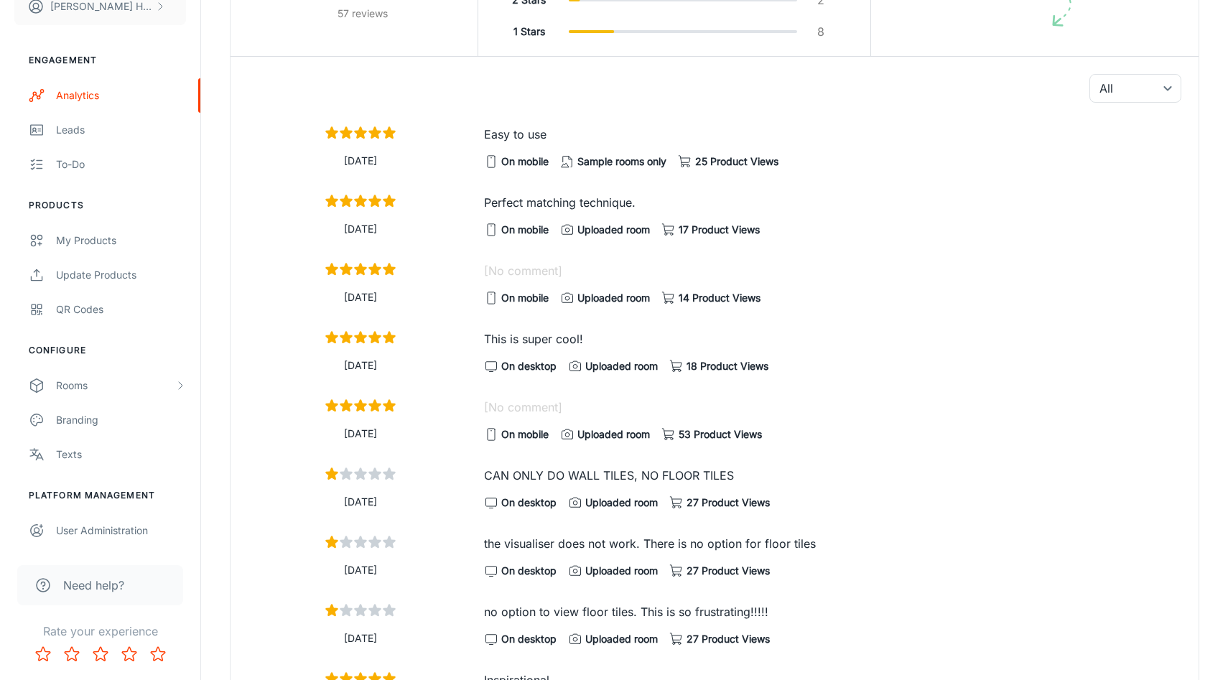
click at [780, 481] on p "CAN ONLY DO WALL TILES, NO FLOOR TILES" at bounding box center [832, 475] width 697 height 17
click at [717, 481] on p "CAN ONLY DO WALL TILES, NO FLOOR TILES" at bounding box center [832, 475] width 697 height 17
copy div "CAN ONLY DO WALL TILES, NO FLOOR TILES"
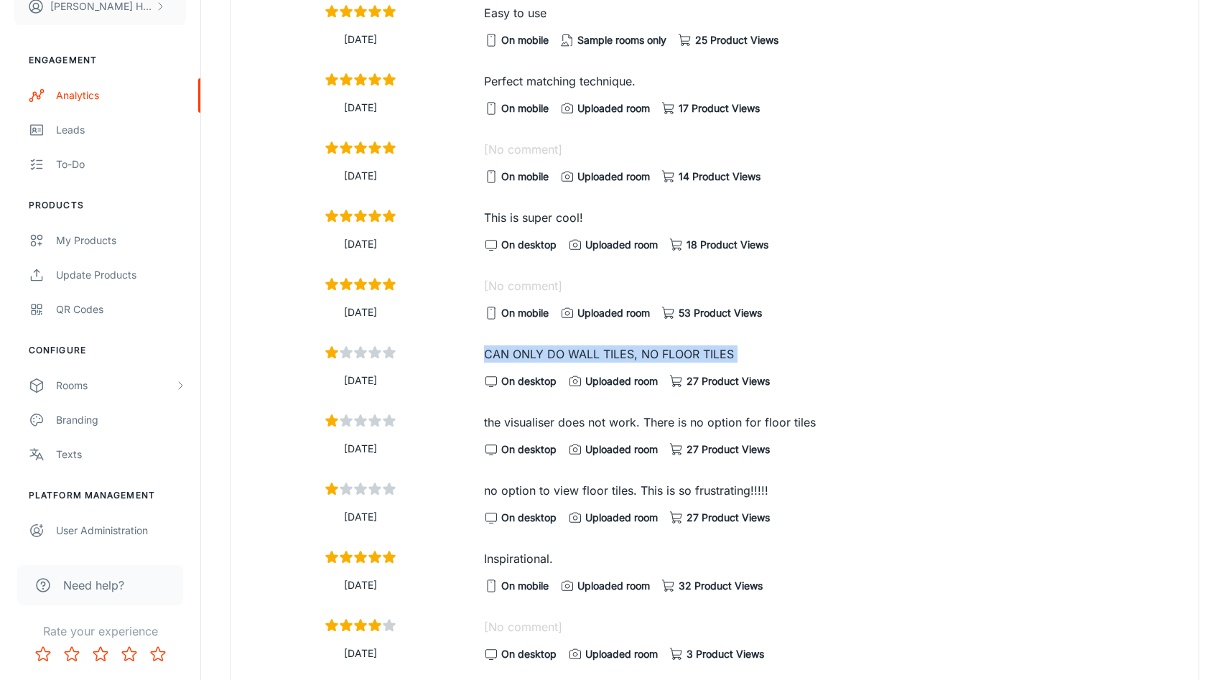
scroll to position [1224, 0]
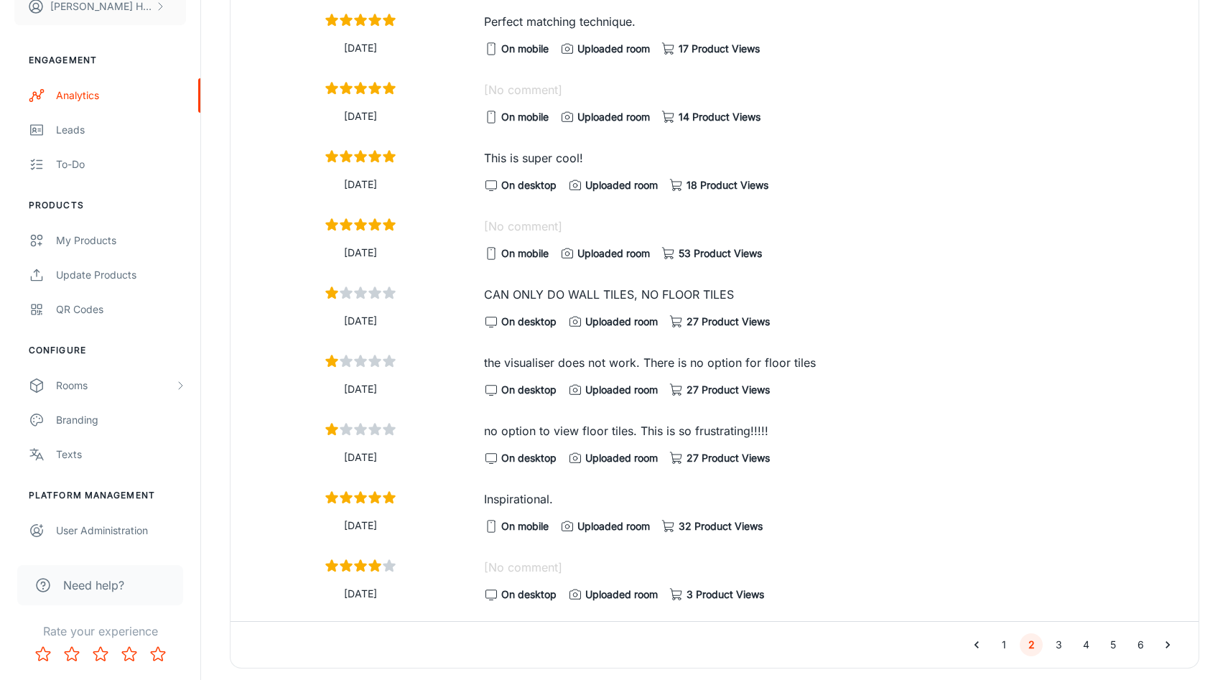
click at [743, 356] on div "the visualiser does not work. There is no option for floor tiles On desktop Upl…" at bounding box center [827, 371] width 709 height 57
click at [743, 366] on p "the visualiser does not work. There is no option for floor tiles" at bounding box center [832, 362] width 697 height 17
click at [619, 437] on p "no option to view floor tiles. This is so frustrating!!!!!" at bounding box center [832, 430] width 697 height 17
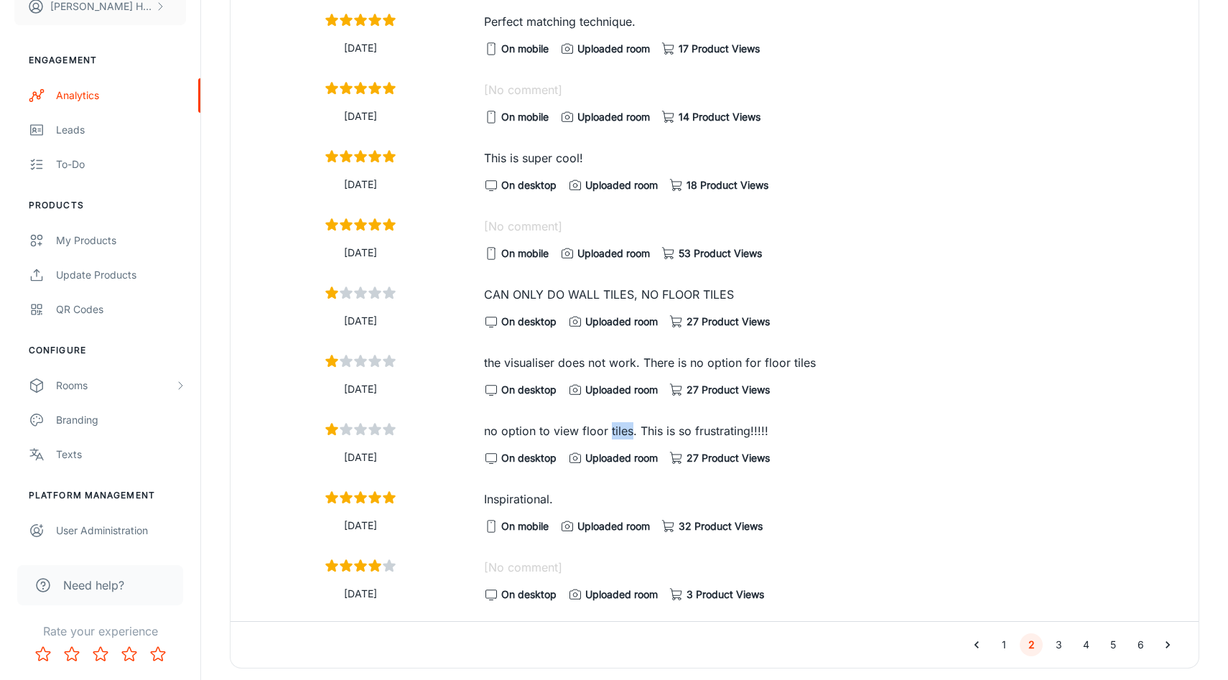
click at [619, 437] on p "no option to view floor tiles. This is so frustrating!!!!!" at bounding box center [832, 430] width 697 height 17
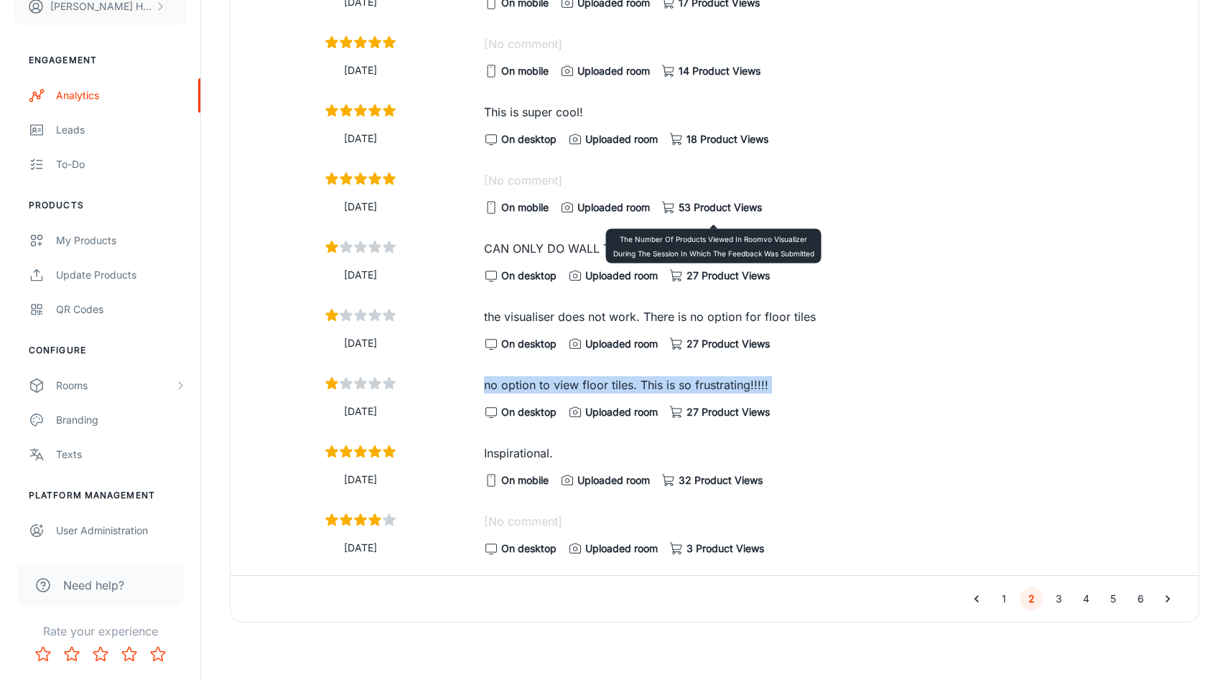
scroll to position [1274, 0]
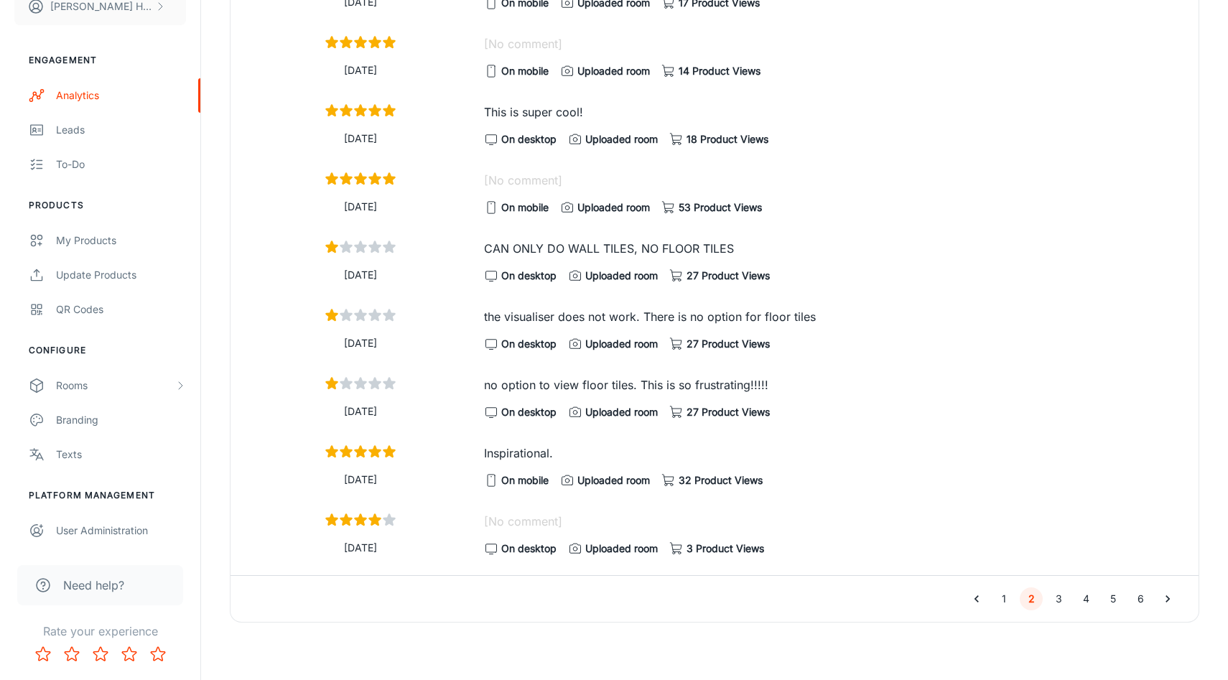
click at [524, 453] on p "Inspirational." at bounding box center [832, 453] width 697 height 17
click at [1055, 603] on button "3" at bounding box center [1058, 599] width 23 height 23
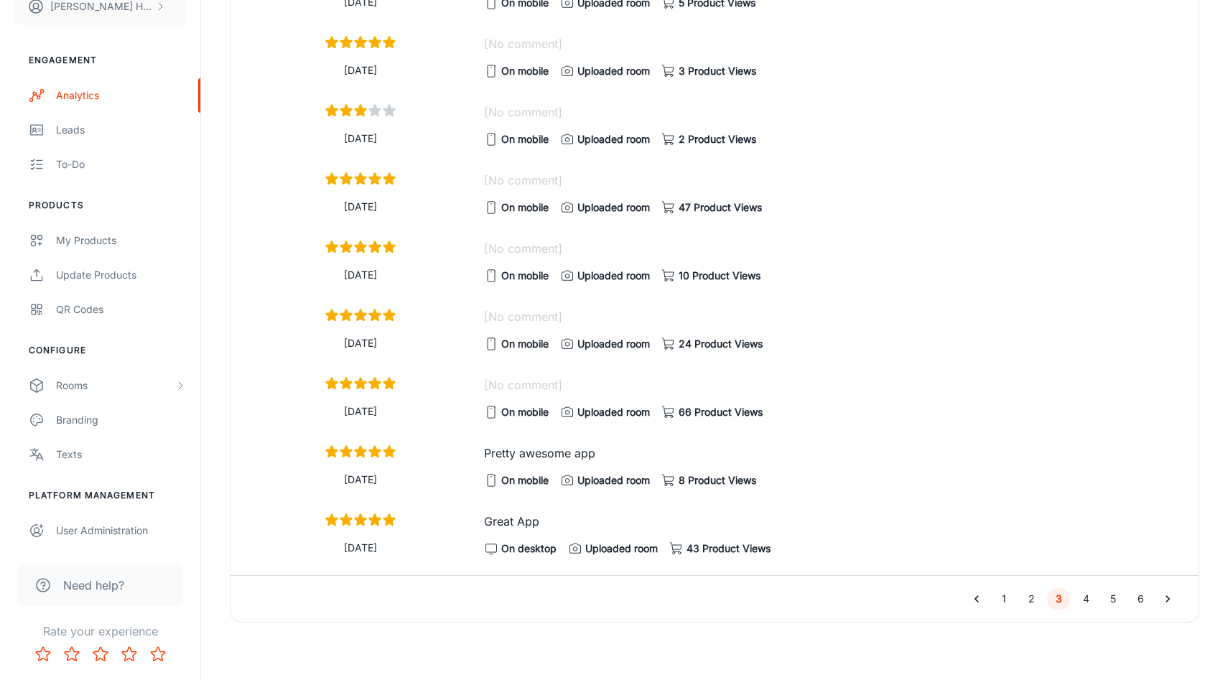
click at [530, 451] on p "Pretty awesome app" at bounding box center [832, 453] width 697 height 17
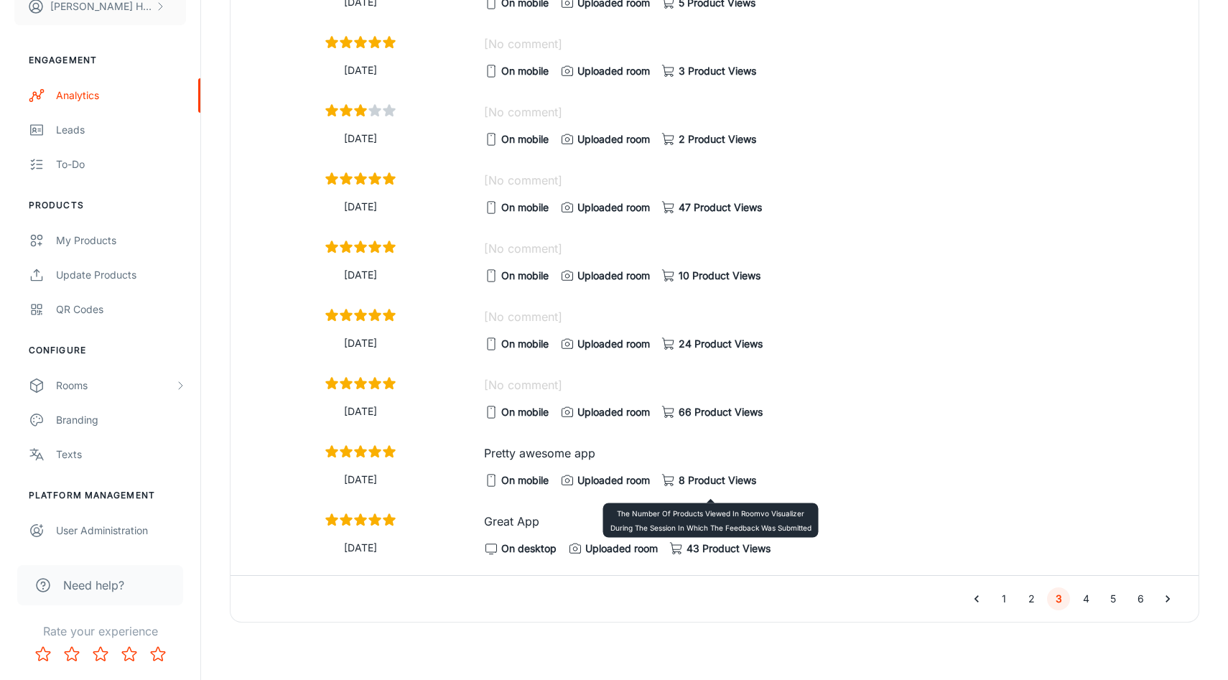
click at [695, 481] on span "8 Product Views" at bounding box center [718, 481] width 78 height 16
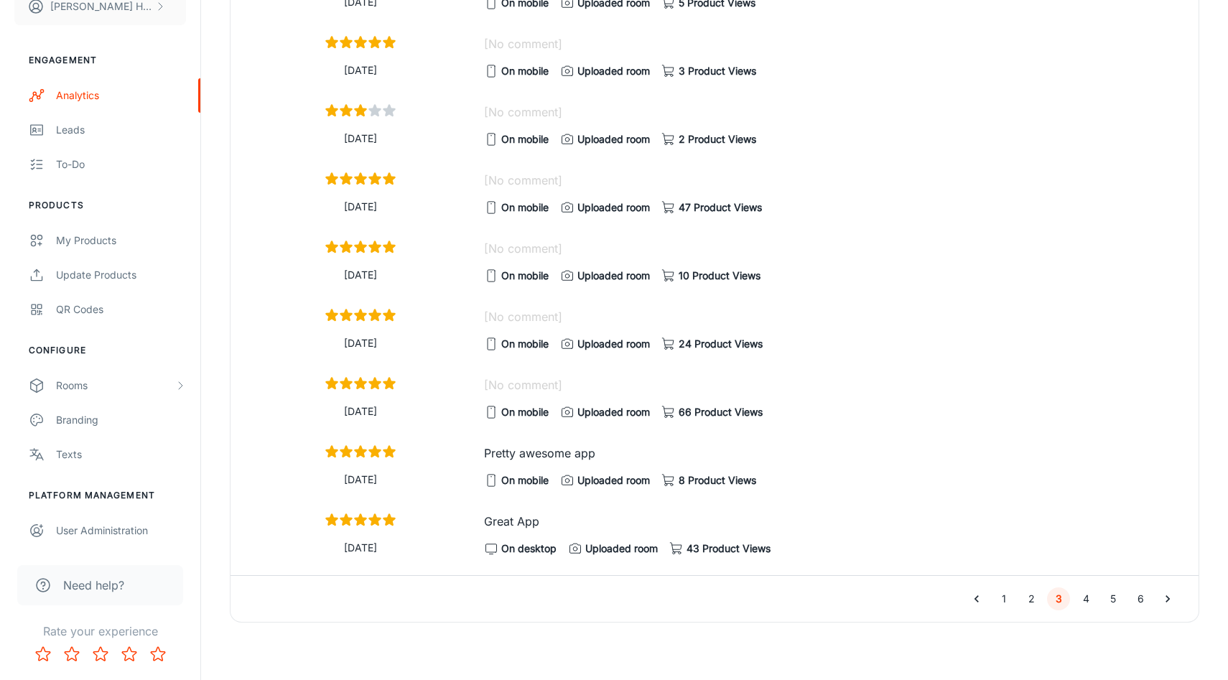
click at [565, 450] on p "Pretty awesome app" at bounding box center [832, 453] width 697 height 17
click at [493, 519] on p "Great App" at bounding box center [832, 521] width 697 height 17
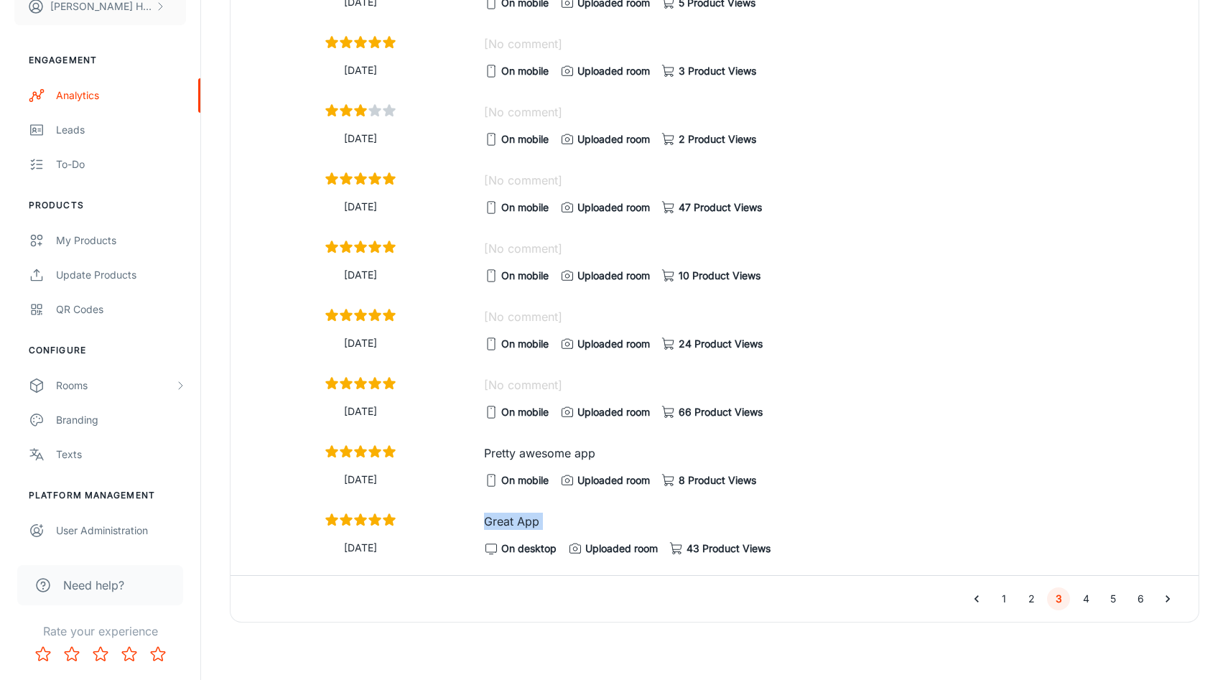
click at [493, 519] on p "Great App" at bounding box center [832, 521] width 697 height 17
click at [1089, 606] on button "4" at bounding box center [1086, 599] width 23 height 23
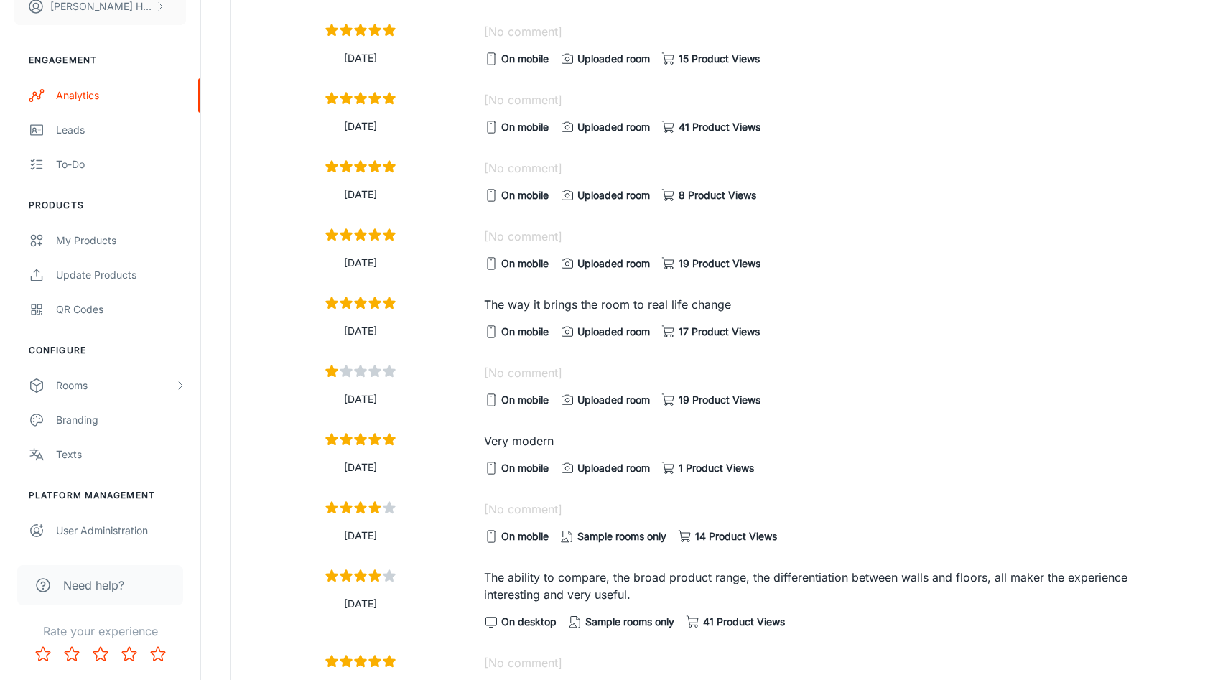
scroll to position [1170, 0]
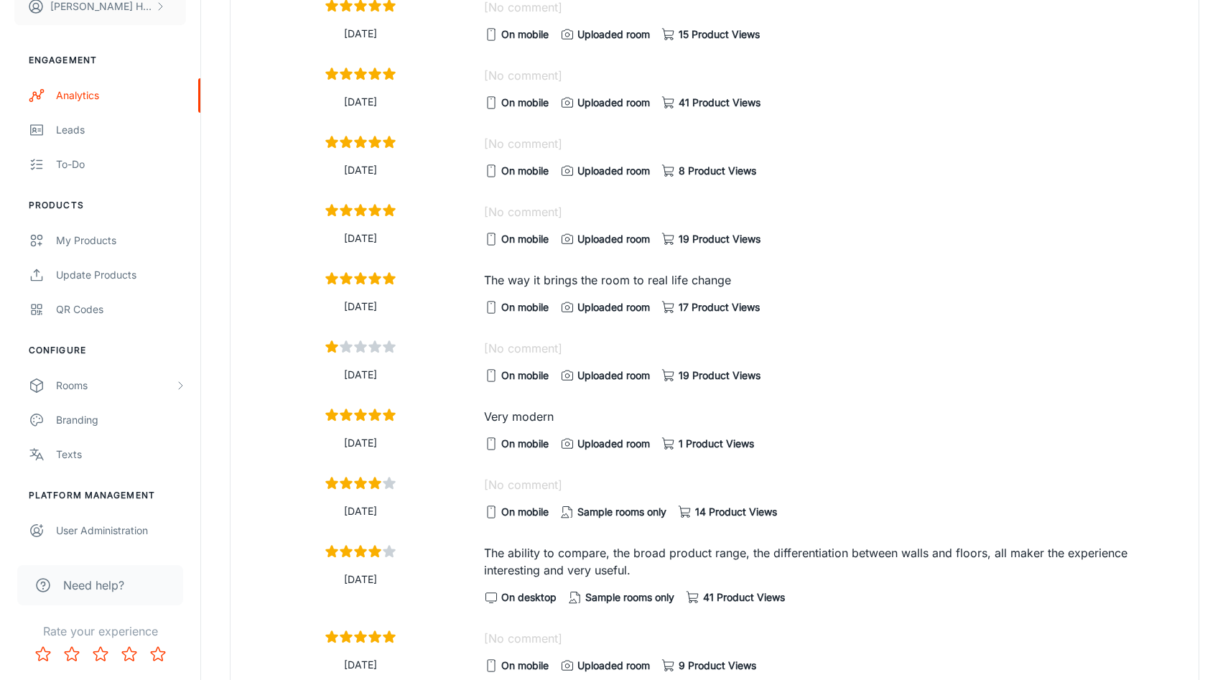
click at [642, 285] on p "The way it brings the room to real life change" at bounding box center [832, 280] width 697 height 17
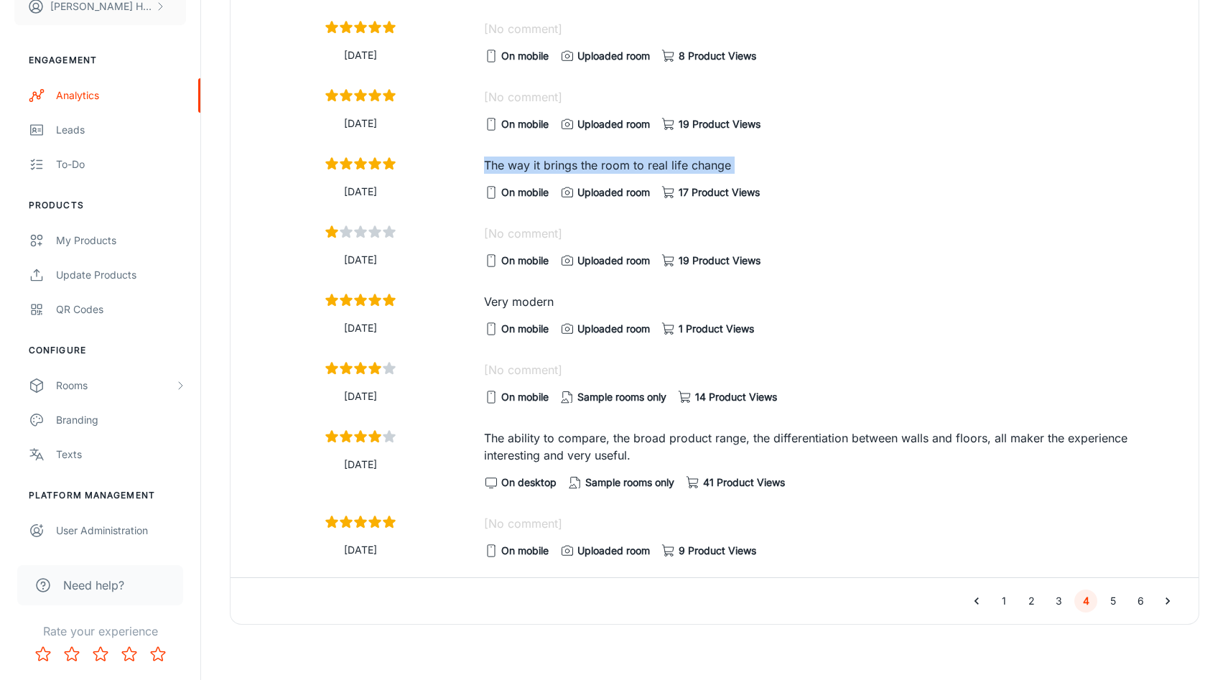
scroll to position [1291, 0]
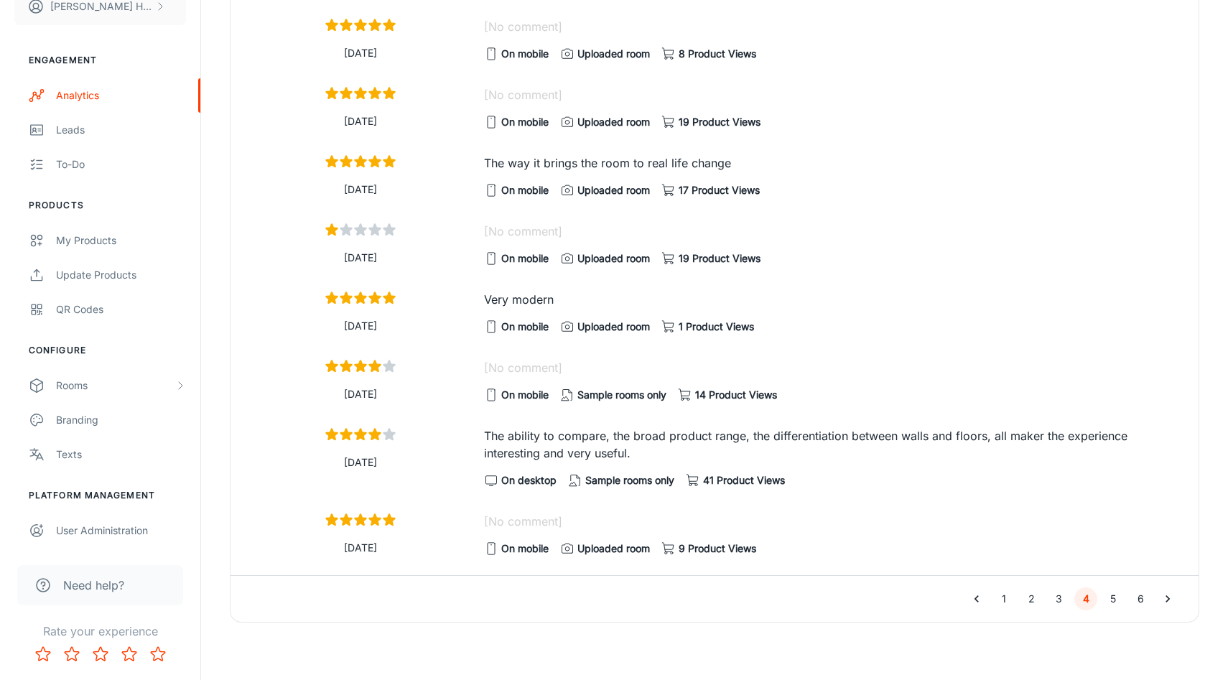
click at [533, 292] on p "Very modern" at bounding box center [832, 299] width 697 height 17
click at [542, 447] on p "The ability to compare, the broad product range, the differentiation between wa…" at bounding box center [832, 444] width 697 height 34
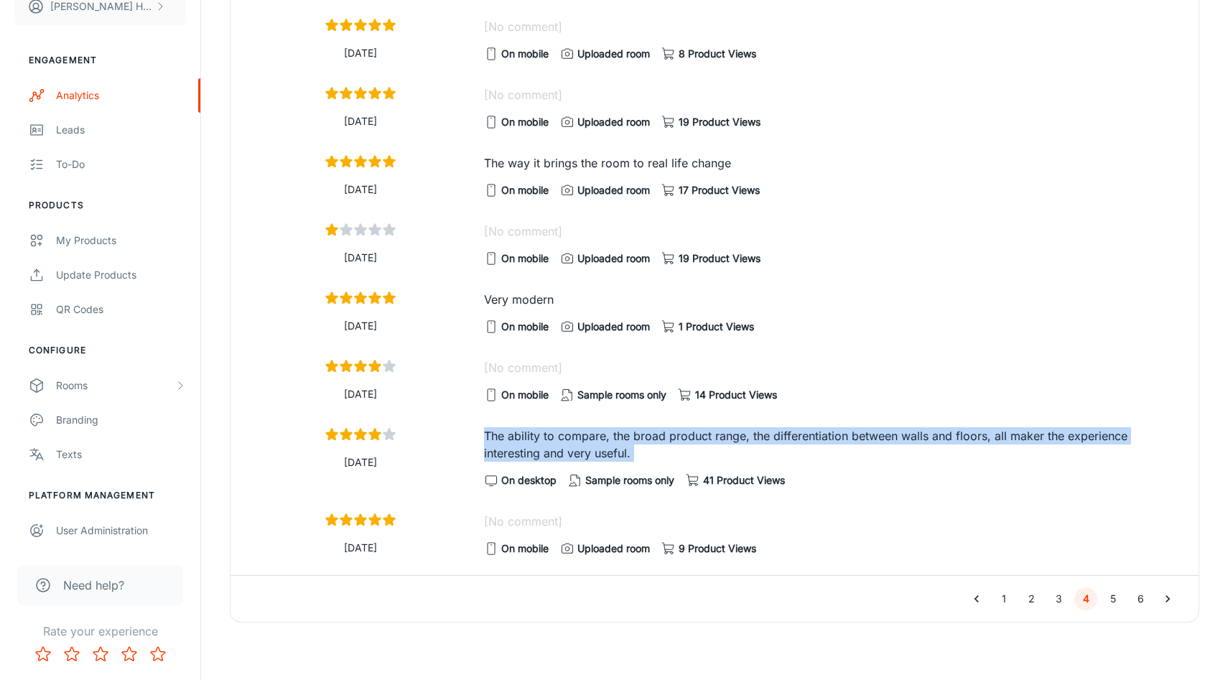
click at [542, 447] on p "The ability to compare, the broad product range, the differentiation between wa…" at bounding box center [832, 444] width 697 height 34
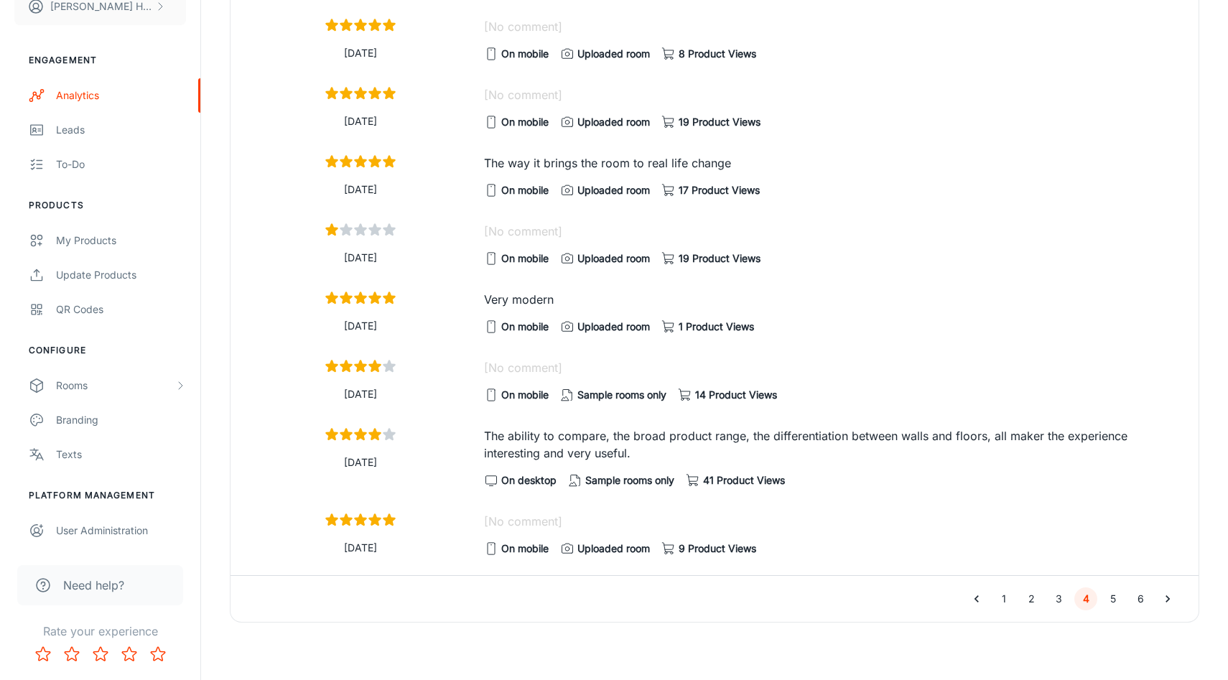
click at [730, 176] on div "The way it brings the room to real life change On mobile Uploaded room 17 Produ…" at bounding box center [827, 171] width 709 height 57
